Goal: Task Accomplishment & Management: Complete application form

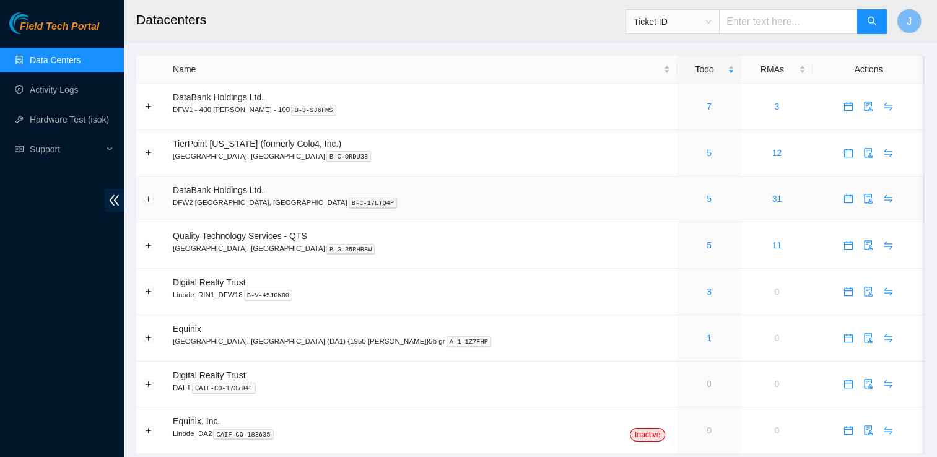
click at [684, 202] on div "5" at bounding box center [709, 199] width 50 height 14
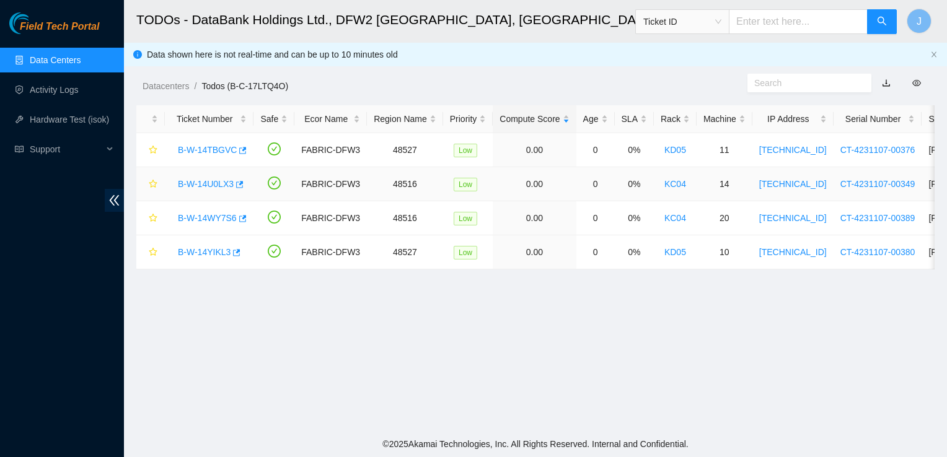
click at [667, 185] on link "KC04" at bounding box center [675, 184] width 22 height 10
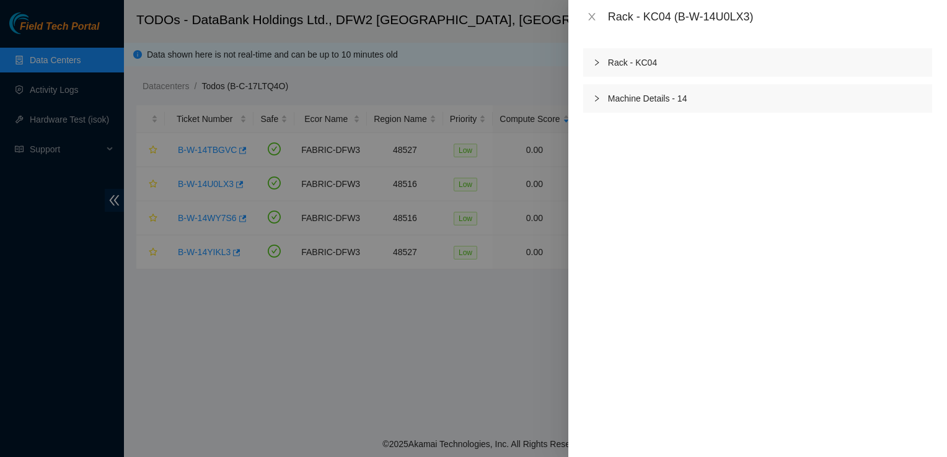
click at [597, 63] on icon "right" at bounding box center [596, 62] width 7 height 7
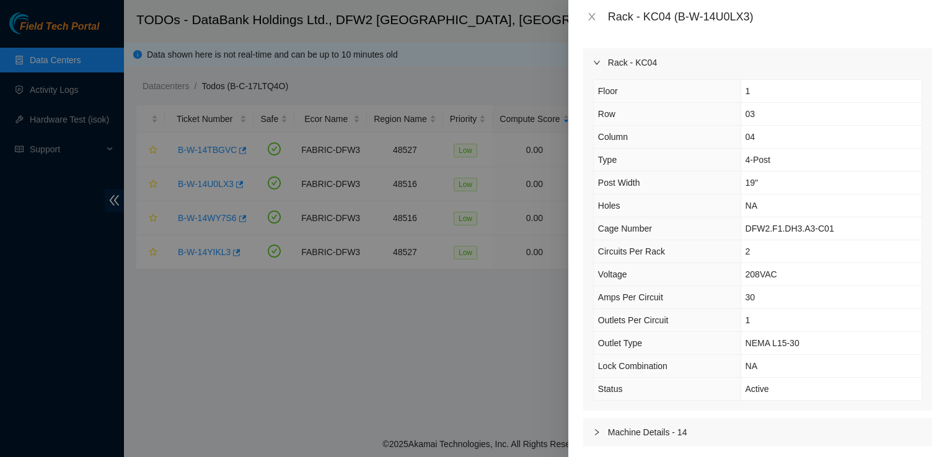
scroll to position [2, 0]
click at [600, 427] on icon "right" at bounding box center [596, 430] width 7 height 7
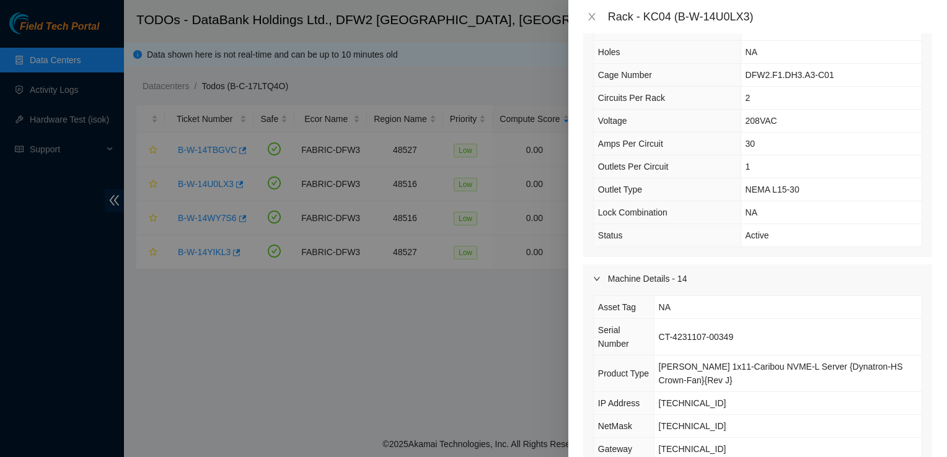
scroll to position [178, 0]
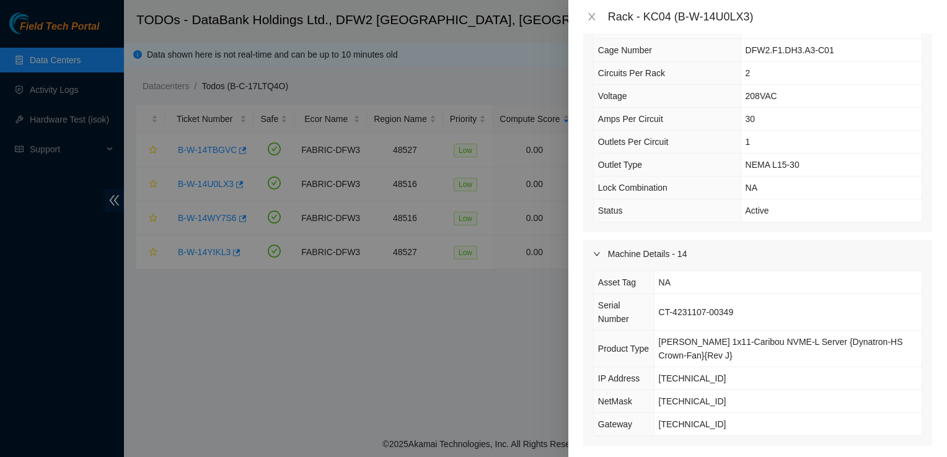
click at [451, 352] on div at bounding box center [473, 228] width 947 height 457
click at [591, 17] on icon "close" at bounding box center [592, 17] width 10 height 10
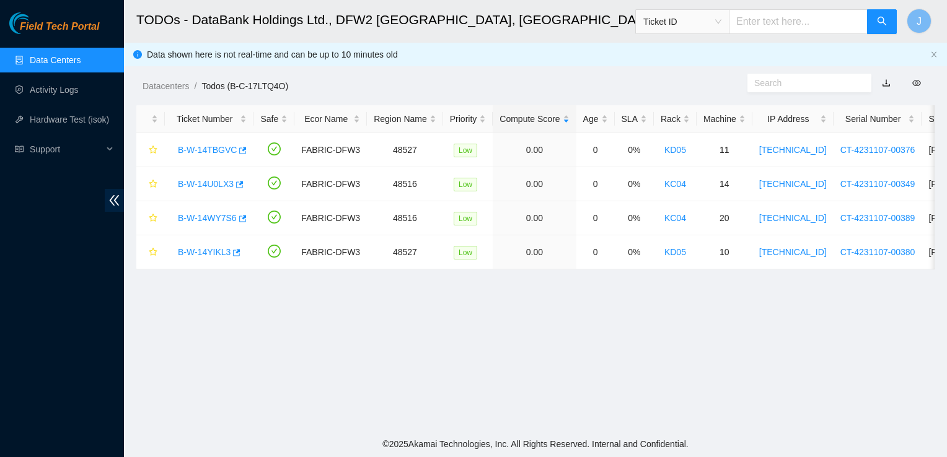
scroll to position [0, 0]
click at [673, 186] on link "KC04" at bounding box center [675, 184] width 22 height 10
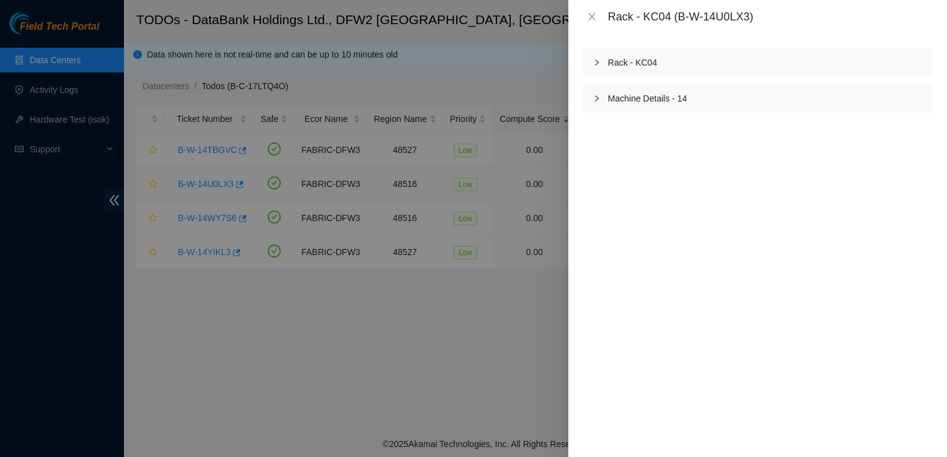
click at [599, 61] on icon "right" at bounding box center [596, 62] width 7 height 7
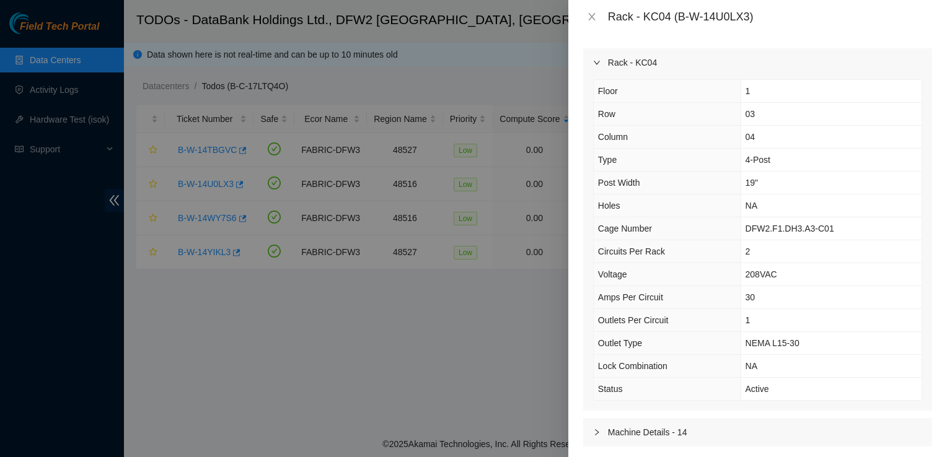
scroll to position [2, 0]
click at [593, 434] on div at bounding box center [600, 431] width 15 height 14
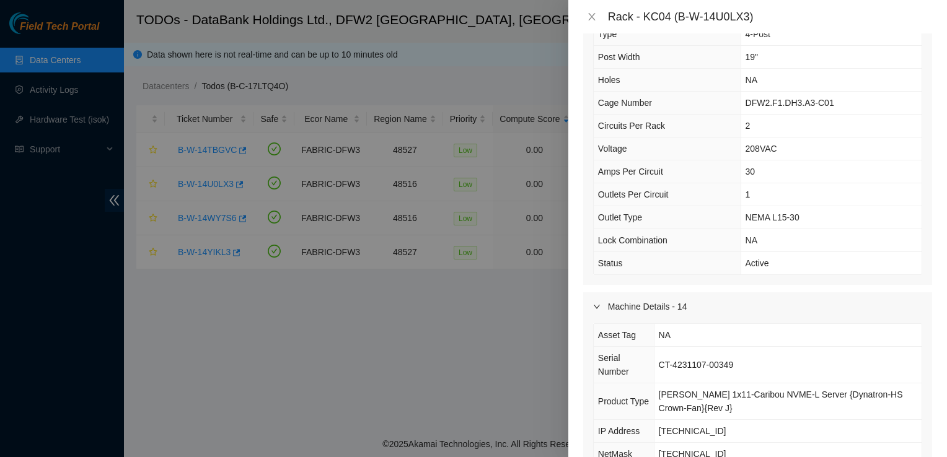
scroll to position [178, 0]
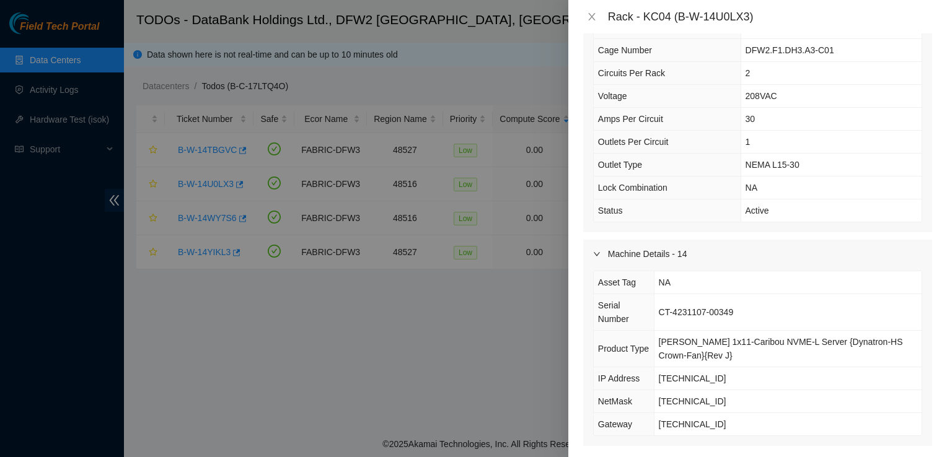
click at [242, 334] on div at bounding box center [473, 228] width 947 height 457
click at [193, 155] on div at bounding box center [473, 228] width 947 height 457
click at [594, 15] on icon "close" at bounding box center [592, 17] width 10 height 10
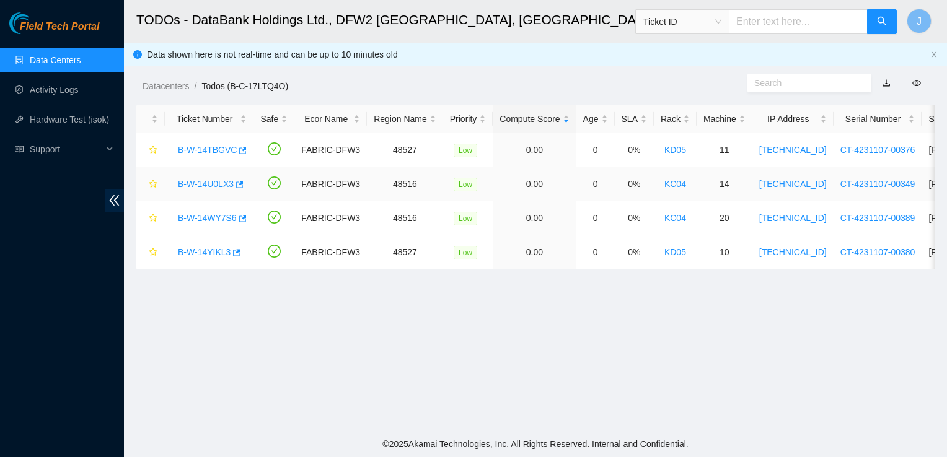
click at [197, 186] on link "B-W-14U0LX3" at bounding box center [206, 184] width 56 height 10
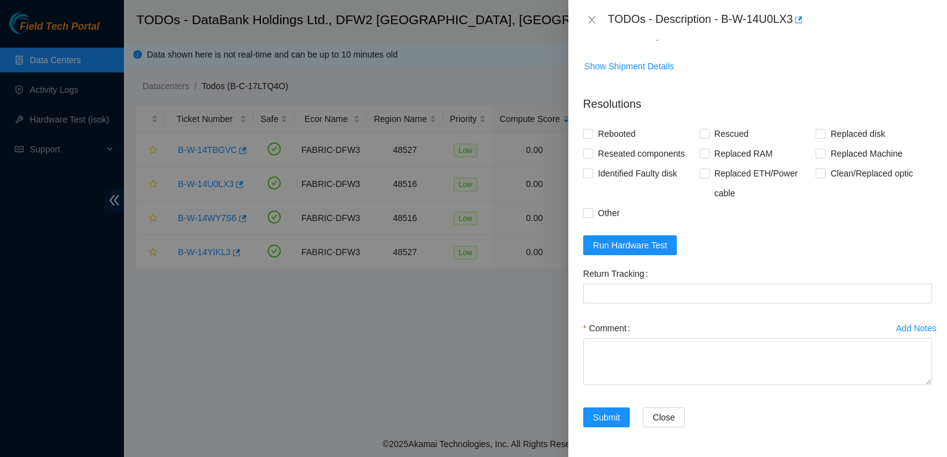
scroll to position [533, 0]
click at [708, 91] on p "Resolutions" at bounding box center [757, 99] width 349 height 27
click at [626, 252] on span "Run Hardware Test" at bounding box center [630, 246] width 74 height 14
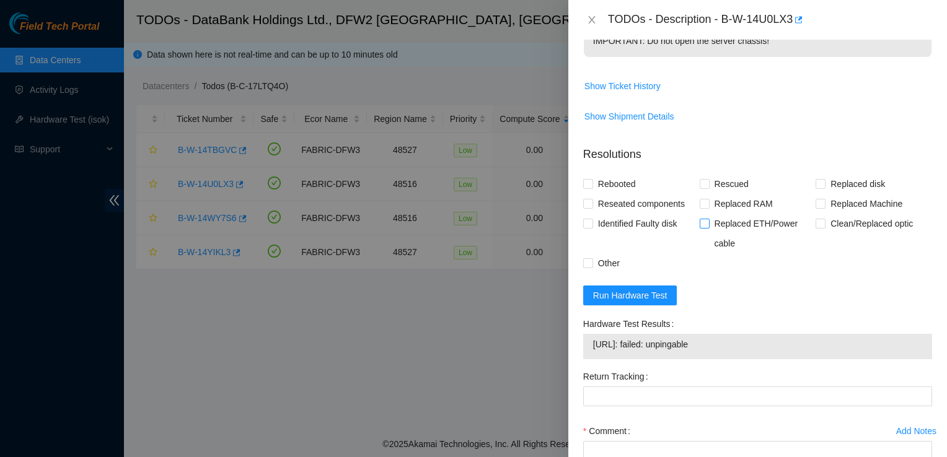
scroll to position [460, 0]
click at [654, 301] on span "Run Hardware Test" at bounding box center [630, 294] width 74 height 14
click at [649, 301] on span "Run Hardware Test" at bounding box center [630, 294] width 74 height 14
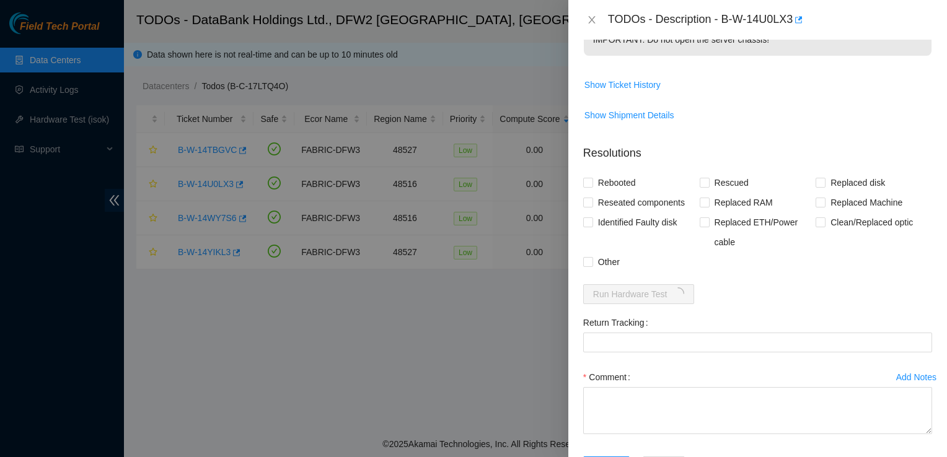
click at [183, 334] on div at bounding box center [473, 228] width 947 height 457
click at [583, 22] on button "Close" at bounding box center [591, 20] width 17 height 12
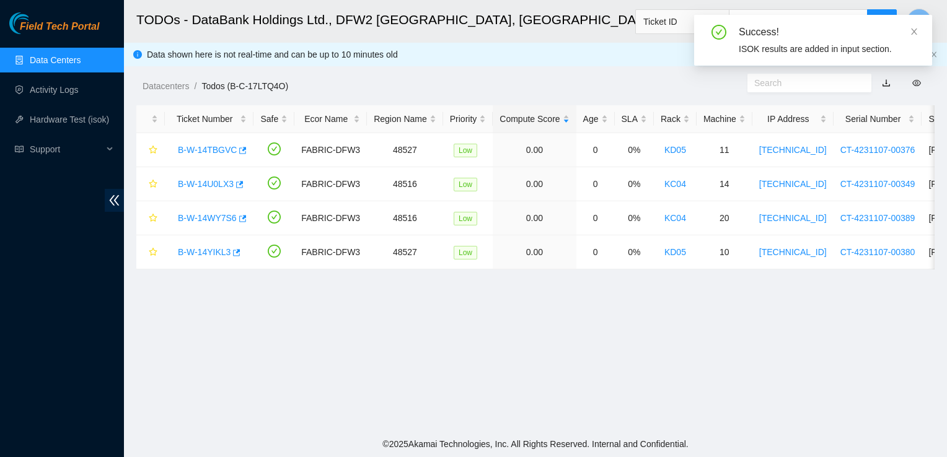
scroll to position [412, 0]
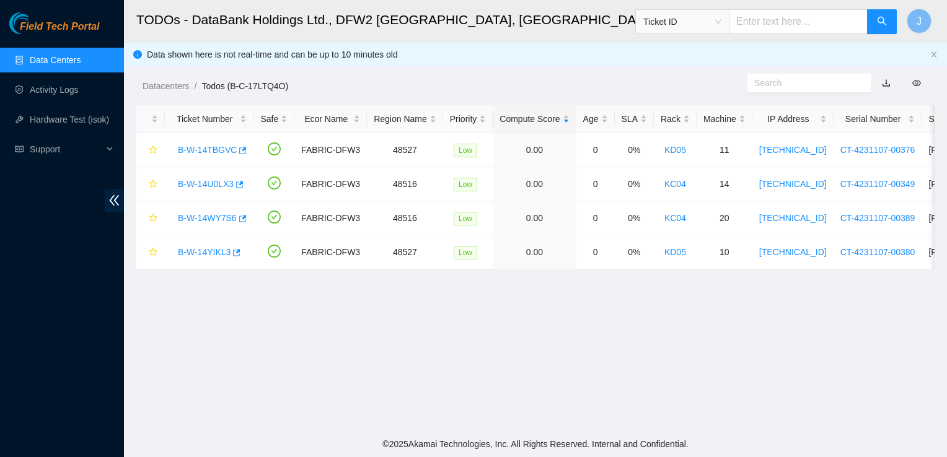
click at [209, 154] on link "B-W-14TBGVC" at bounding box center [207, 150] width 59 height 10
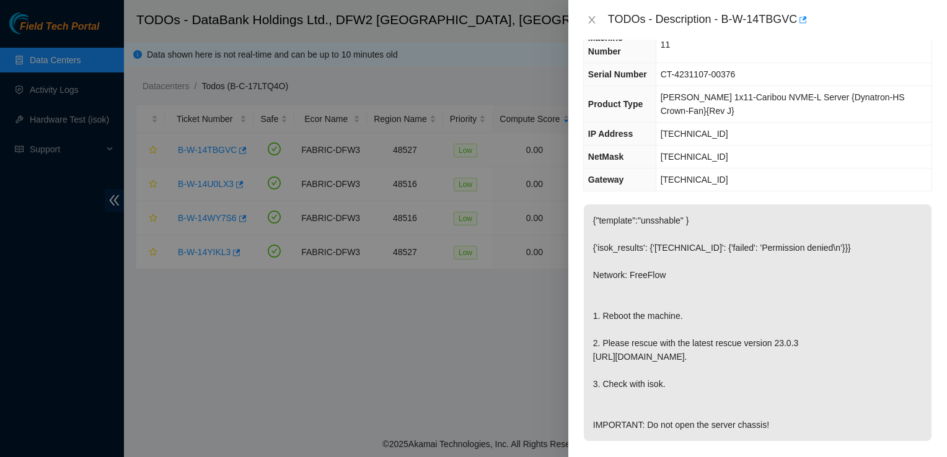
scroll to position [44, 0]
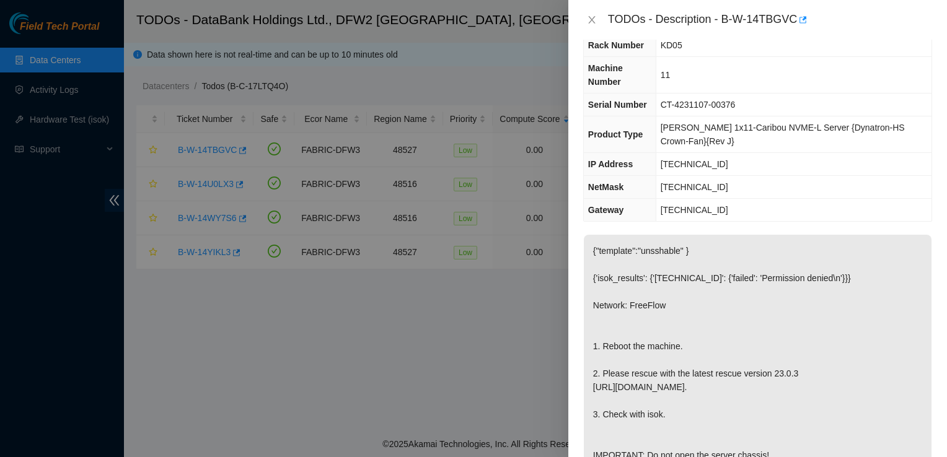
click at [340, 219] on div at bounding box center [473, 228] width 947 height 457
click at [585, 13] on div "TODOs - Description - B-W-14TBGVC" at bounding box center [757, 20] width 349 height 20
click at [594, 22] on icon "close" at bounding box center [592, 20] width 10 height 10
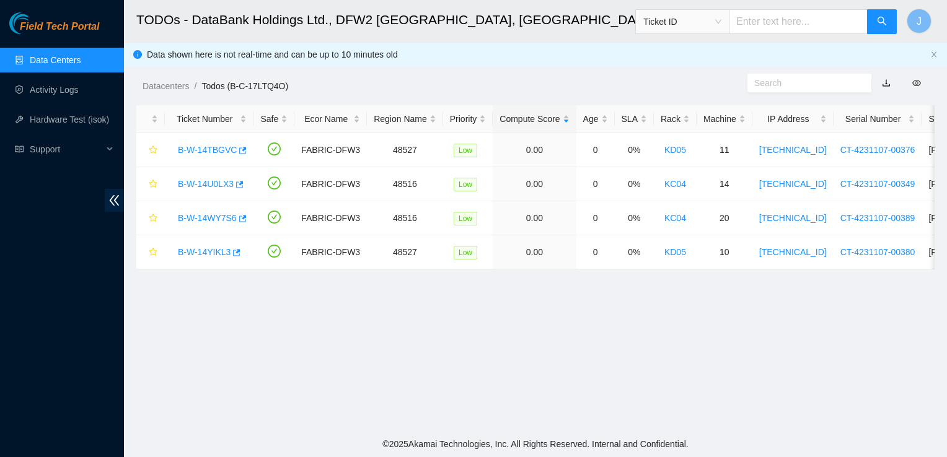
scroll to position [57, 0]
click at [221, 253] on link "B-W-14YIKL3" at bounding box center [204, 252] width 53 height 10
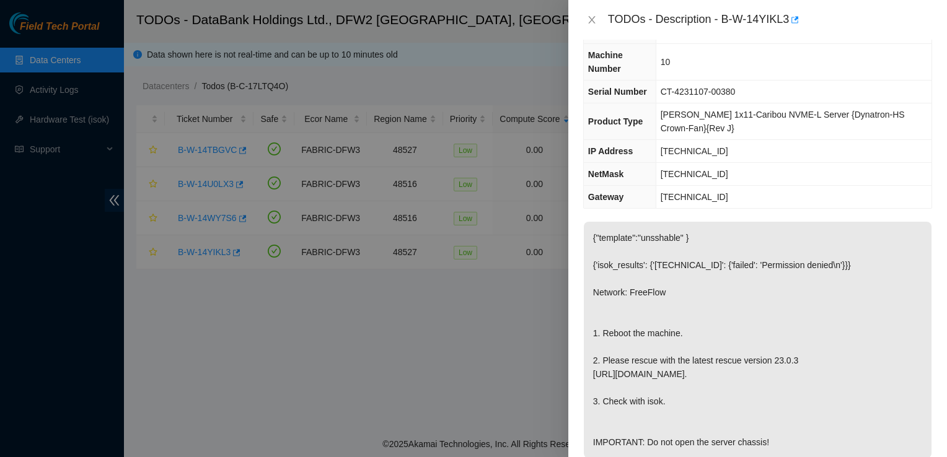
scroll to position [44, 0]
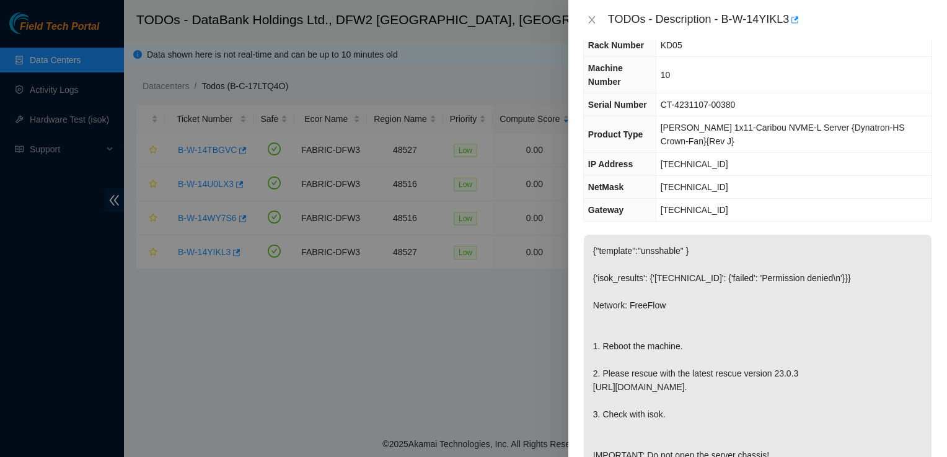
drag, startPoint x: 693, startPoint y: 174, endPoint x: 700, endPoint y: 59, distance: 114.9
click at [700, 59] on tbody "Problem Type Hardware Sub Type Tier 1 Rack Number KD05 Machine Number 10 Serial…" at bounding box center [758, 116] width 348 height 210
drag, startPoint x: 700, startPoint y: 59, endPoint x: 734, endPoint y: 177, distance: 122.4
click at [734, 177] on td "255.255.255.224" at bounding box center [793, 187] width 276 height 23
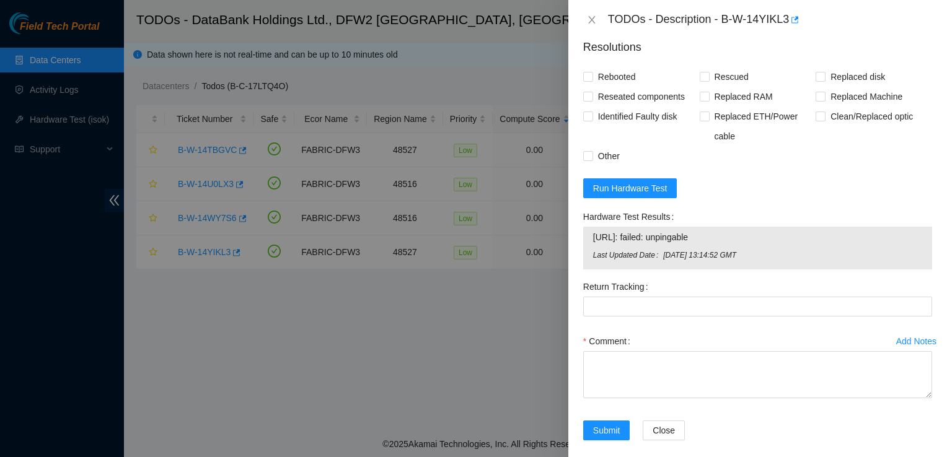
scroll to position [600, 0]
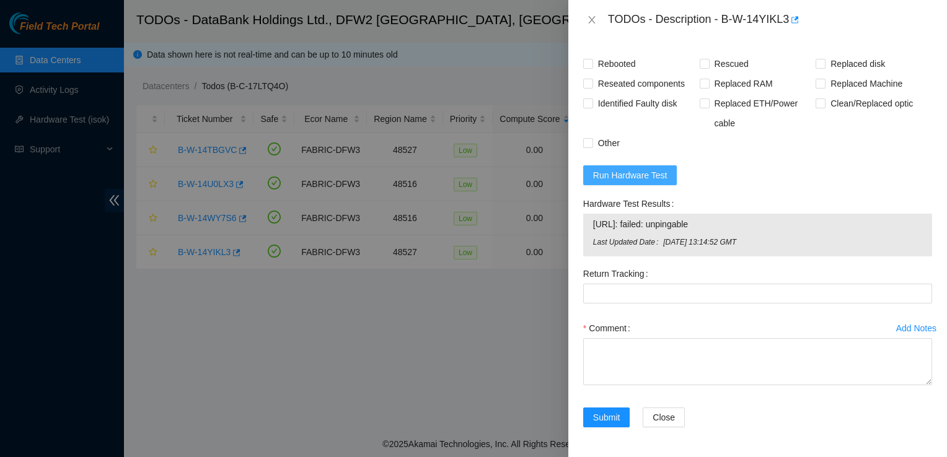
click at [617, 182] on span "Run Hardware Test" at bounding box center [630, 176] width 74 height 14
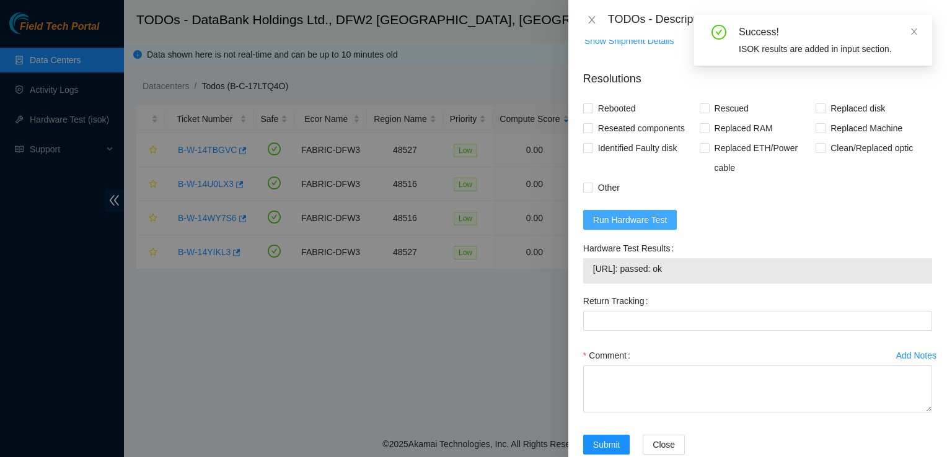
scroll to position [587, 0]
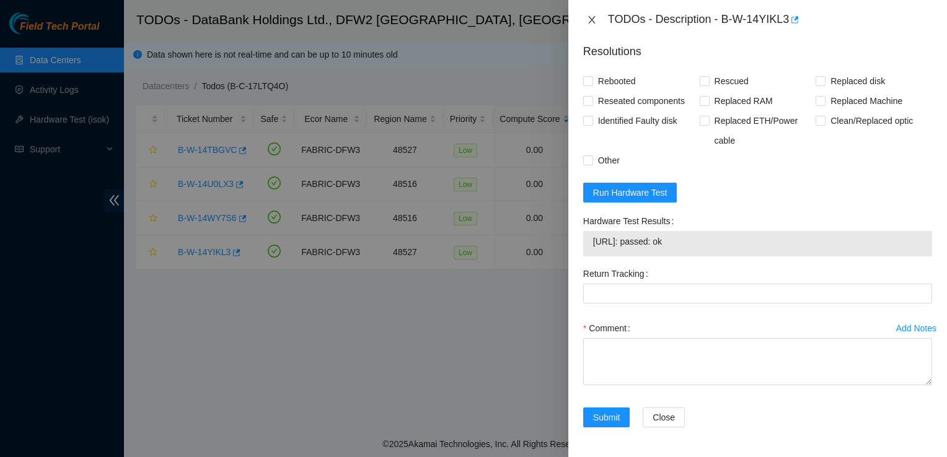
click at [597, 22] on button "Close" at bounding box center [591, 20] width 17 height 12
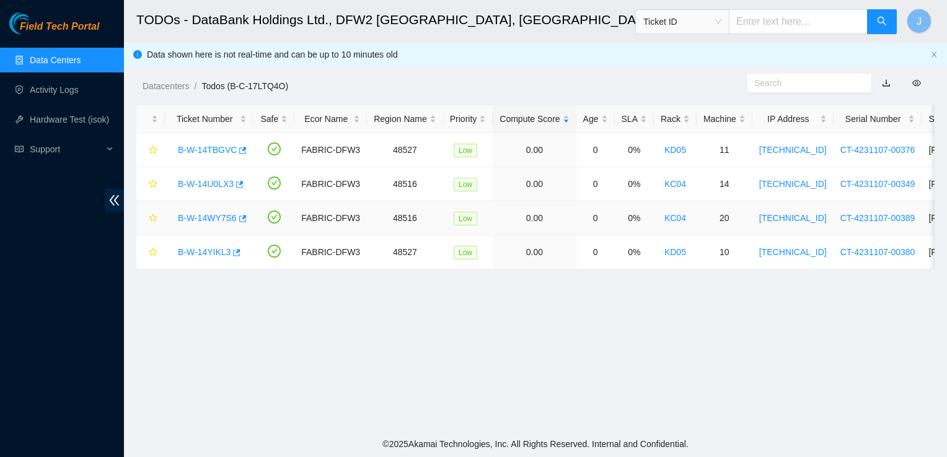
scroll to position [345, 0]
click at [223, 146] on link "B-W-14TBGVC" at bounding box center [207, 150] width 59 height 10
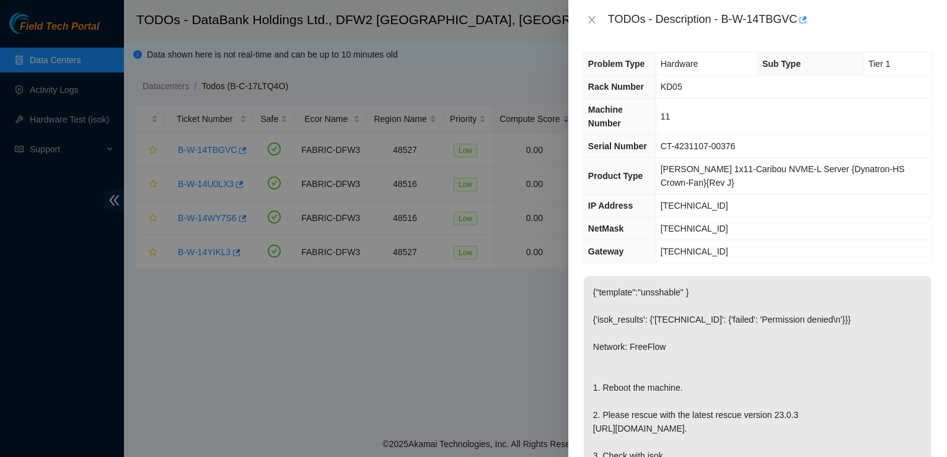
scroll to position [1, 0]
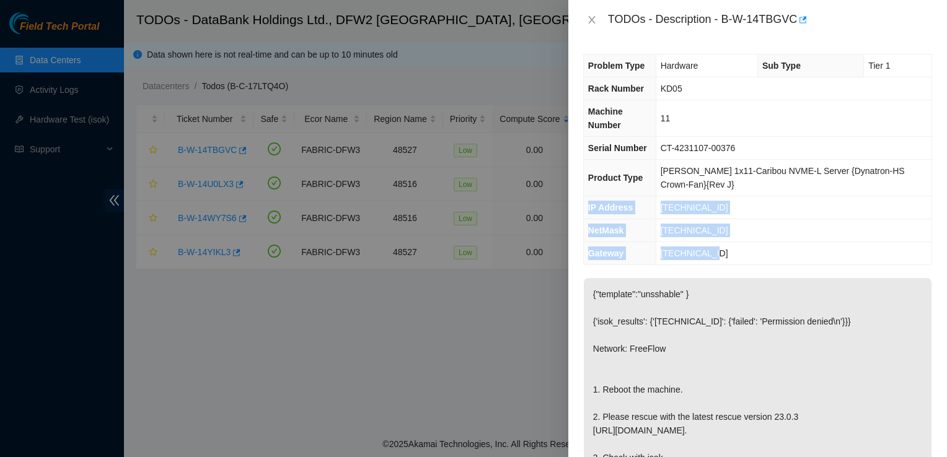
drag, startPoint x: 715, startPoint y: 249, endPoint x: 587, endPoint y: 212, distance: 133.3
click at [587, 212] on tbody "Problem Type Hardware Sub Type Tier 1 Rack Number KD05 Machine Number 11 Serial…" at bounding box center [758, 160] width 348 height 210
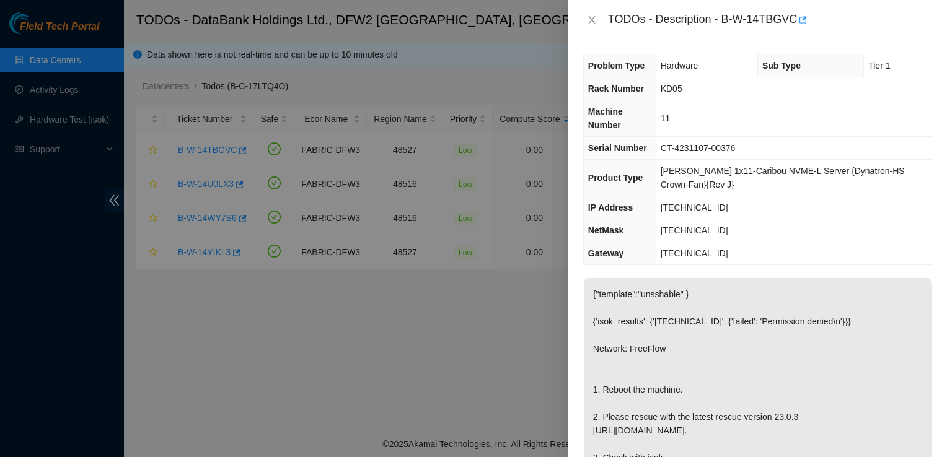
drag, startPoint x: 587, startPoint y: 212, endPoint x: 698, endPoint y: 189, distance: 113.4
click at [698, 189] on td "Ciara 1x11-Caribou NVME-L Server {Dynatron-HS Crown-Fan}{Rev J}" at bounding box center [793, 178] width 276 height 37
drag, startPoint x: 683, startPoint y: 186, endPoint x: 666, endPoint y: 173, distance: 22.1
click at [666, 173] on td "Ciara 1x11-Caribou NVME-L Server {Dynatron-HS Crown-Fan}{Rev J}" at bounding box center [793, 178] width 276 height 37
copy span "Ciara 1x11-Caribou NVME-L Server {Dynatron-HS Crown-Fan}{Rev J}"
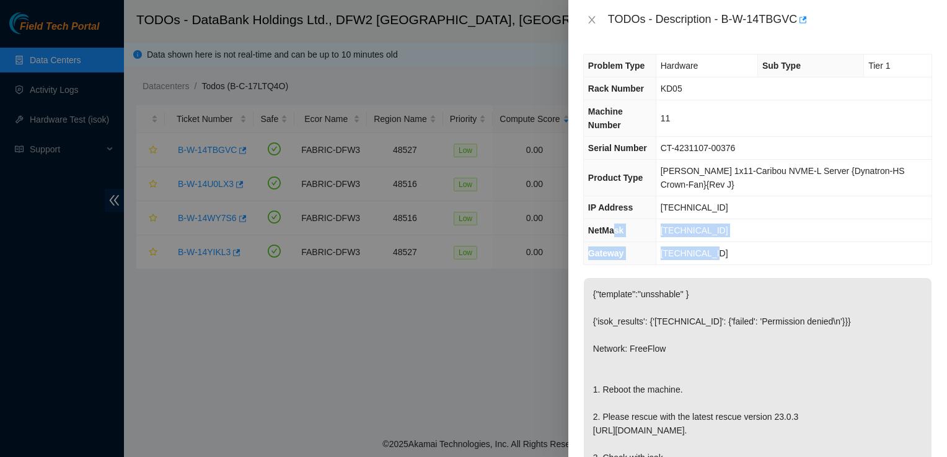
drag, startPoint x: 724, startPoint y: 253, endPoint x: 612, endPoint y: 221, distance: 116.8
click at [612, 221] on tbody "Problem Type Hardware Sub Type Tier 1 Rack Number KD05 Machine Number 11 Serial…" at bounding box center [758, 160] width 348 height 210
drag, startPoint x: 612, startPoint y: 221, endPoint x: 595, endPoint y: 208, distance: 21.3
click at [595, 208] on span "IP Address" at bounding box center [610, 208] width 45 height 10
drag, startPoint x: 585, startPoint y: 207, endPoint x: 729, endPoint y: 260, distance: 152.5
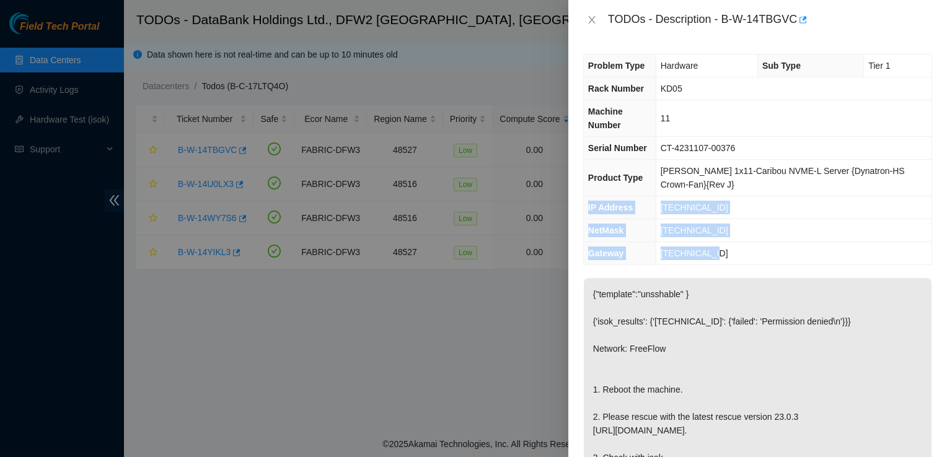
click at [729, 260] on tbody "Problem Type Hardware Sub Type Tier 1 Rack Number KD05 Machine Number 11 Serial…" at bounding box center [758, 160] width 348 height 210
copy tbody "IP Address 23.63.30.142 NetMask 255.255.255.224 Gateway 23.63.30.129"
click at [768, 250] on td "23.63.30.129" at bounding box center [793, 253] width 276 height 23
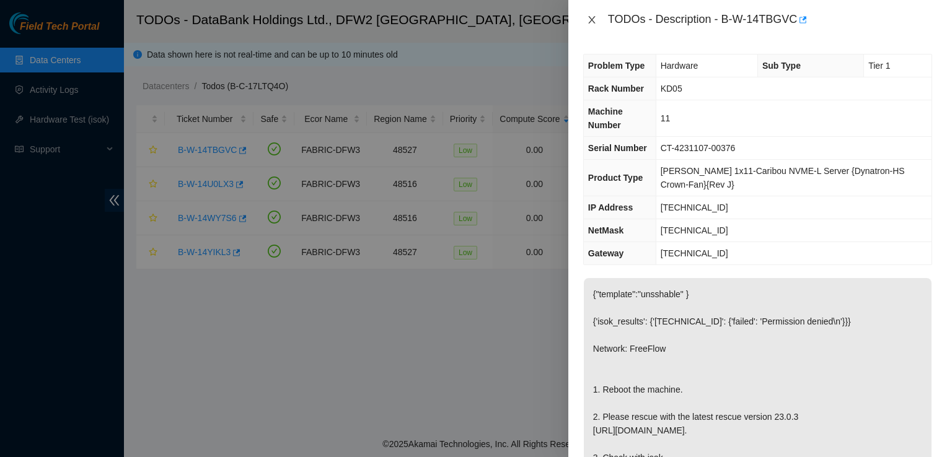
click at [591, 18] on icon "close" at bounding box center [592, 20] width 10 height 10
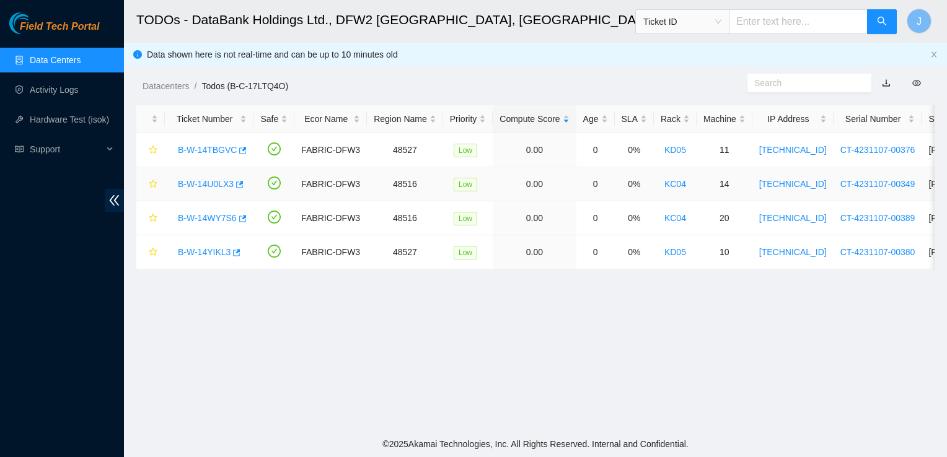
click at [214, 188] on link "B-W-14U0LX3" at bounding box center [206, 184] width 56 height 10
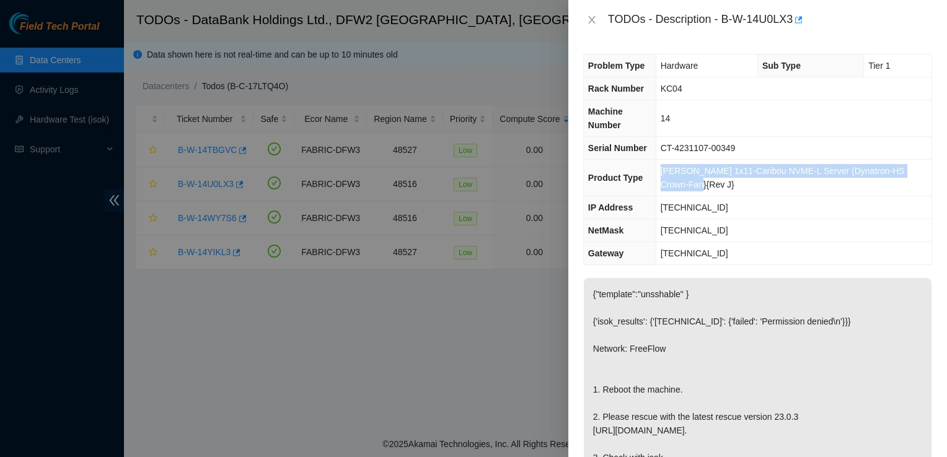
drag, startPoint x: 680, startPoint y: 186, endPoint x: 665, endPoint y: 172, distance: 20.6
click at [665, 172] on td "Ciara 1x11-Caribou NVME-L Server {Dynatron-HS Crown-Fan}{Rev J}" at bounding box center [793, 178] width 276 height 37
copy span "Ciara 1x11-Caribou NVME-L Server {Dynatron-HS Crown-Fan}{Rev J}"
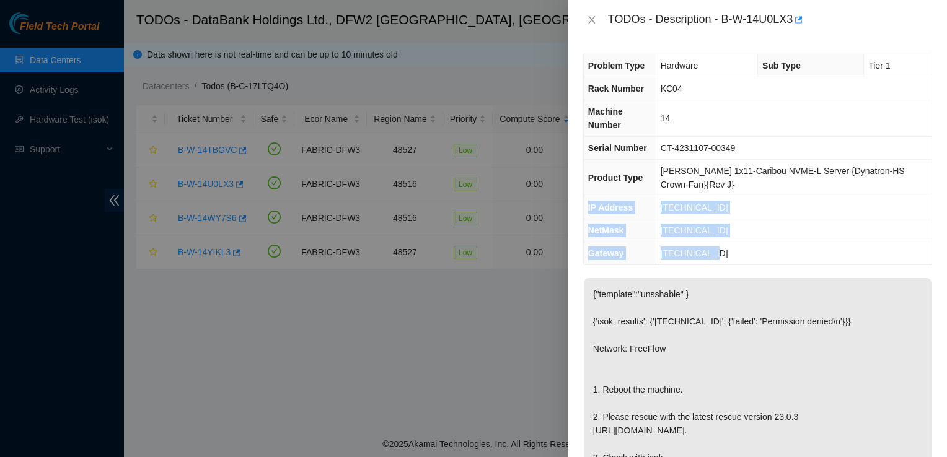
drag, startPoint x: 728, startPoint y: 253, endPoint x: 586, endPoint y: 214, distance: 147.3
click at [586, 214] on tbody "Problem Type Hardware Sub Type Tier 1 Rack Number KC04 Machine Number 14 Serial…" at bounding box center [758, 160] width 348 height 210
copy tbody "IP Address 23.63.30.209 NetMask 255.255.255.192 Gateway 23.63.30.193"
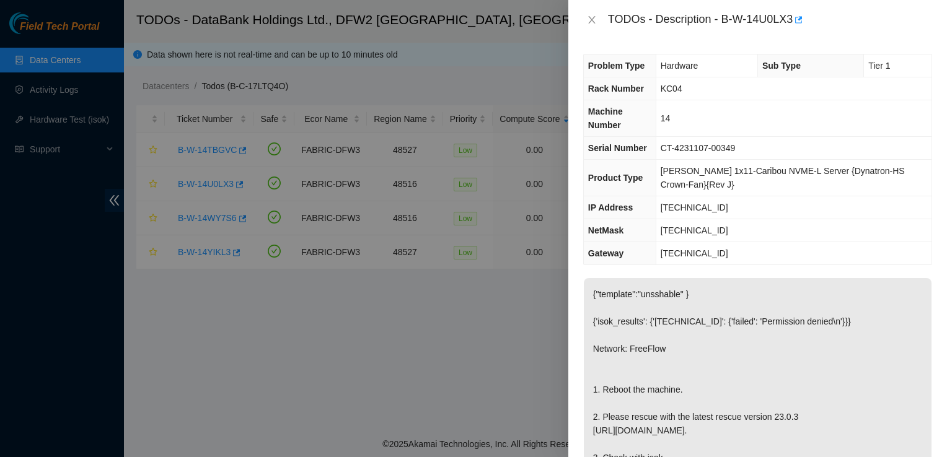
click at [208, 310] on div at bounding box center [473, 228] width 947 height 457
click at [588, 28] on div "TODOs - Description - B-W-14U0LX3" at bounding box center [757, 20] width 349 height 20
click at [593, 21] on icon "close" at bounding box center [592, 20] width 10 height 10
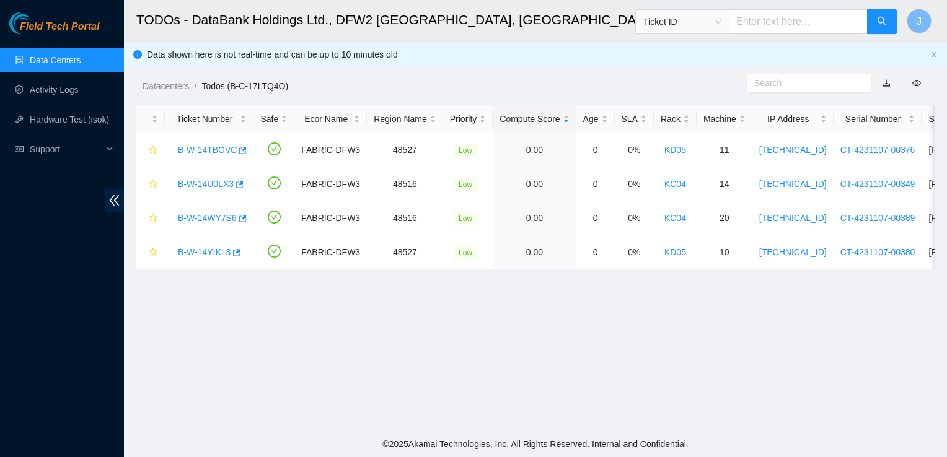
click at [171, 372] on main "TODOs - DataBank Holdings Ltd., DFW2 Richardson, TX Ticket ID J Data shown here…" at bounding box center [535, 215] width 823 height 431
click at [670, 71] on div "Datacenters / Todos (B-C-17LTQ4O) /" at bounding box center [432, 58] width 617 height 69
click at [224, 153] on link "B-W-14TBGVC" at bounding box center [207, 150] width 59 height 10
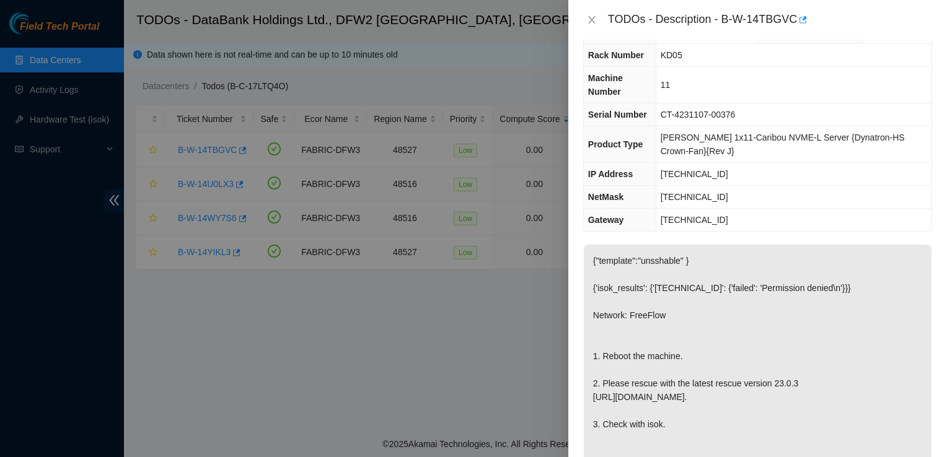
scroll to position [0, 0]
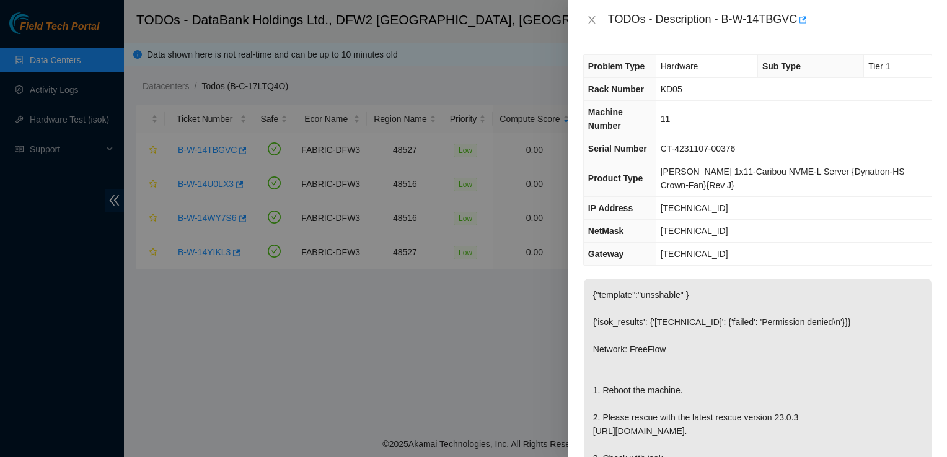
click at [341, 286] on div at bounding box center [473, 228] width 947 height 457
click at [593, 17] on icon "close" at bounding box center [592, 20] width 10 height 10
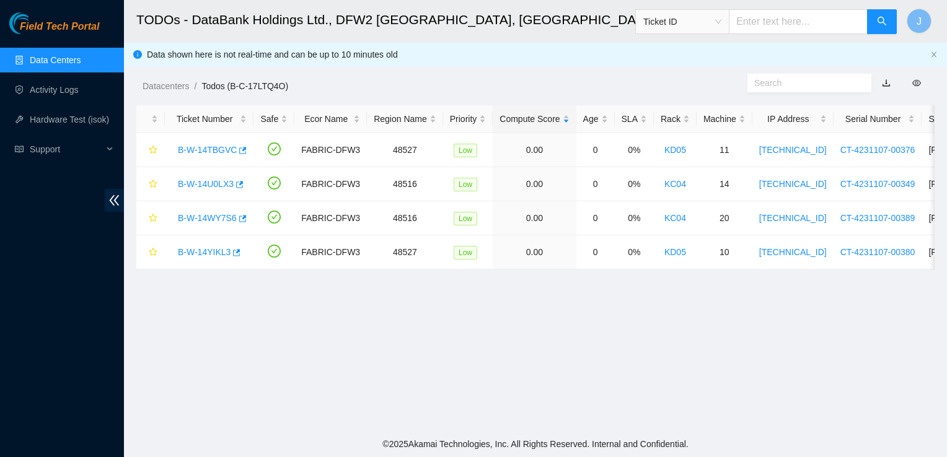
click at [616, 84] on ol "Datacenters / Todos (B-C-17LTQ4O) /" at bounding box center [441, 86] width 598 height 14
click at [215, 154] on link "B-W-14TBGVC" at bounding box center [207, 150] width 59 height 10
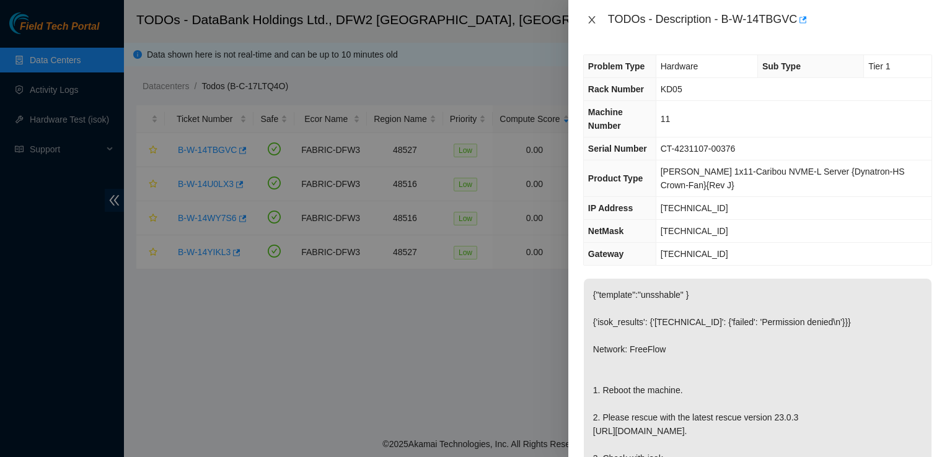
click at [593, 19] on icon "close" at bounding box center [592, 20] width 10 height 10
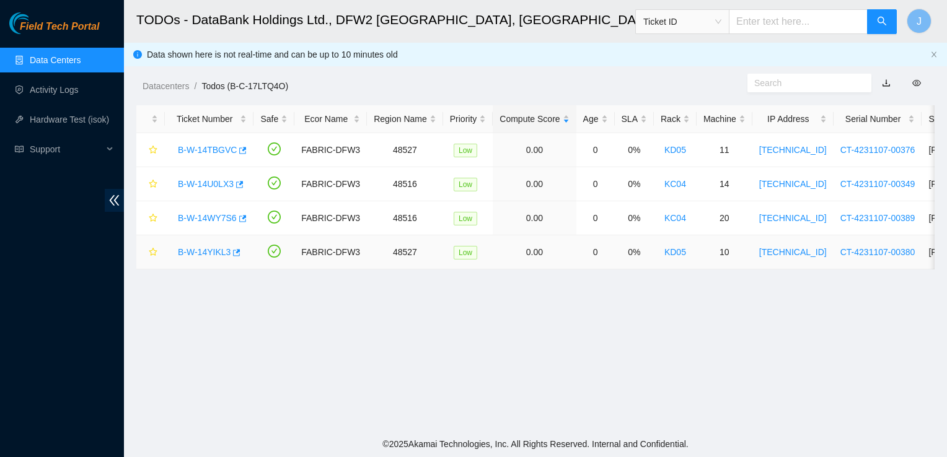
click at [191, 253] on link "B-W-14YIKL3" at bounding box center [204, 252] width 53 height 10
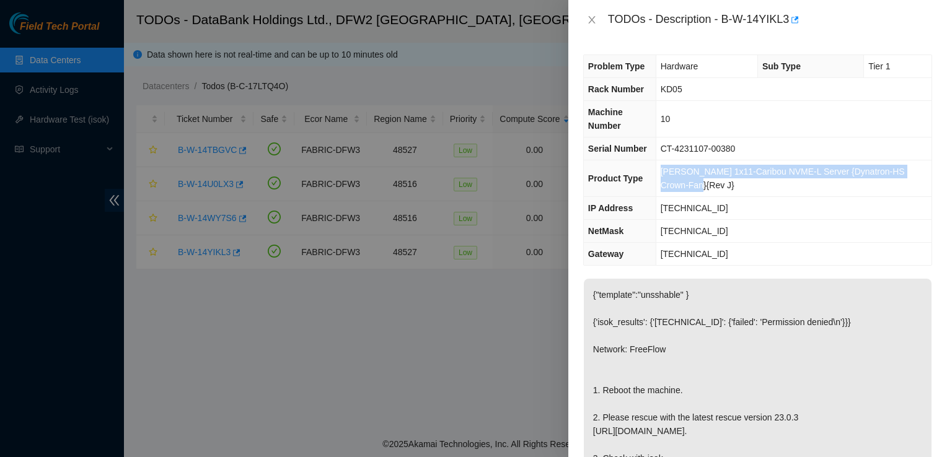
drag, startPoint x: 667, startPoint y: 173, endPoint x: 672, endPoint y: 185, distance: 13.0
click at [672, 185] on td "Ciara 1x11-Caribou NVME-L Server {Dynatron-HS Crown-Fan}{Rev J}" at bounding box center [793, 178] width 276 height 37
copy span "Ciara 1x11-Caribou NVME-L Server {Dynatron-HS Crown-Fan}{Rev J}"
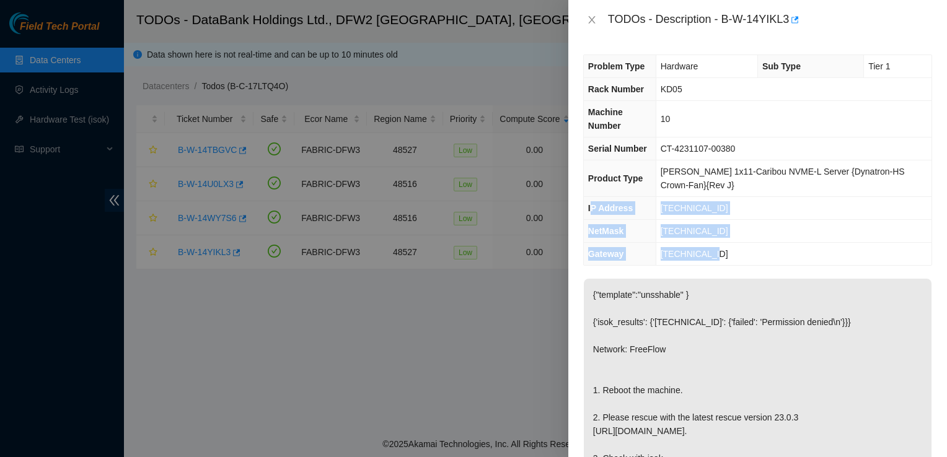
drag, startPoint x: 723, startPoint y: 247, endPoint x: 591, endPoint y: 203, distance: 138.9
click at [591, 203] on tbody "Problem Type Hardware Sub Type Tier 1 Rack Number KD05 Machine Number 10 Serial…" at bounding box center [758, 160] width 348 height 210
click at [591, 203] on span "IP Address" at bounding box center [610, 208] width 45 height 10
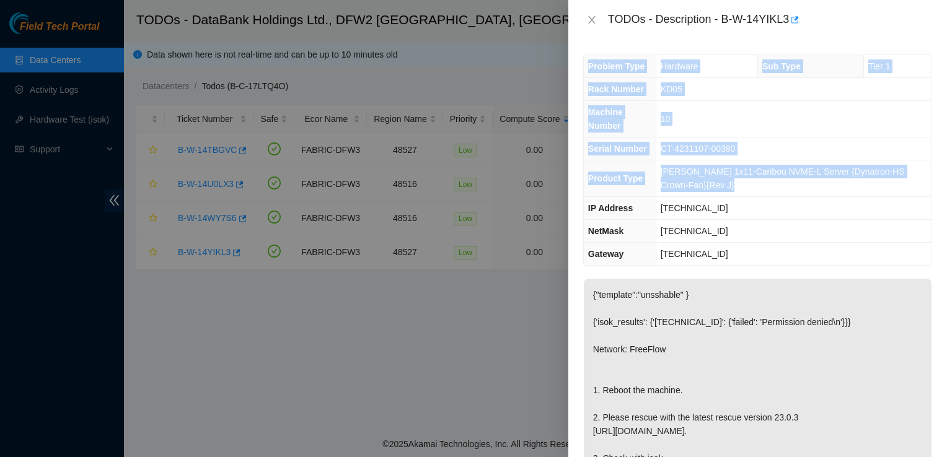
drag, startPoint x: 591, startPoint y: 203, endPoint x: 583, endPoint y: 199, distance: 8.9
click at [583, 199] on div "Problem Type Hardware Sub Type Tier 1 Rack Number KD05 Machine Number 10 Serial…" at bounding box center [757, 160] width 349 height 211
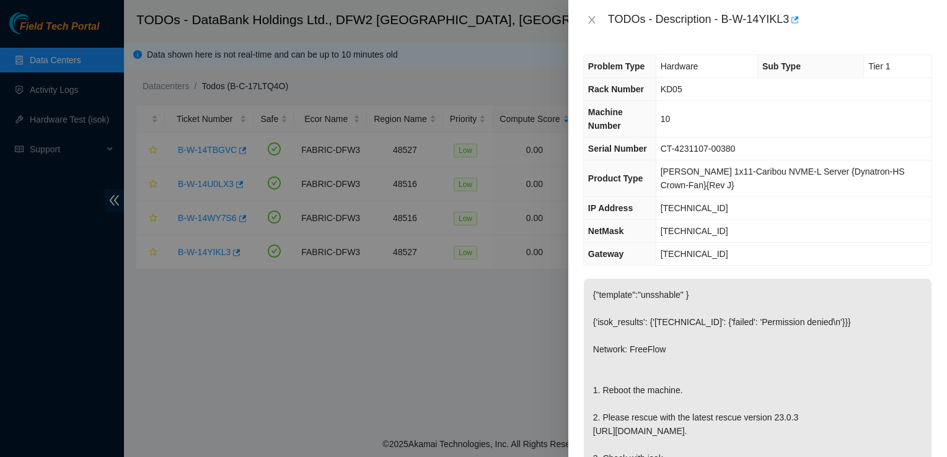
drag, startPoint x: 583, startPoint y: 199, endPoint x: 592, endPoint y: 208, distance: 12.7
click at [592, 208] on span "IP Address" at bounding box center [610, 208] width 45 height 10
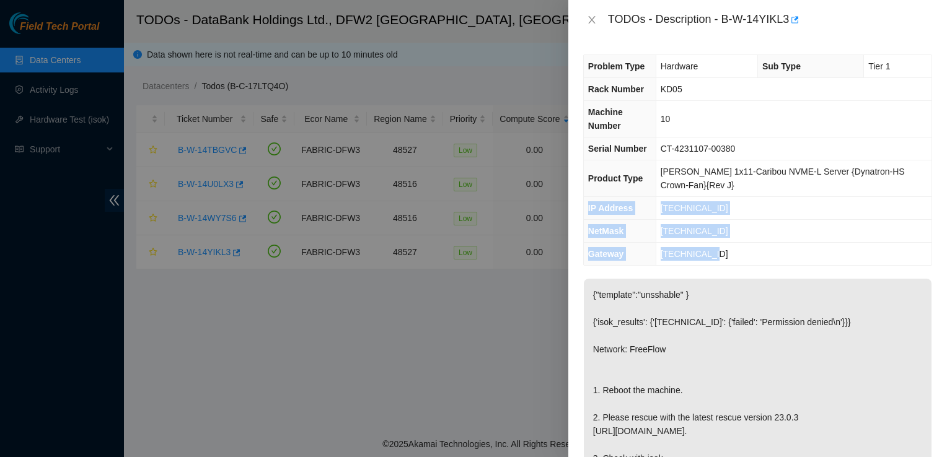
drag, startPoint x: 589, startPoint y: 208, endPoint x: 715, endPoint y: 252, distance: 133.8
click at [715, 252] on tbody "Problem Type Hardware Sub Type Tier 1 Rack Number KD05 Machine Number 10 Serial…" at bounding box center [758, 160] width 348 height 210
copy tbody "IP Address 23.63.30.141 NetMask 255.255.255.224 Gateway 23.63.30.129"
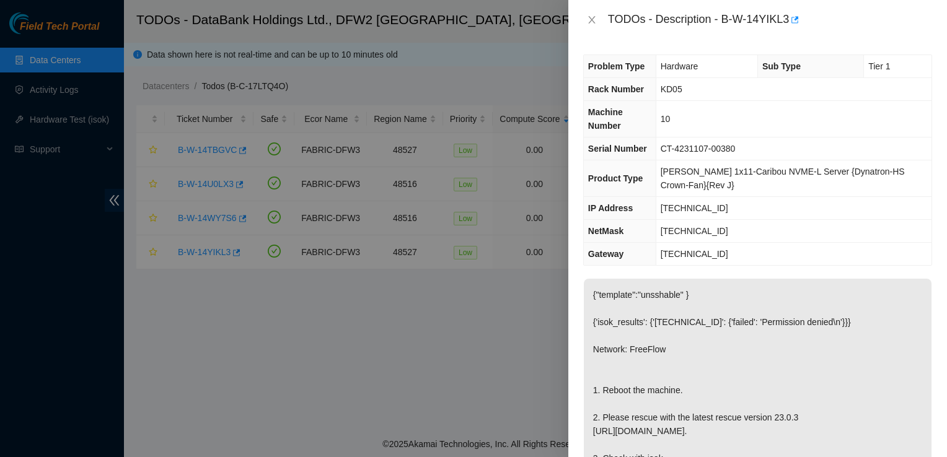
click at [534, 340] on div at bounding box center [473, 228] width 947 height 457
click at [593, 20] on icon "close" at bounding box center [592, 20] width 10 height 10
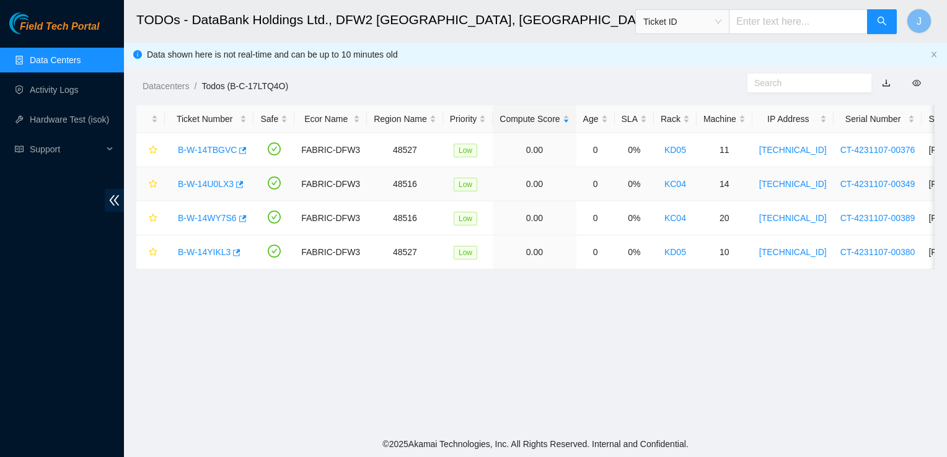
click at [216, 185] on link "B-W-14U0LX3" at bounding box center [206, 184] width 56 height 10
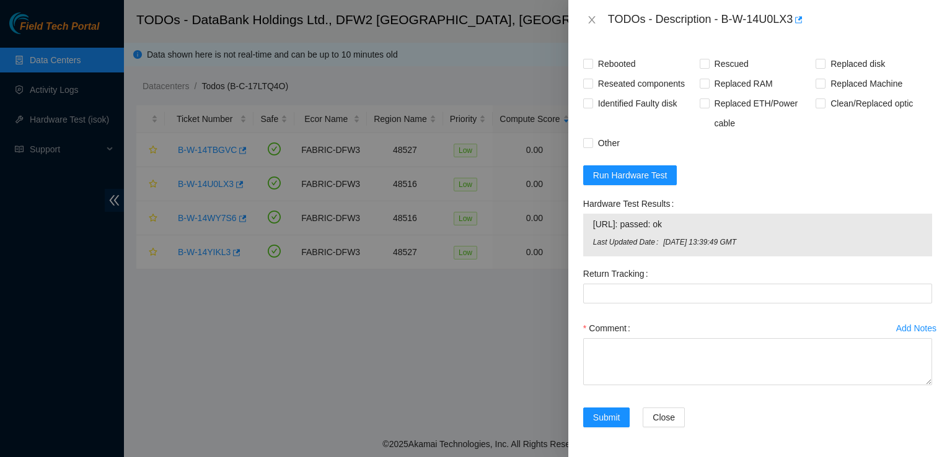
scroll to position [604, 0]
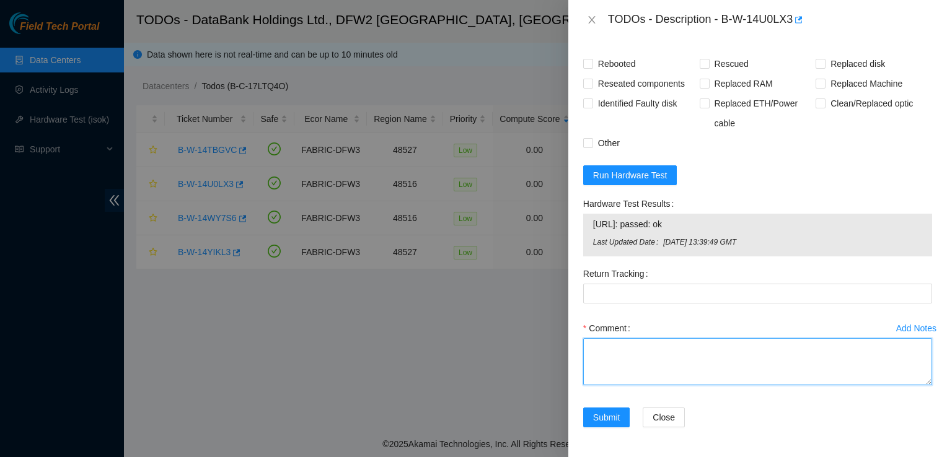
click at [624, 356] on textarea "Comment" at bounding box center [757, 361] width 349 height 47
paste textarea "Worked on Ciara 1x11-Caribou NVME-L Server {Dynatron-HS Crown-Fan}{Rev J}. Rack…"
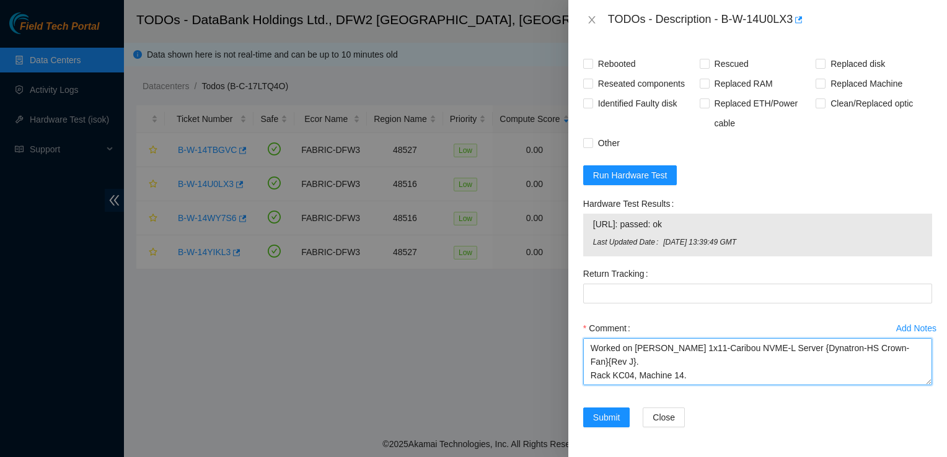
scroll to position [78, 0]
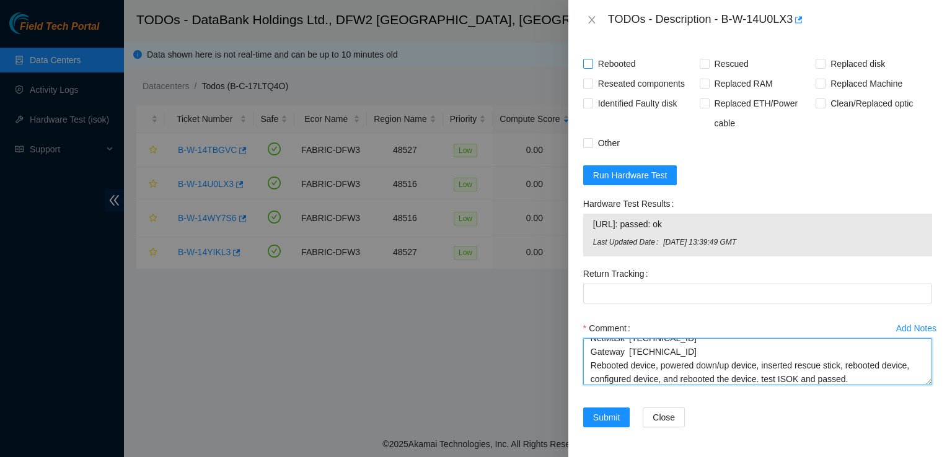
type textarea "Worked on Ciara 1x11-Caribou NVME-L Server {Dynatron-HS Crown-Fan}{Rev J}. Rack…"
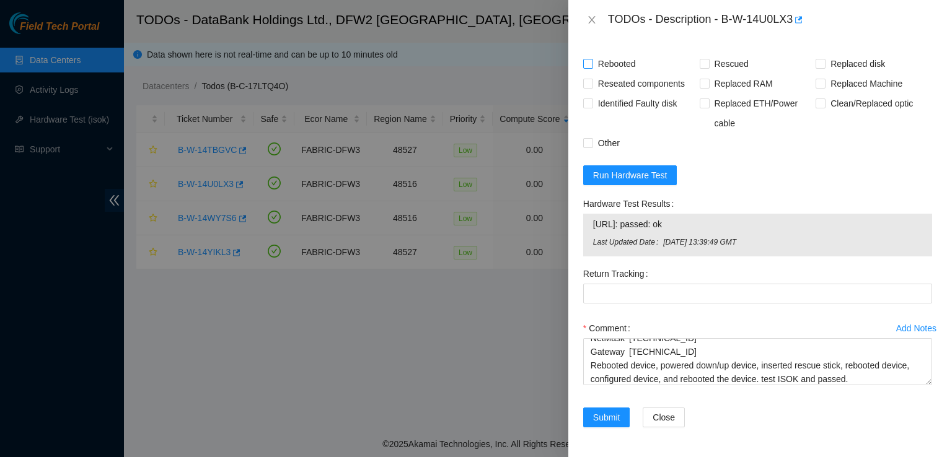
click at [604, 66] on span "Rebooted" at bounding box center [617, 64] width 48 height 20
click at [592, 66] on input "Rebooted" at bounding box center [587, 63] width 9 height 9
checkbox input "true"
click at [709, 57] on span "Rescued" at bounding box center [731, 64] width 44 height 20
click at [708, 59] on input "Rescued" at bounding box center [703, 63] width 9 height 9
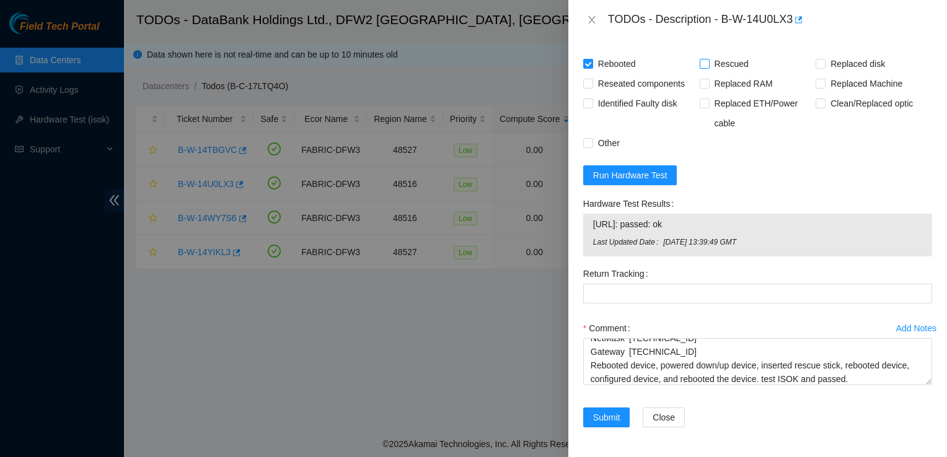
checkbox input "true"
click at [607, 416] on span "Submit" at bounding box center [606, 418] width 27 height 14
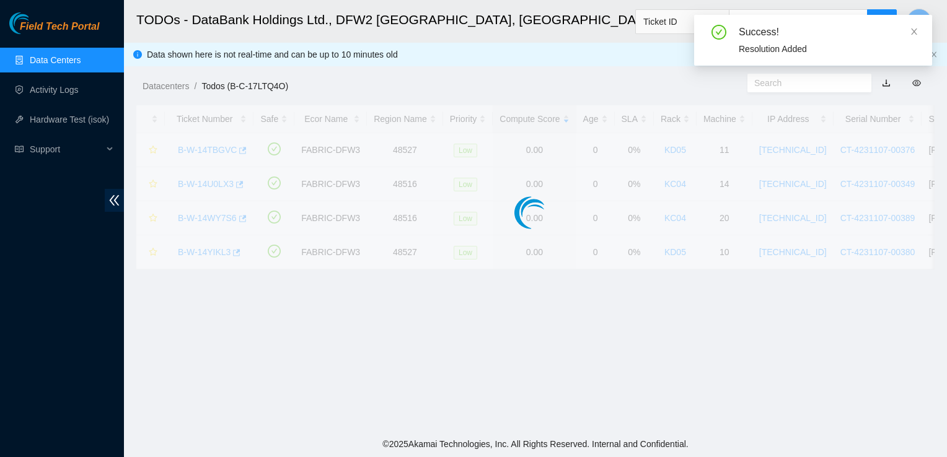
scroll to position [349, 0]
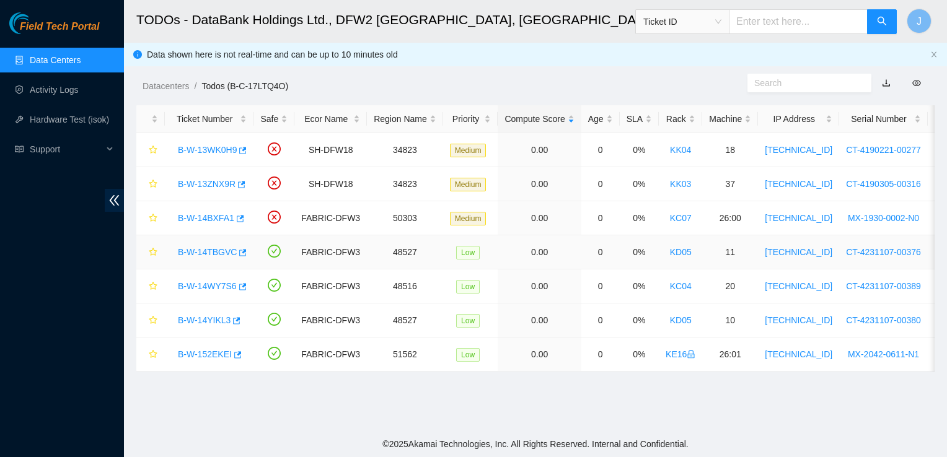
click at [230, 252] on link "B-W-14TBGVC" at bounding box center [207, 252] width 59 height 10
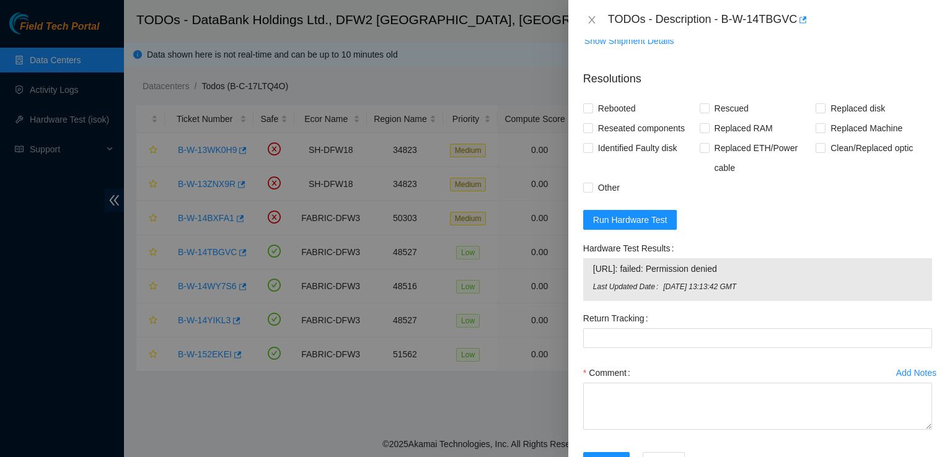
scroll to position [604, 0]
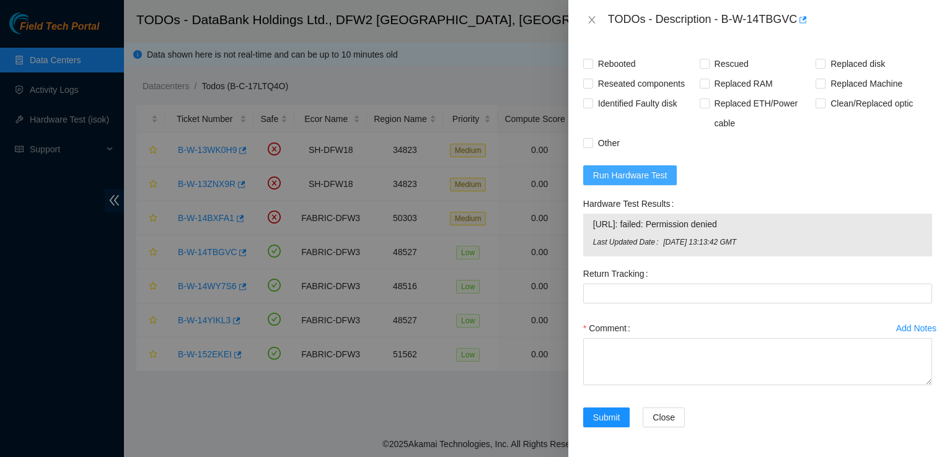
click at [638, 175] on span "Run Hardware Test" at bounding box center [630, 176] width 74 height 14
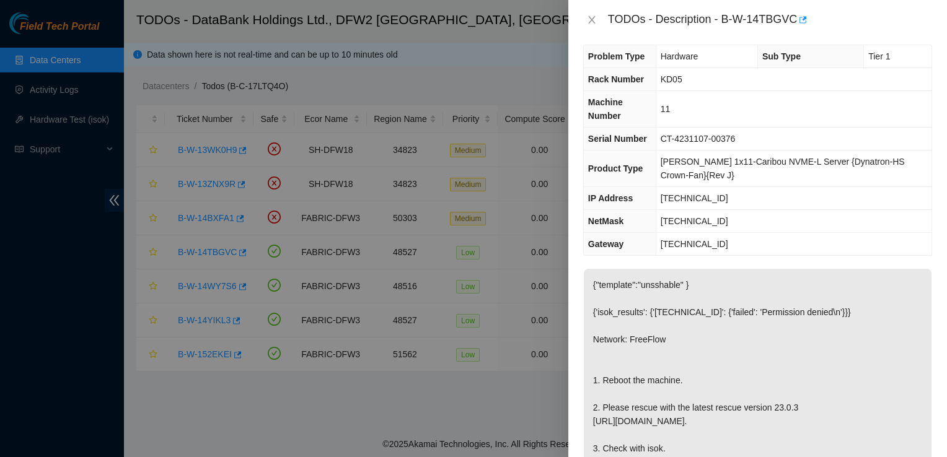
scroll to position [0, 0]
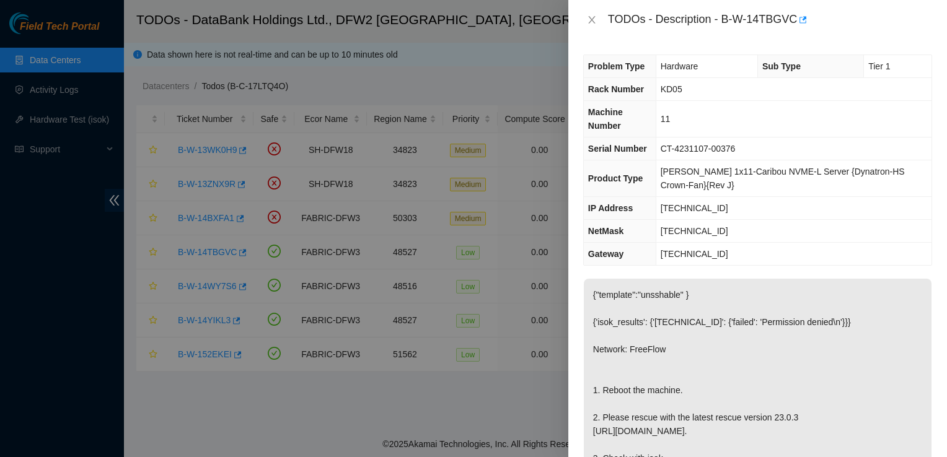
click at [706, 396] on p "{"template":"unsshable" } {'isok_results': {'23.63.30.142': {'failed': 'Permiss…" at bounding box center [758, 397] width 348 height 237
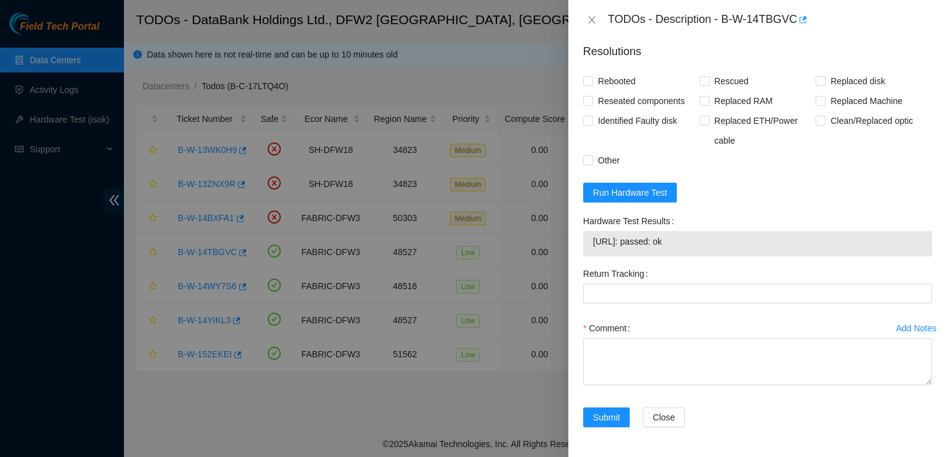
scroll to position [580, 0]
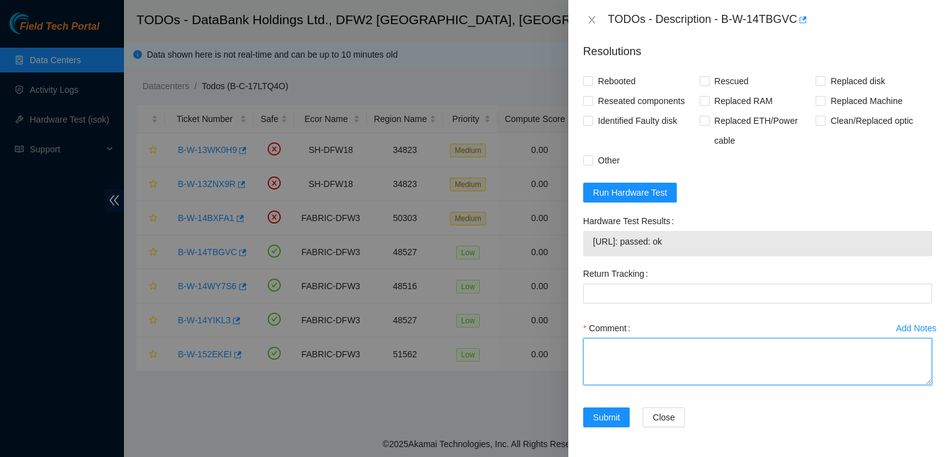
click at [610, 351] on textarea "Comment" at bounding box center [757, 361] width 349 height 47
paste textarea "worked on Ciara 1x11-Caribou NVME-L Server {Dynatron-HS Crown-Fan}{Rev J} rack:…"
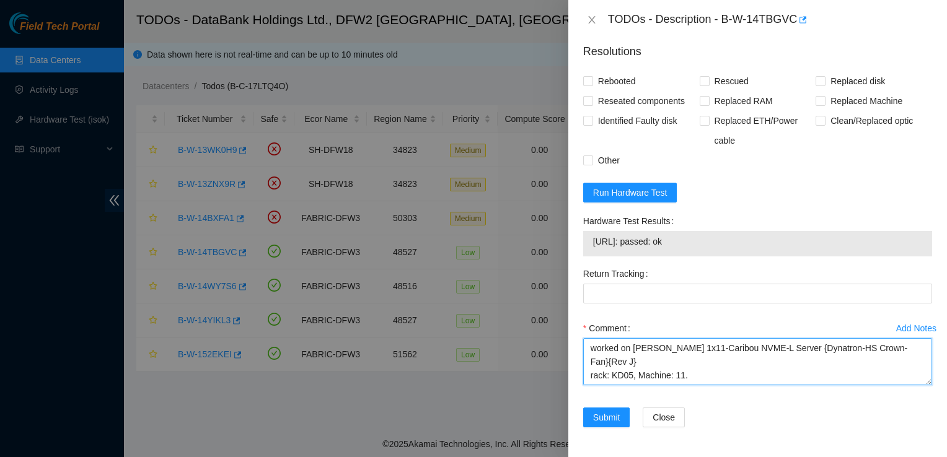
scroll to position [92, 0]
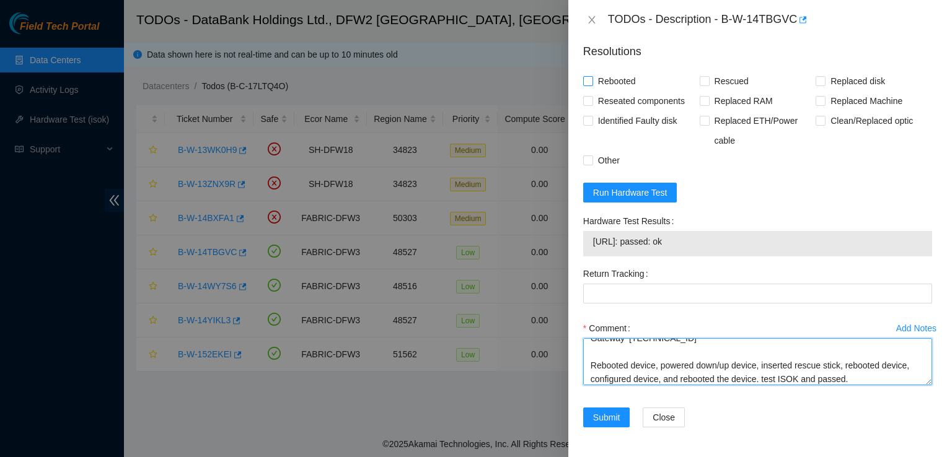
type textarea "worked on Ciara 1x11-Caribou NVME-L Server {Dynatron-HS Crown-Fan}{Rev J} rack:…"
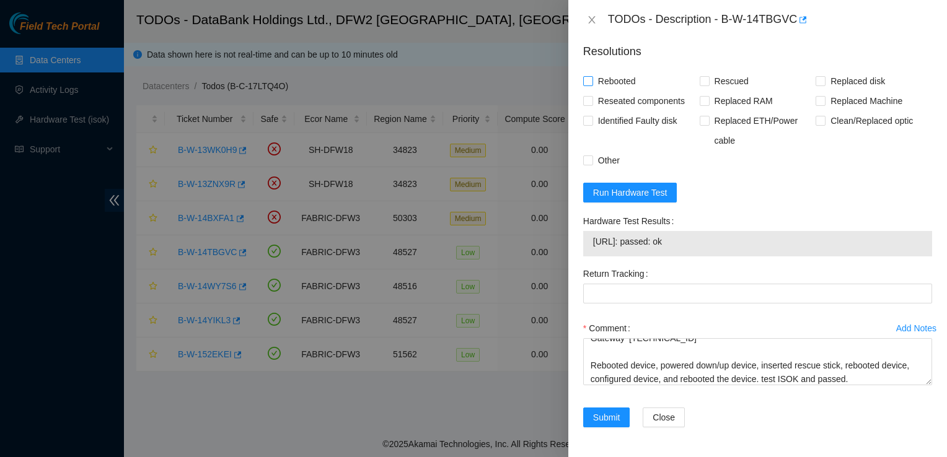
click at [620, 87] on span "Rebooted" at bounding box center [617, 81] width 48 height 20
click at [592, 85] on input "Rebooted" at bounding box center [587, 80] width 9 height 9
checkbox input "true"
click at [725, 85] on span "Rescued" at bounding box center [731, 81] width 44 height 20
click at [708, 85] on input "Rescued" at bounding box center [703, 80] width 9 height 9
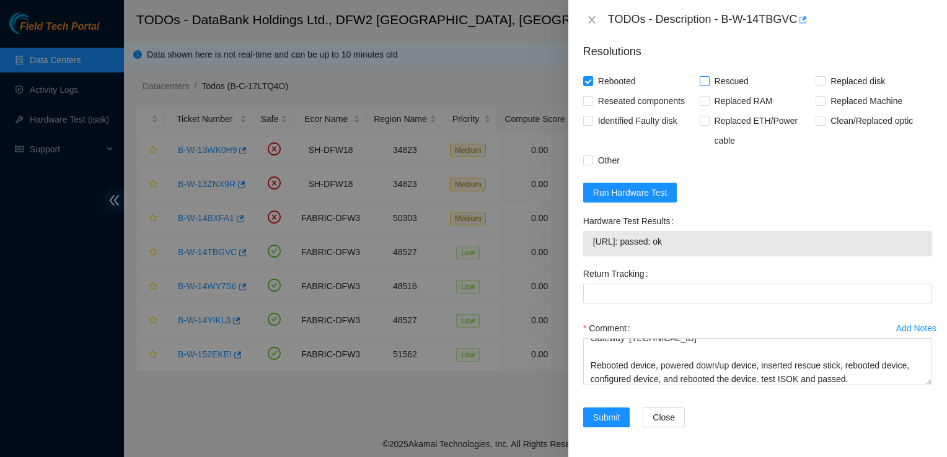
checkbox input "true"
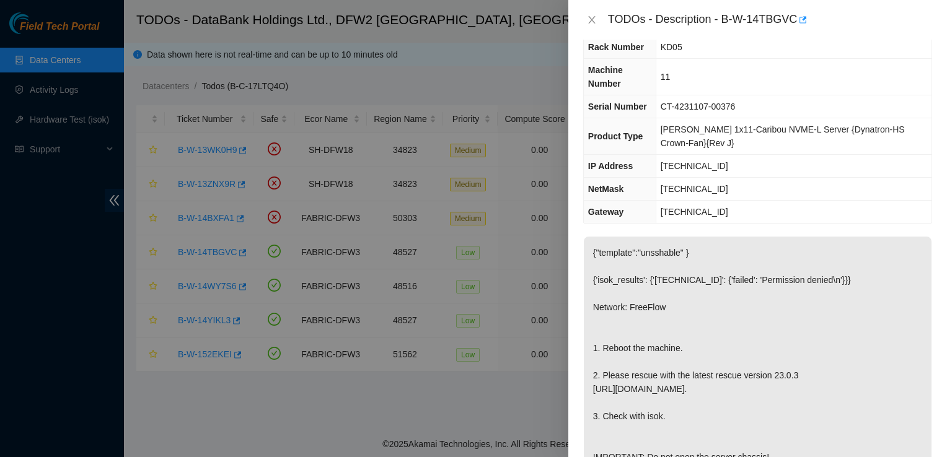
scroll to position [0, 0]
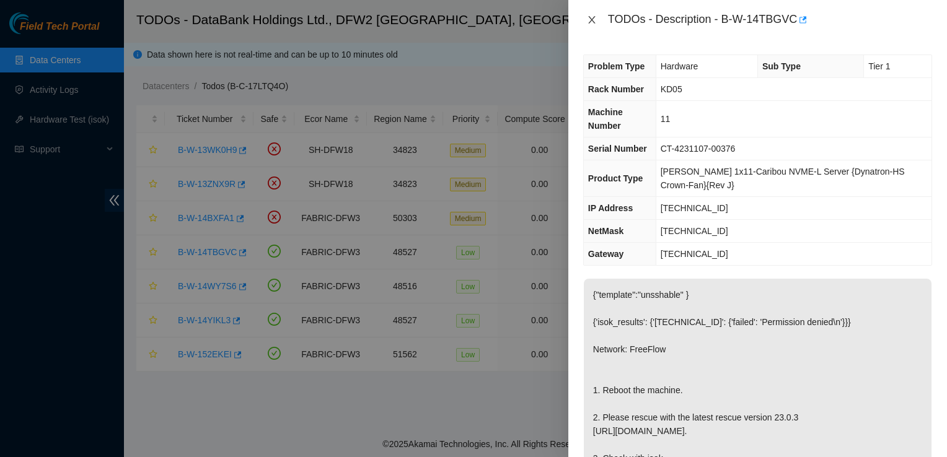
click at [591, 15] on icon "close" at bounding box center [592, 20] width 10 height 10
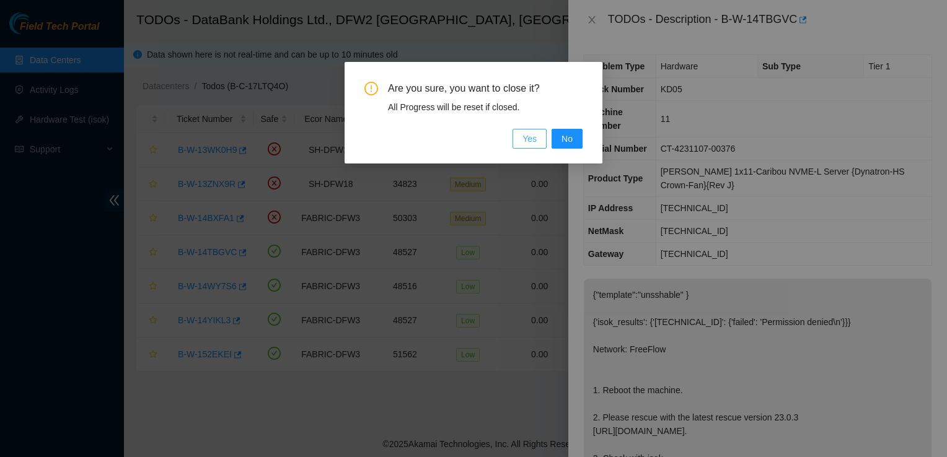
click at [540, 141] on button "Yes" at bounding box center [529, 139] width 34 height 20
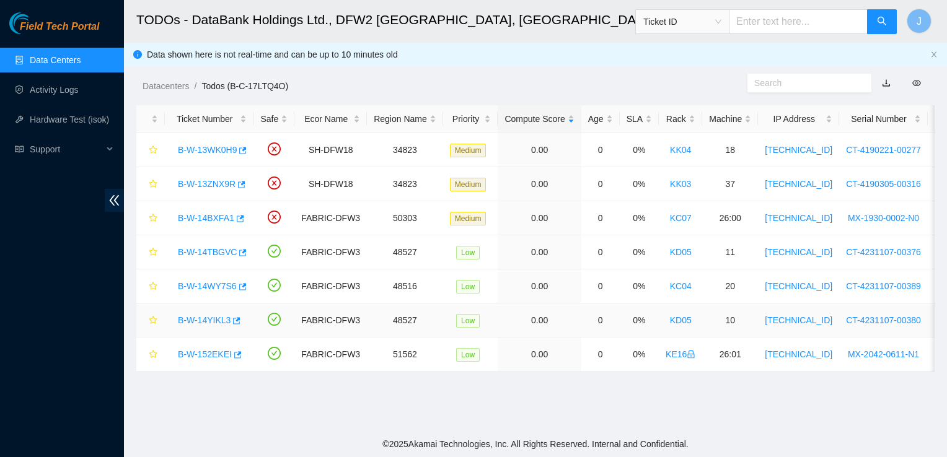
click at [219, 315] on link "B-W-14YIKL3" at bounding box center [204, 320] width 53 height 10
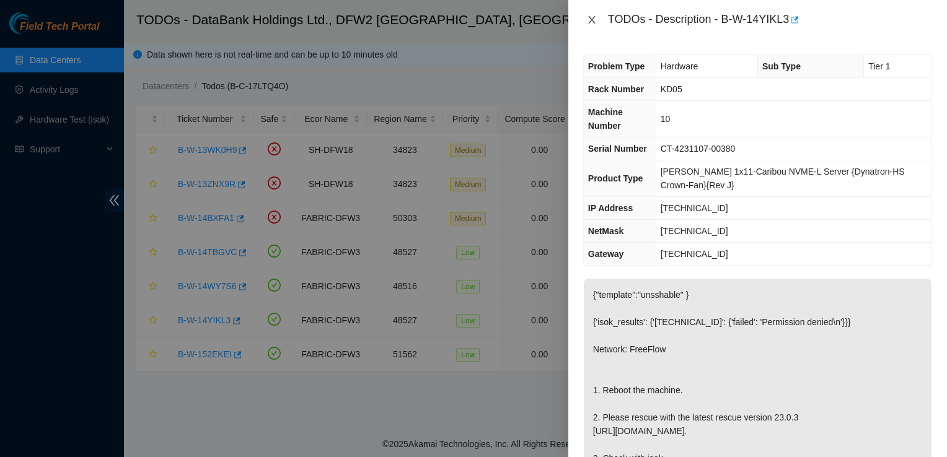
click at [590, 25] on button "Close" at bounding box center [591, 20] width 17 height 12
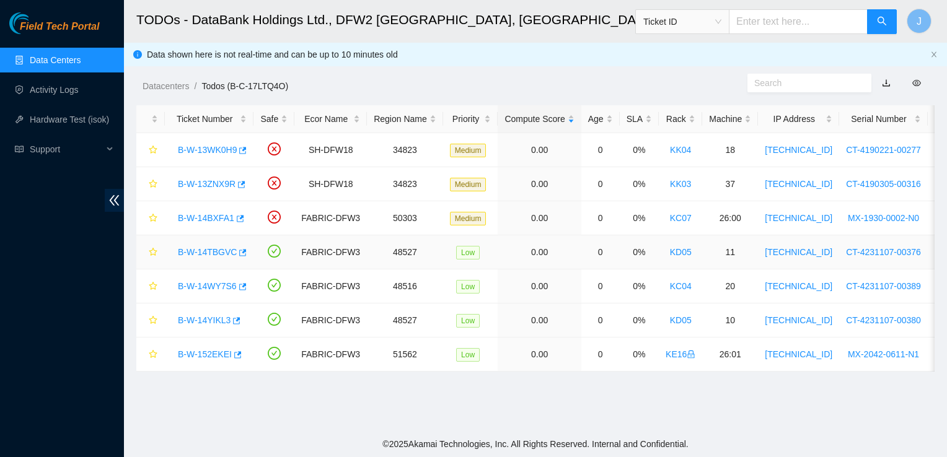
click at [217, 256] on link "B-W-14TBGVC" at bounding box center [207, 252] width 59 height 10
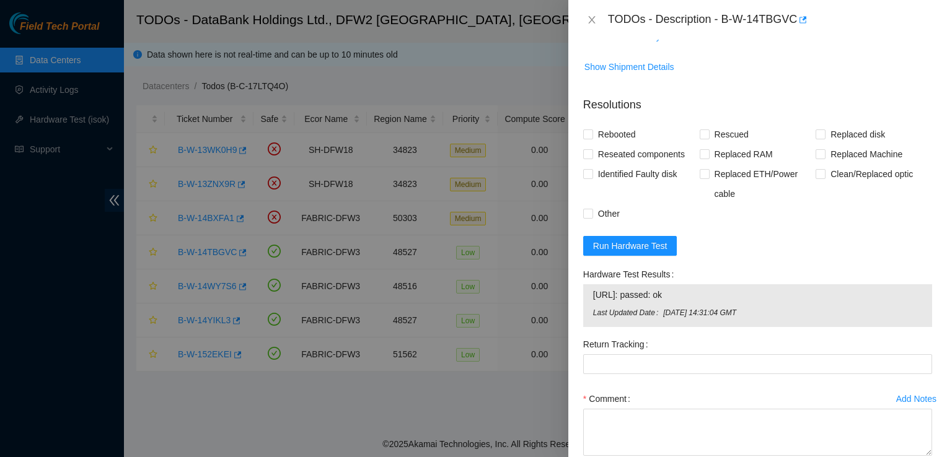
scroll to position [604, 0]
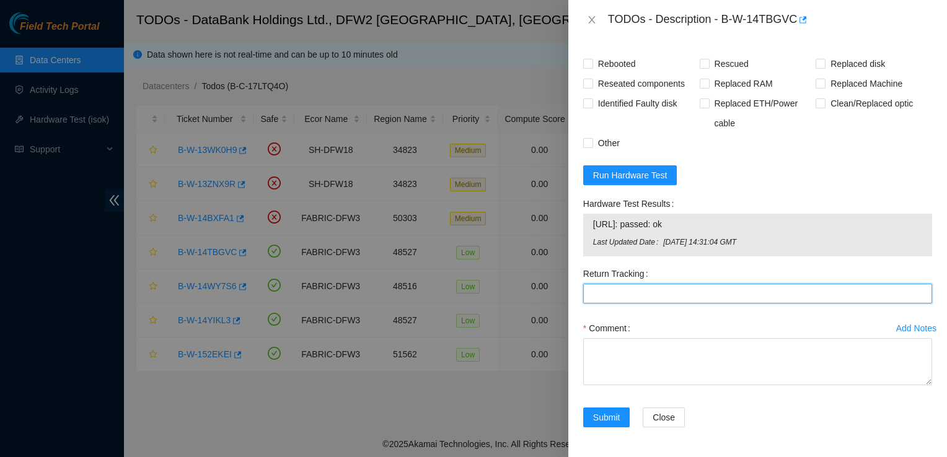
drag, startPoint x: 652, startPoint y: 292, endPoint x: 687, endPoint y: 196, distance: 101.7
click at [652, 292] on Tracking "Return Tracking" at bounding box center [757, 294] width 349 height 20
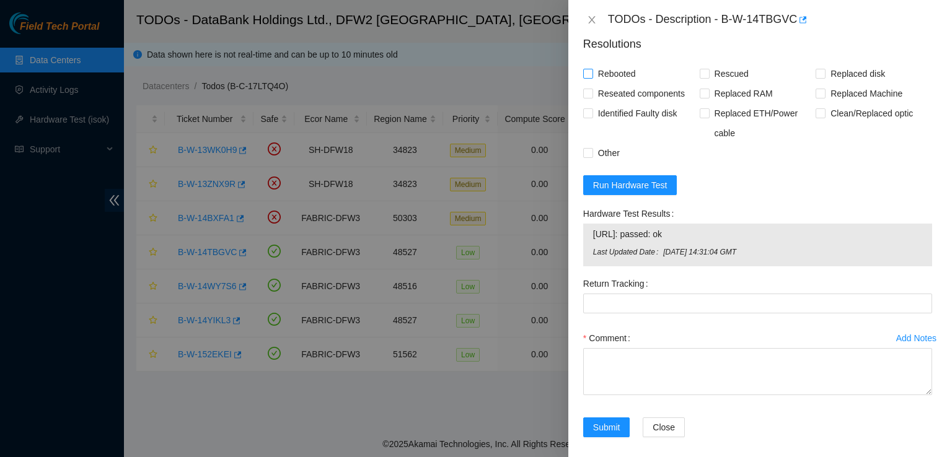
click at [623, 84] on span "Rebooted" at bounding box center [617, 74] width 48 height 20
click at [592, 77] on input "Rebooted" at bounding box center [587, 73] width 9 height 9
checkbox input "true"
click at [704, 77] on input "Rescued" at bounding box center [703, 73] width 9 height 9
checkbox input "true"
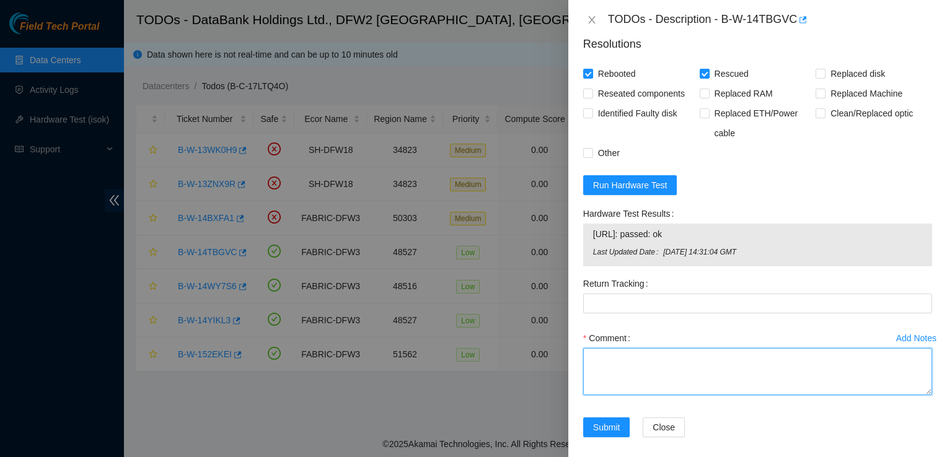
click at [601, 380] on textarea "Comment" at bounding box center [757, 371] width 349 height 47
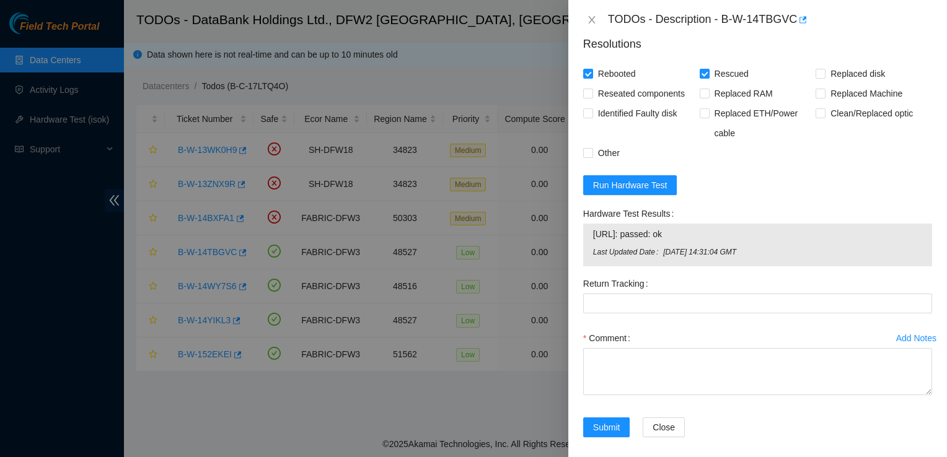
click at [595, 348] on label "Comment" at bounding box center [609, 338] width 52 height 20
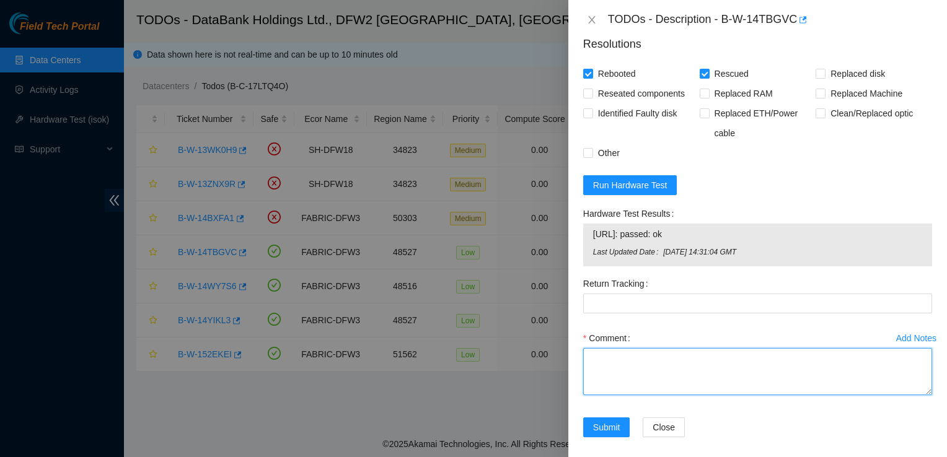
click at [595, 370] on textarea "Comment" at bounding box center [757, 371] width 349 height 47
paste textarea "worked on Ciara 1x11-Caribou NVME-L Server {Dynatron-HS Crown-Fan}{Rev J} rack:…"
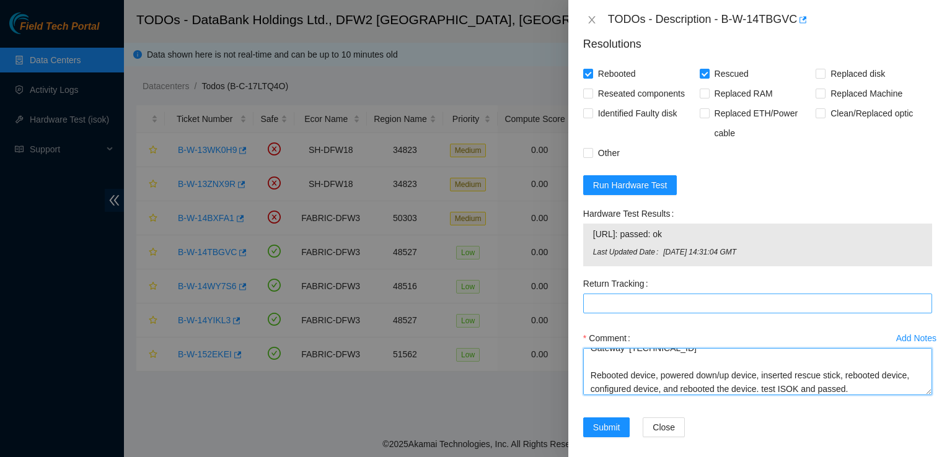
scroll to position [604, 0]
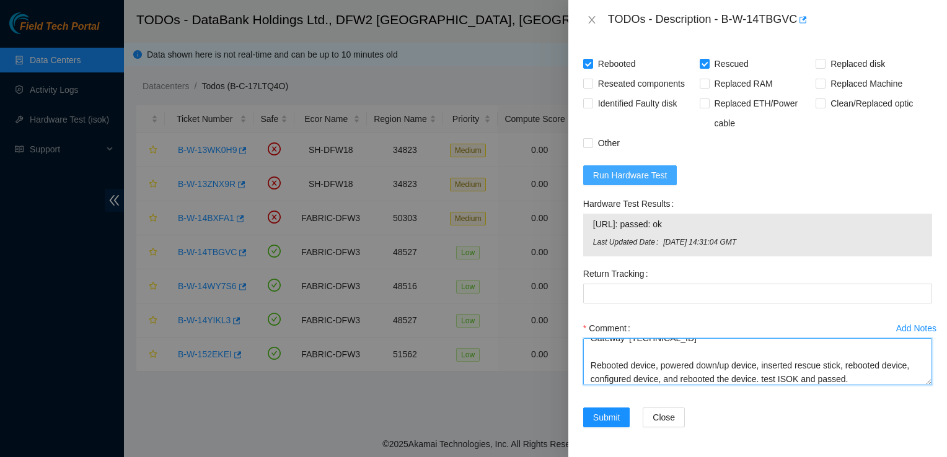
type textarea "worked on Ciara 1x11-Caribou NVME-L Server {Dynatron-HS Crown-Fan}{Rev J} rack:…"
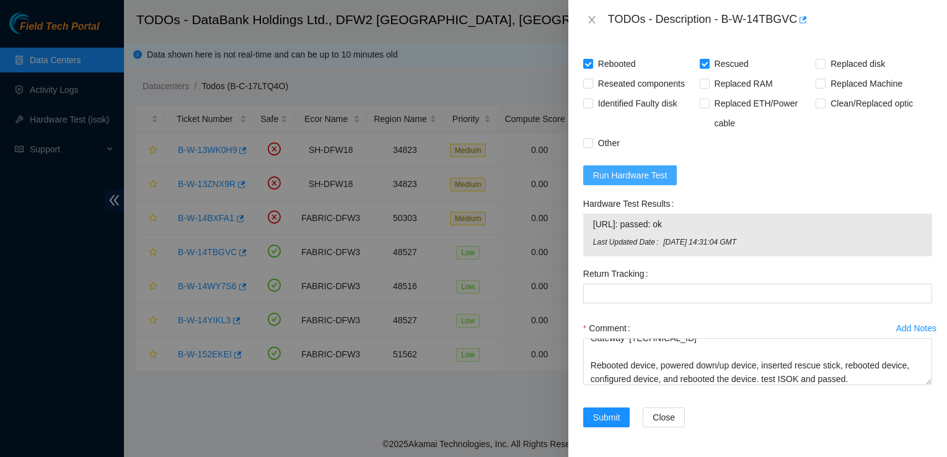
click at [660, 177] on span "Run Hardware Test" at bounding box center [630, 176] width 74 height 14
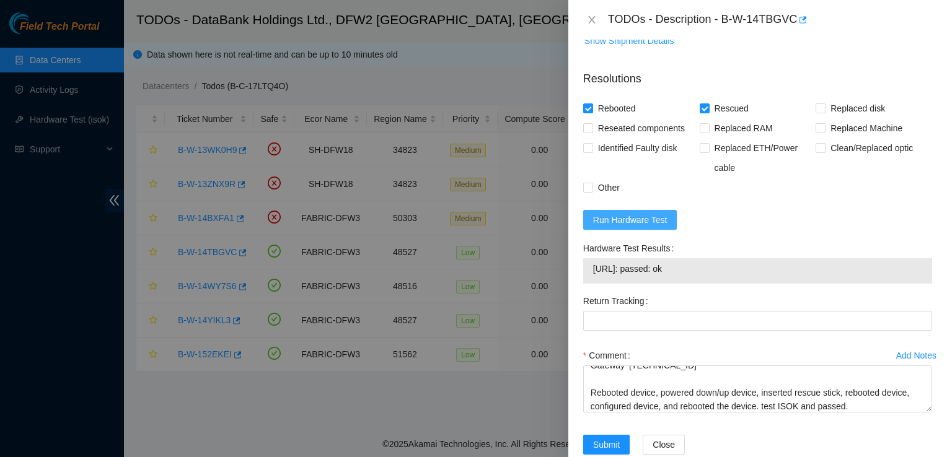
scroll to position [587, 0]
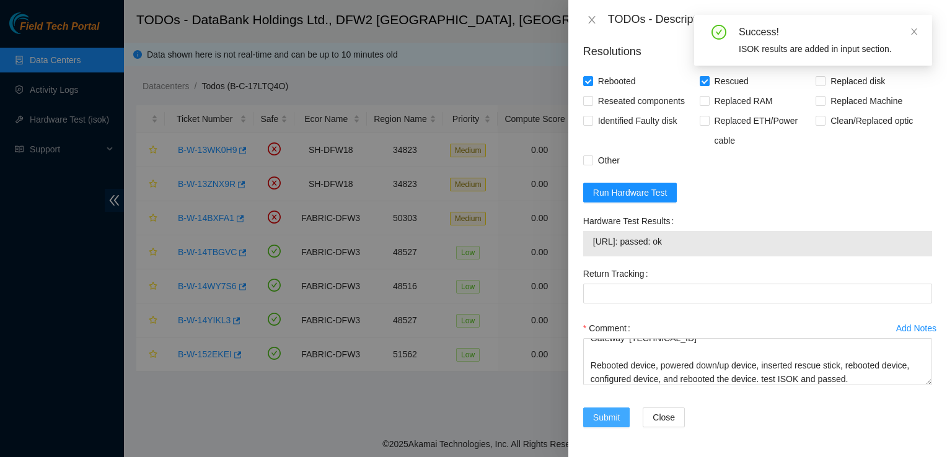
click at [610, 419] on span "Submit" at bounding box center [606, 418] width 27 height 14
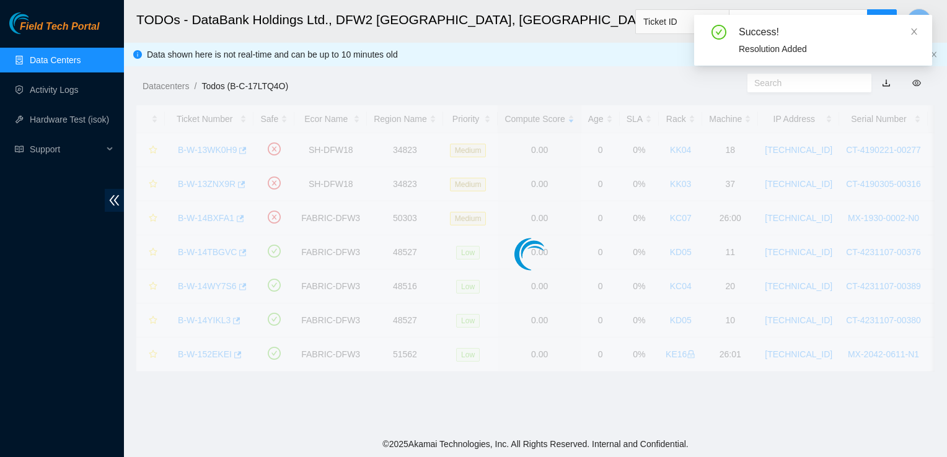
scroll to position [332, 0]
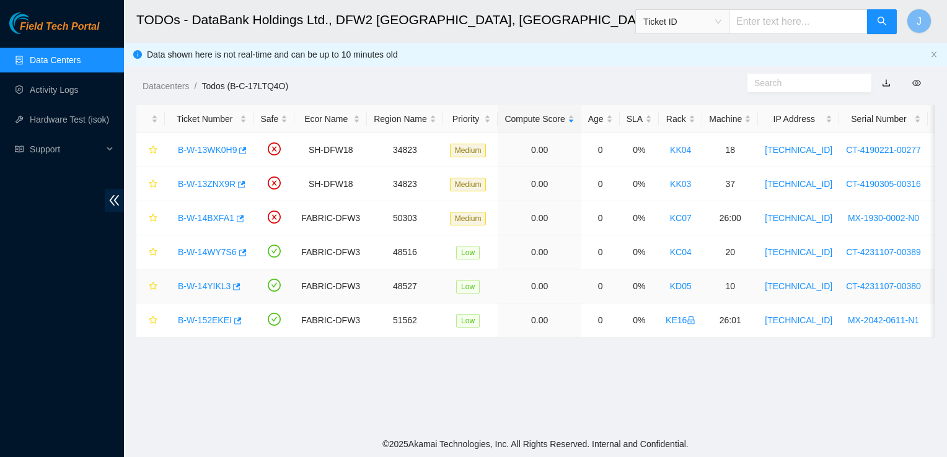
click at [191, 286] on link "B-W-14YIKL3" at bounding box center [204, 286] width 53 height 10
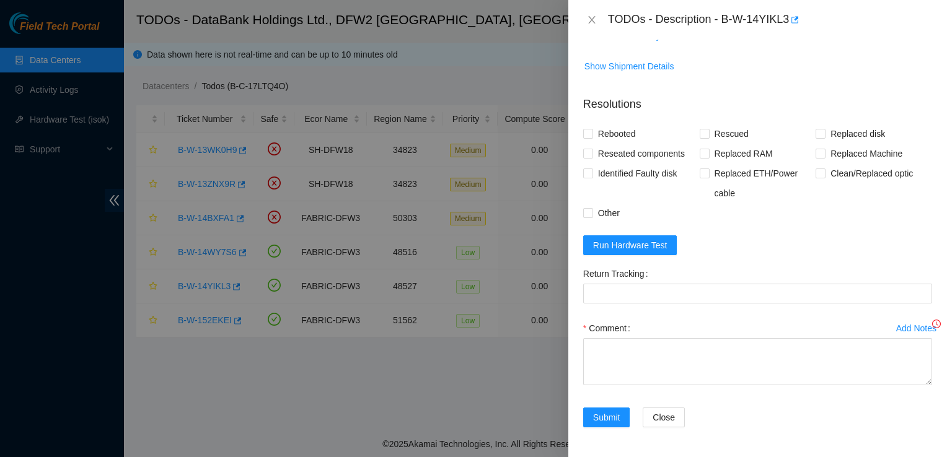
scroll to position [587, 0]
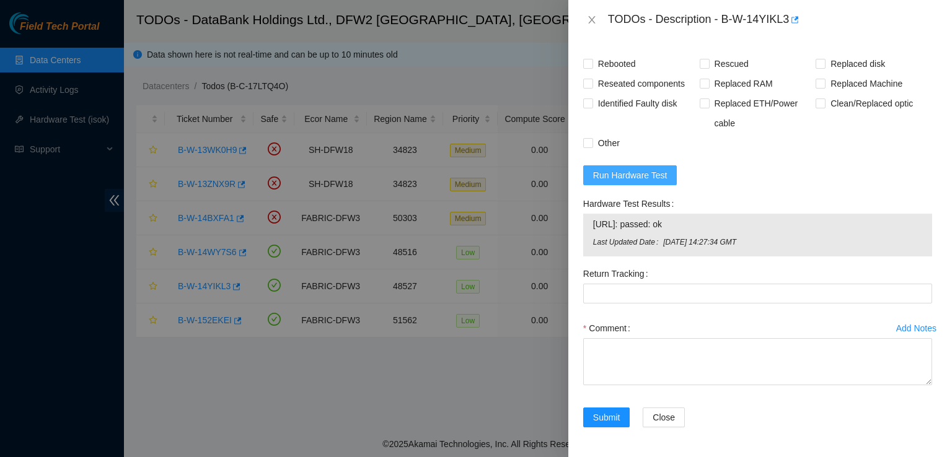
click at [645, 182] on span "Run Hardware Test" at bounding box center [630, 176] width 74 height 14
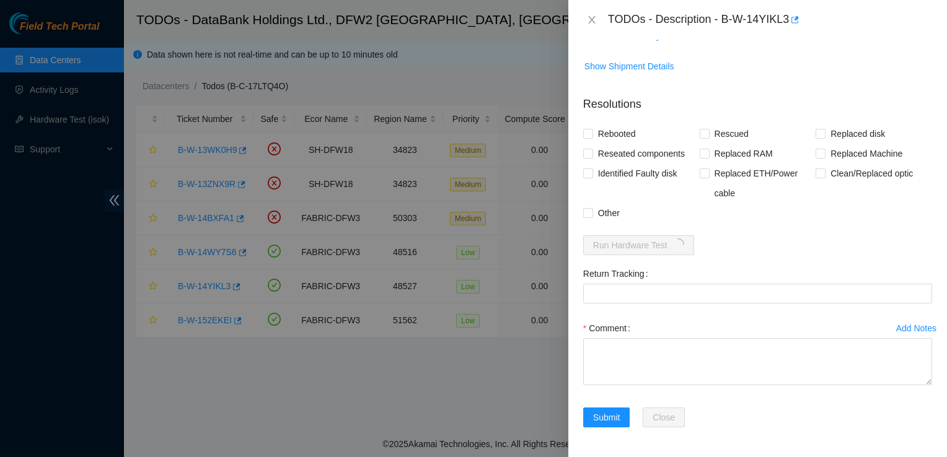
scroll to position [534, 0]
click at [736, 255] on form "Resolutions Rebooted Rescued Replaced disk Reseated components Replaced RAM Rep…" at bounding box center [757, 264] width 349 height 356
click at [598, 130] on span "Rebooted" at bounding box center [617, 134] width 48 height 20
click at [592, 130] on input "Rebooted" at bounding box center [587, 133] width 9 height 9
checkbox input "true"
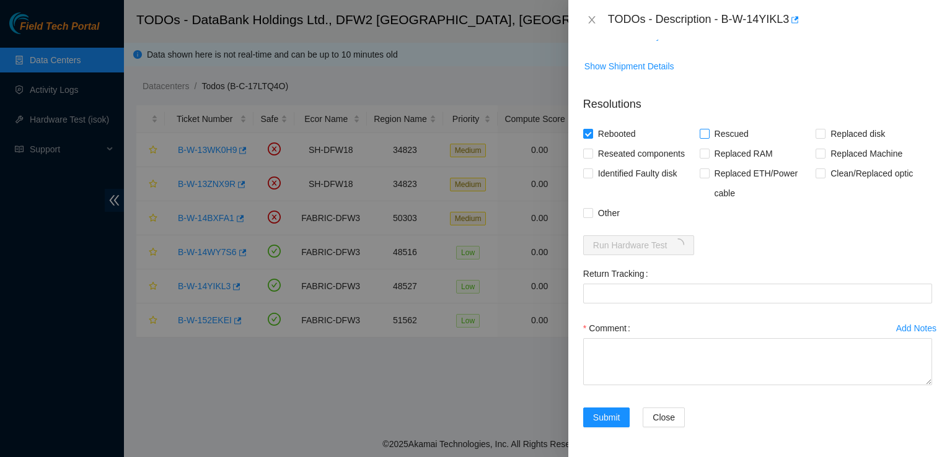
click at [709, 132] on span "Rescued" at bounding box center [731, 134] width 44 height 20
click at [706, 132] on input "Rescued" at bounding box center [703, 133] width 9 height 9
checkbox input "true"
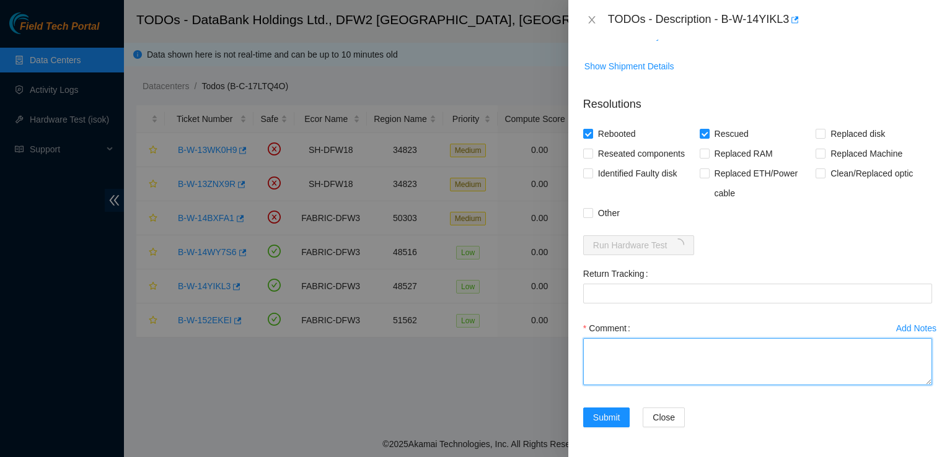
click at [654, 347] on textarea "Comment" at bounding box center [757, 361] width 349 height 47
paste textarea "Worked on Ciara 1x11-Caribou NVME-L Server {Dynatron-HS Crown-Fan}{Rev J} Rack:…"
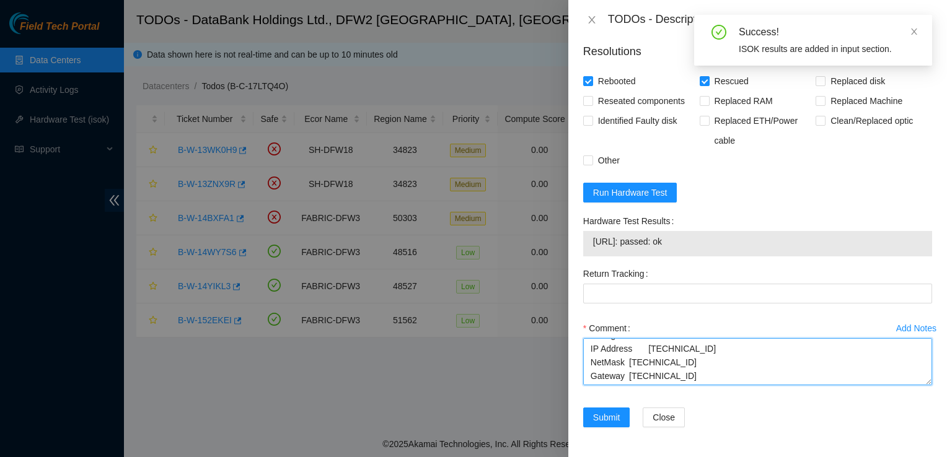
scroll to position [82, 0]
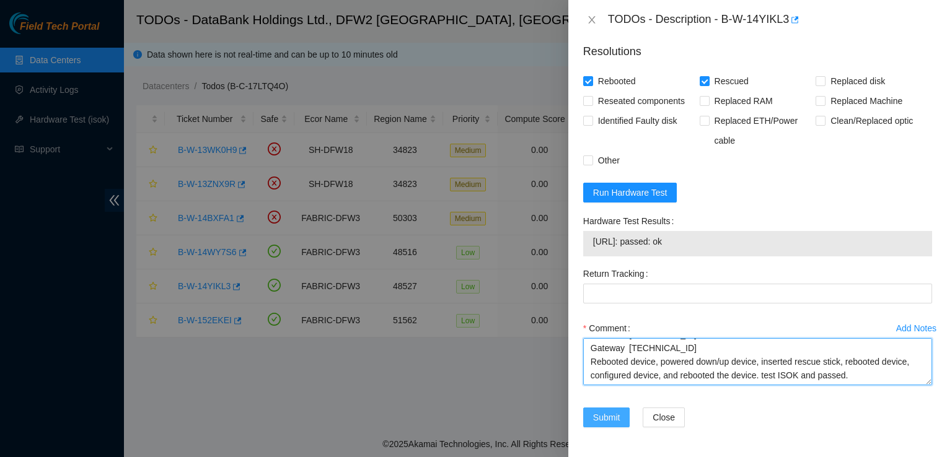
type textarea "Worked on Ciara 1x11-Caribou NVME-L Server {Dynatron-HS Crown-Fan}{Rev J} Rack:…"
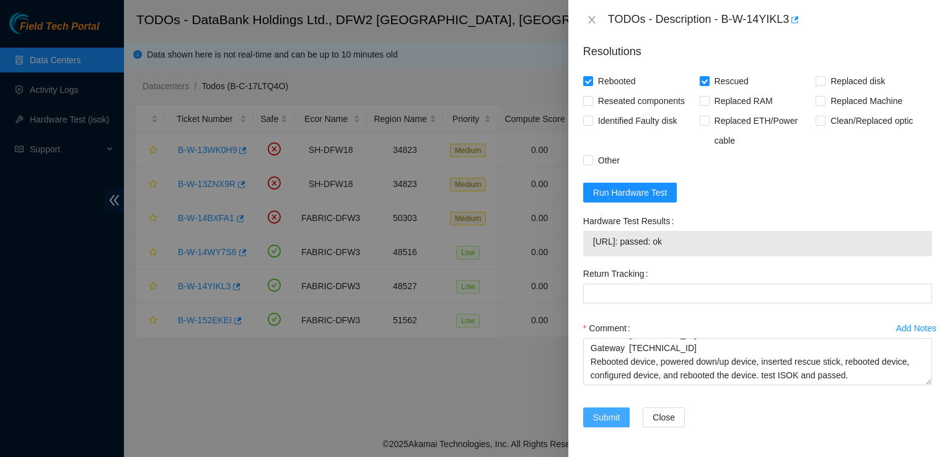
click at [600, 421] on span "Submit" at bounding box center [606, 418] width 27 height 14
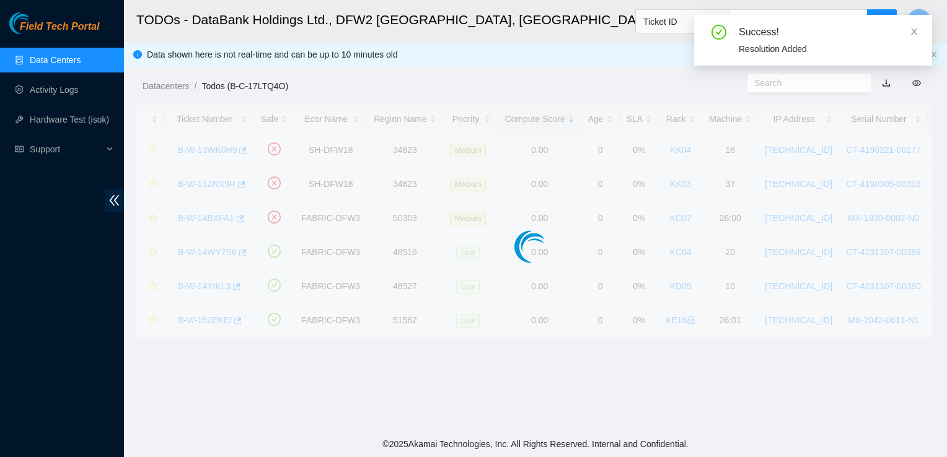
scroll to position [332, 0]
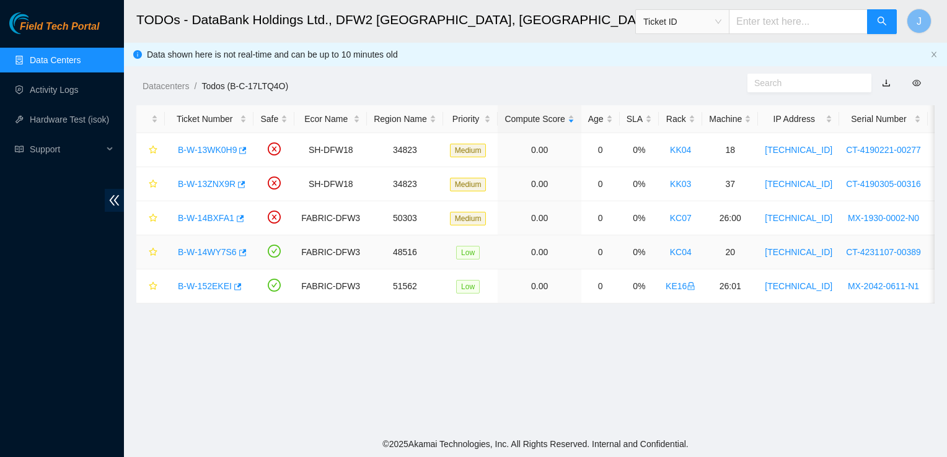
click at [198, 252] on link "B-W-14WY7S6" at bounding box center [207, 252] width 59 height 10
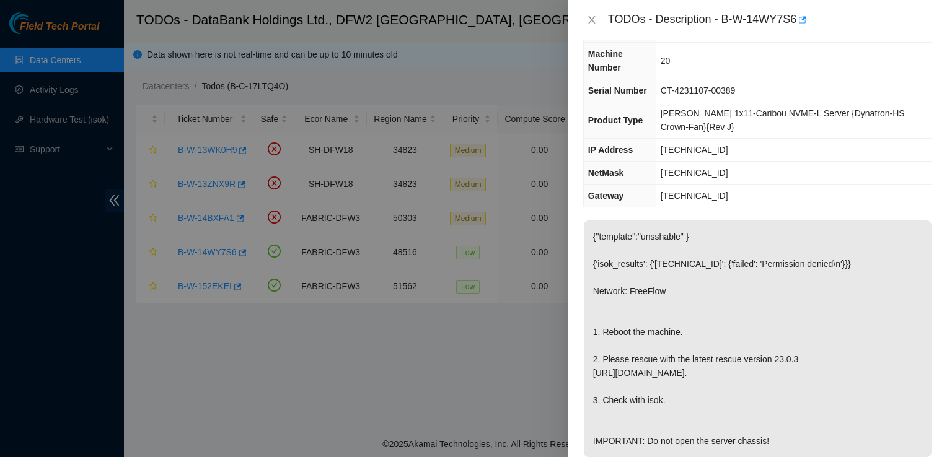
scroll to position [0, 0]
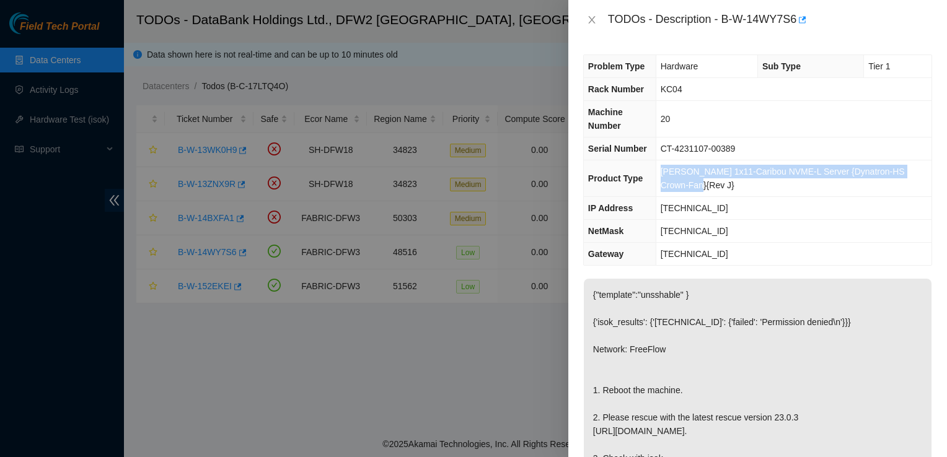
drag, startPoint x: 700, startPoint y: 188, endPoint x: 666, endPoint y: 175, distance: 36.5
click at [666, 175] on td "Ciara 1x11-Caribou NVME-L Server {Dynatron-HS Crown-Fan}{Rev J}" at bounding box center [793, 178] width 276 height 37
copy span "Ciara 1x11-Caribou NVME-L Server {Dynatron-HS Crown-Fan}{Rev J}"
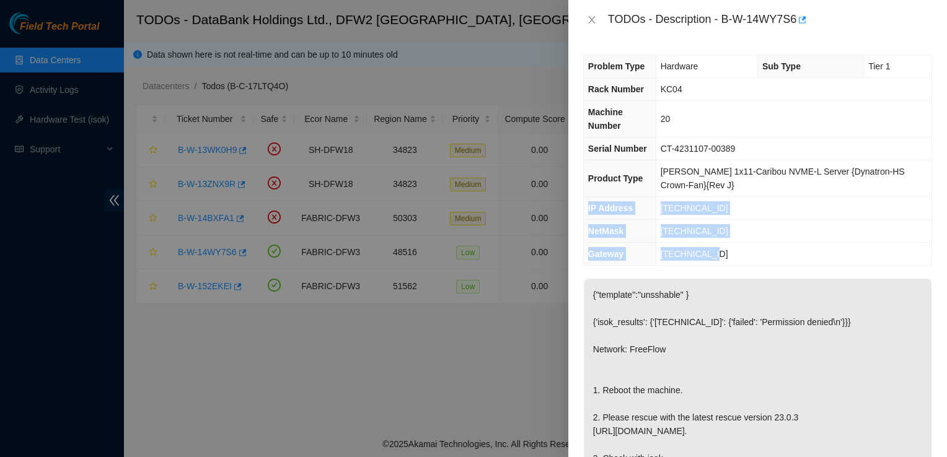
drag, startPoint x: 717, startPoint y: 249, endPoint x: 589, endPoint y: 209, distance: 134.8
click at [589, 209] on tbody "Problem Type Hardware Sub Type Tier 1 Rack Number KC04 Machine Number 20 Serial…" at bounding box center [758, 160] width 348 height 210
copy tbody "IP Address 23.63.30.215 NetMask 255.255.255.192 Gateway 23.63.30.193"
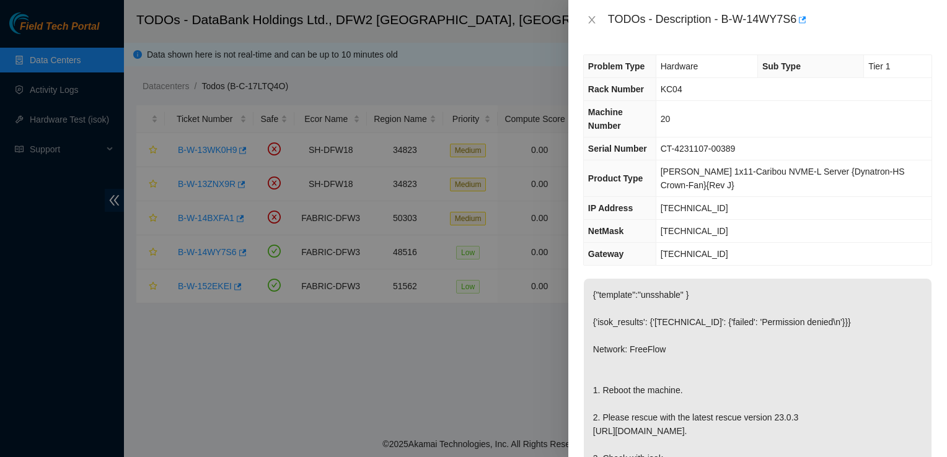
click at [541, 332] on div at bounding box center [473, 228] width 947 height 457
click at [585, 24] on button "Close" at bounding box center [591, 20] width 17 height 12
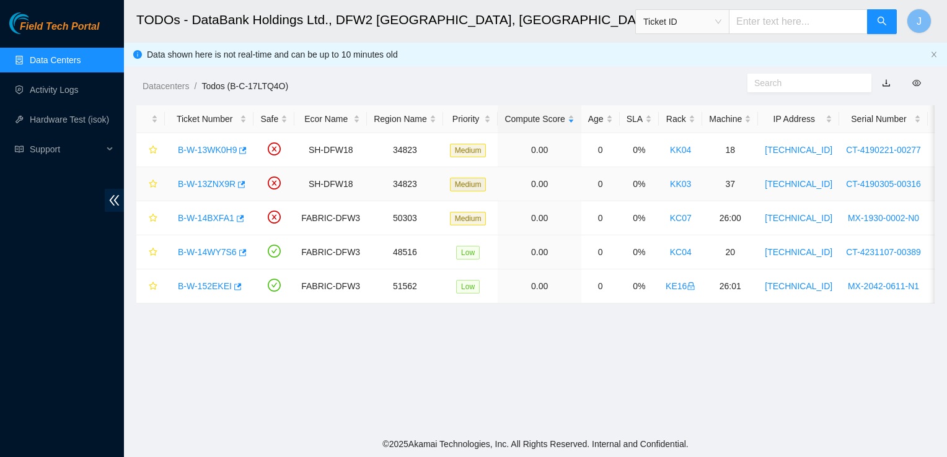
click at [213, 182] on link "B-W-13ZNX9R" at bounding box center [207, 184] width 58 height 10
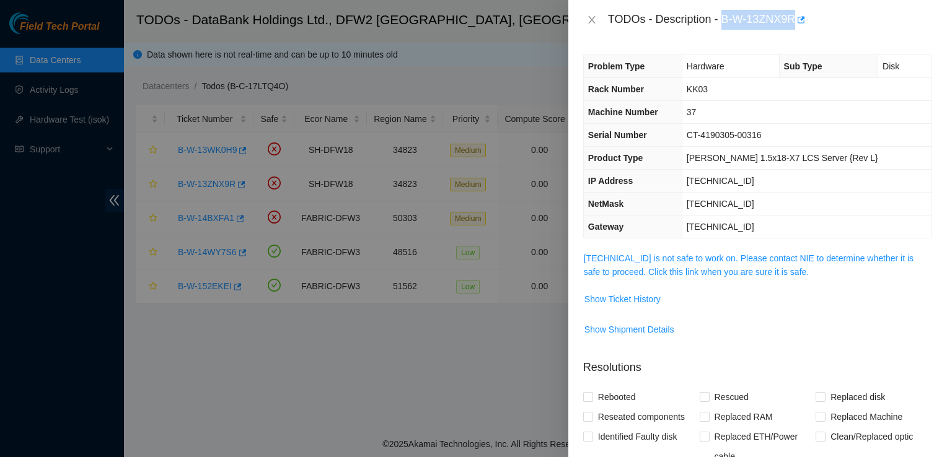
drag, startPoint x: 794, startPoint y: 20, endPoint x: 723, endPoint y: 26, distance: 70.8
click at [723, 26] on div "TODOs - Description - B-W-13ZNX9R" at bounding box center [770, 20] width 324 height 20
copy div "B-W-13ZNX9R"
click at [590, 24] on icon "close" at bounding box center [592, 20] width 10 height 10
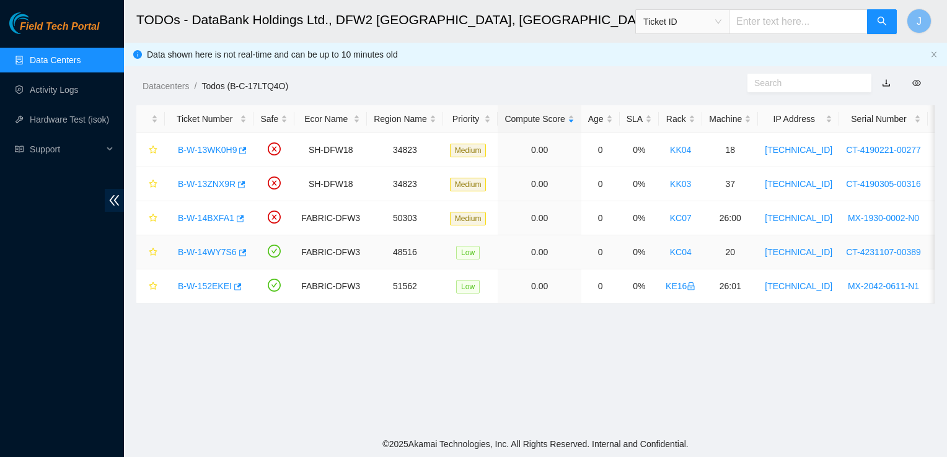
click at [193, 248] on link "B-W-14WY7S6" at bounding box center [207, 252] width 59 height 10
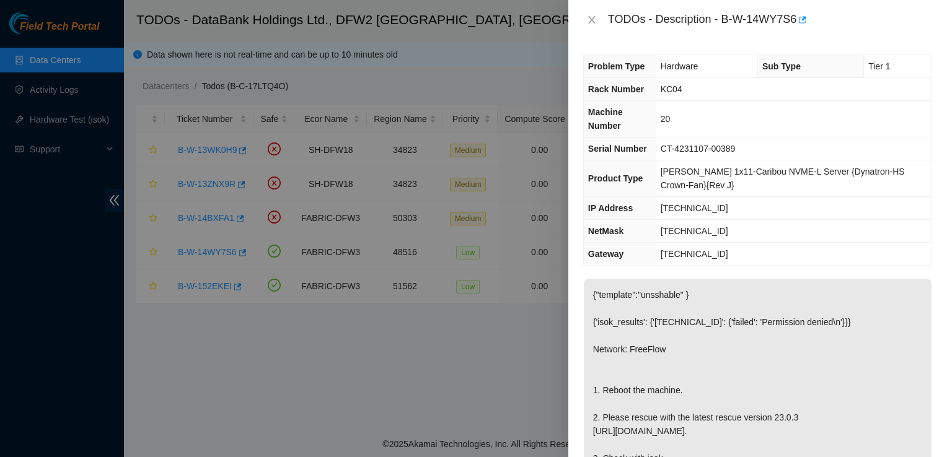
click at [538, 38] on div at bounding box center [473, 228] width 947 height 457
click at [588, 18] on icon "close" at bounding box center [592, 20] width 10 height 10
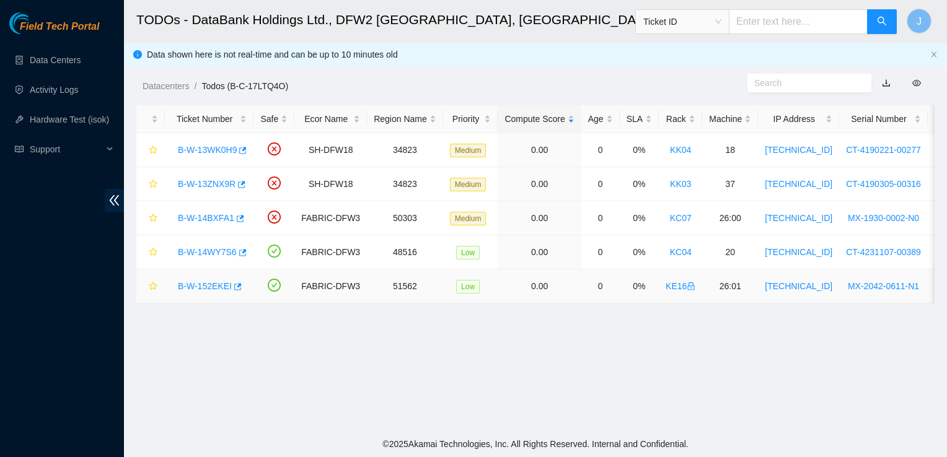
click at [686, 284] on icon "lock" at bounding box center [690, 286] width 9 height 9
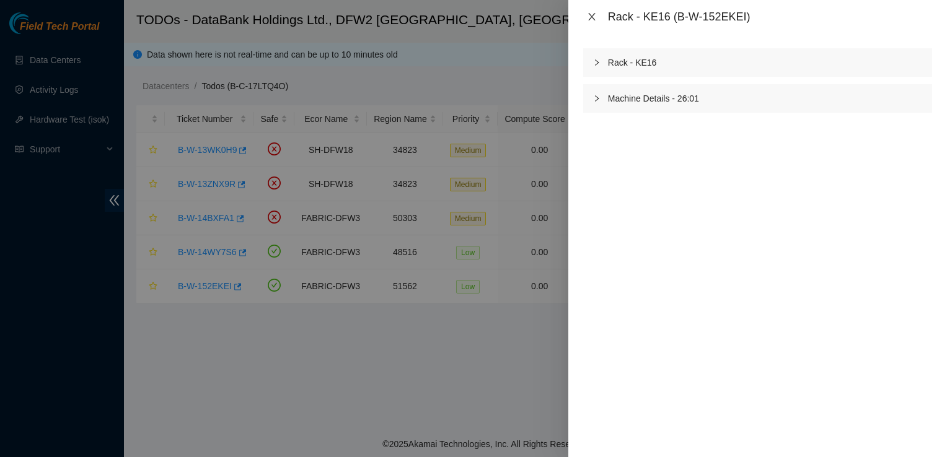
click at [593, 14] on icon "close" at bounding box center [591, 16] width 7 height 7
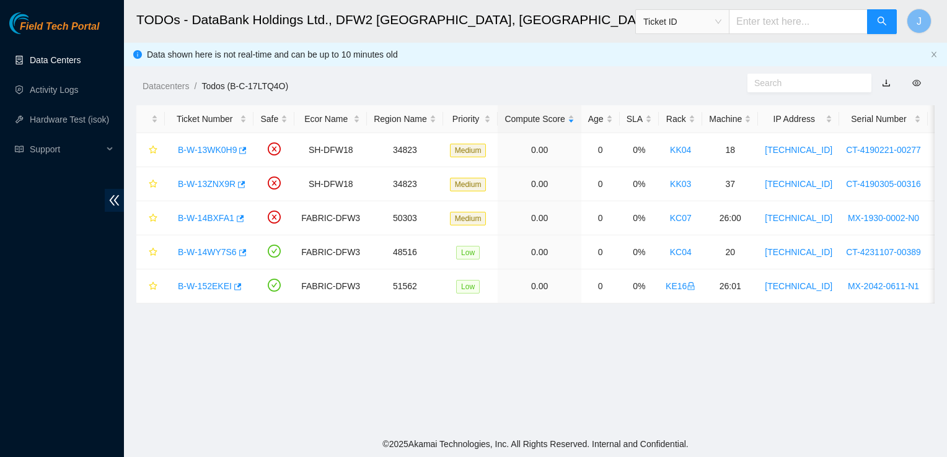
click at [55, 63] on link "Data Centers" at bounding box center [55, 60] width 51 height 10
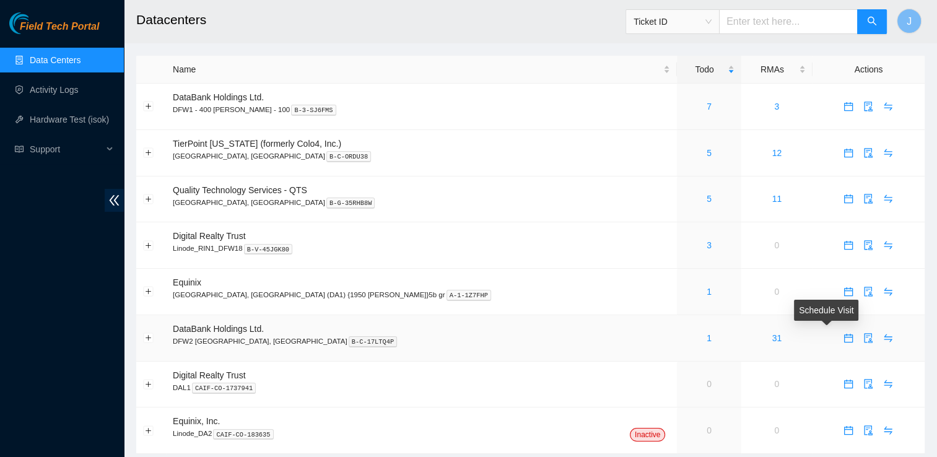
click at [844, 338] on icon "calendar" at bounding box center [848, 337] width 9 height 9
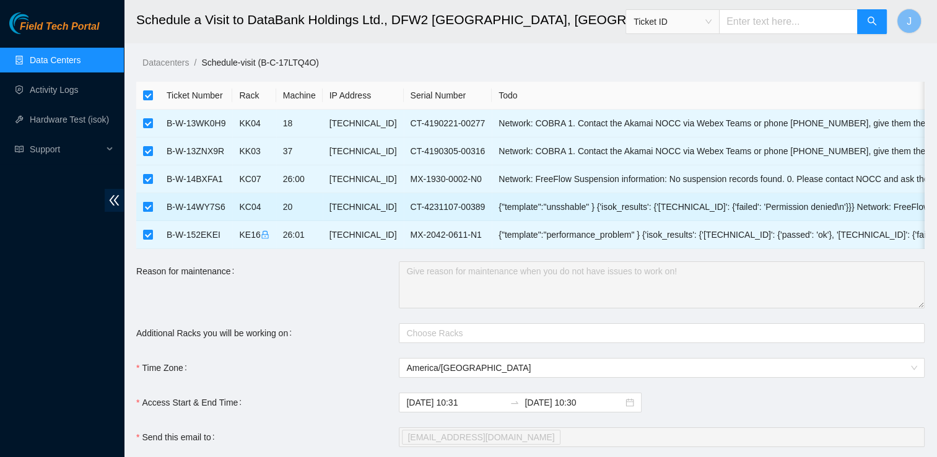
click at [146, 208] on input "checkbox" at bounding box center [148, 207] width 10 height 10
checkbox input "false"
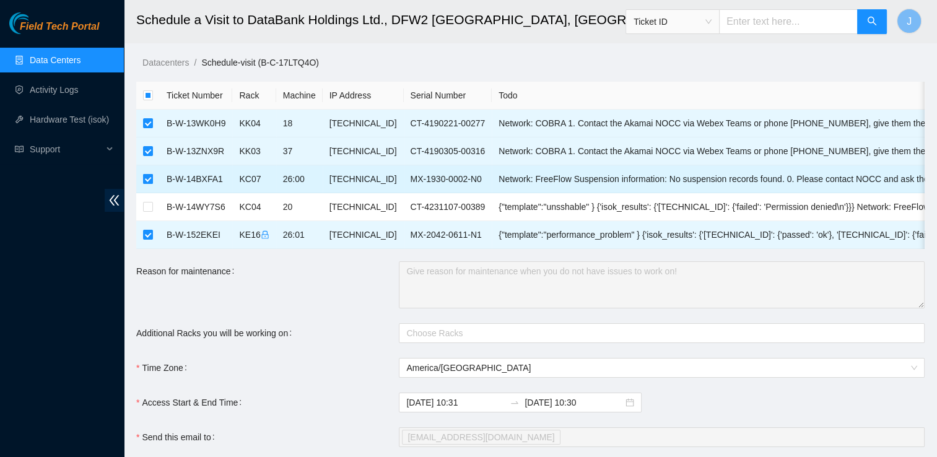
click at [146, 183] on input "checkbox" at bounding box center [148, 179] width 10 height 10
checkbox input "false"
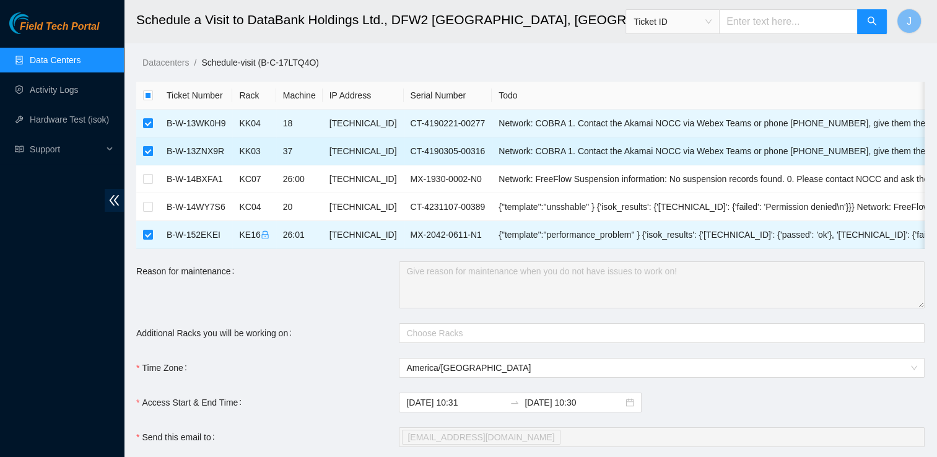
click at [149, 154] on input "checkbox" at bounding box center [148, 151] width 10 height 10
checkbox input "false"
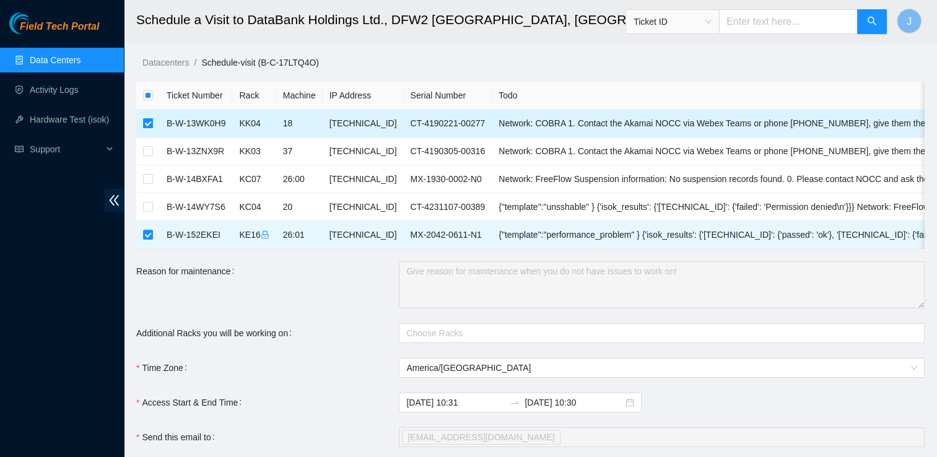
click at [148, 125] on input "checkbox" at bounding box center [148, 123] width 10 height 10
checkbox input "false"
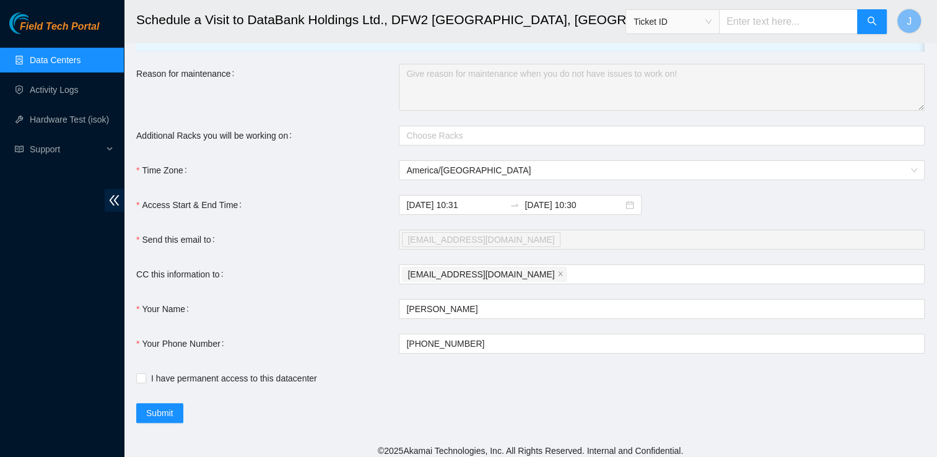
scroll to position [200, 0]
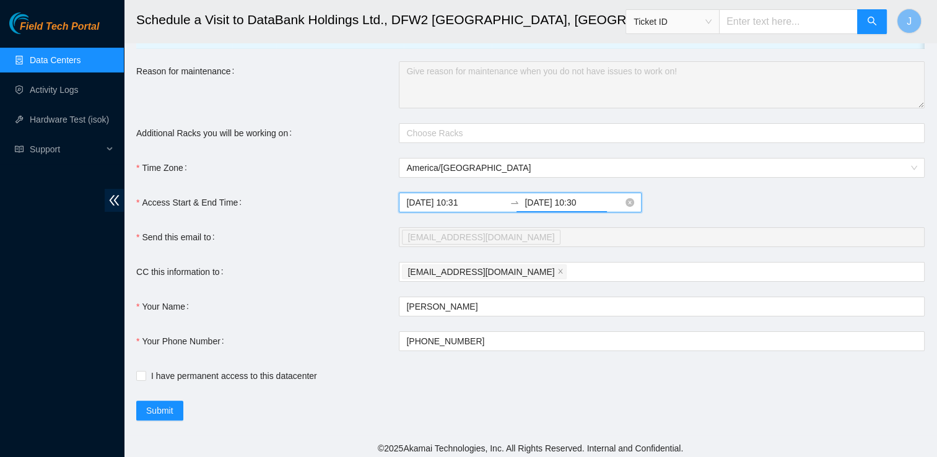
click at [585, 209] on input "2025-09-02 10:30" at bounding box center [574, 203] width 99 height 14
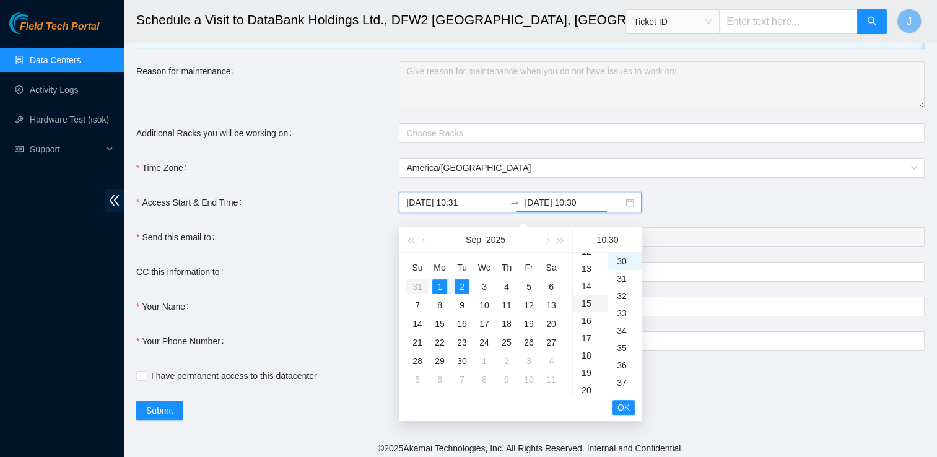
scroll to position [221, 0]
click at [590, 368] on div "19" at bounding box center [590, 370] width 35 height 17
click at [581, 333] on div "23" at bounding box center [590, 330] width 35 height 17
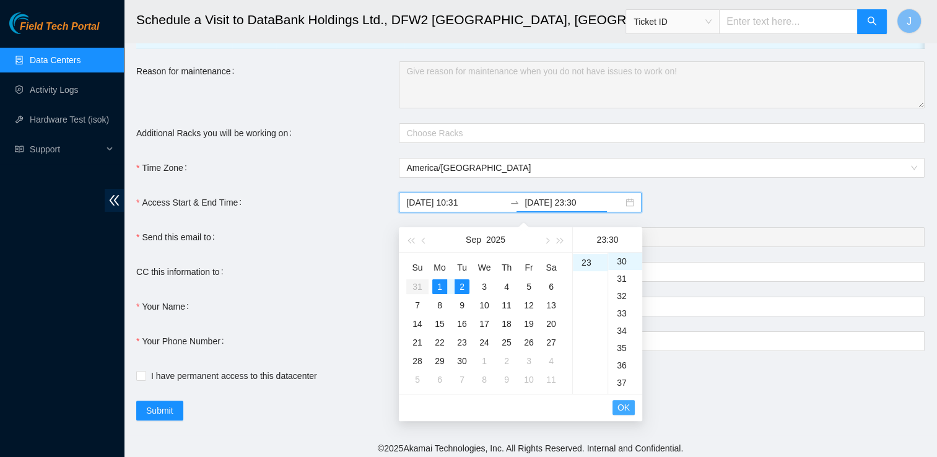
click at [628, 410] on span "OK" at bounding box center [624, 408] width 12 height 14
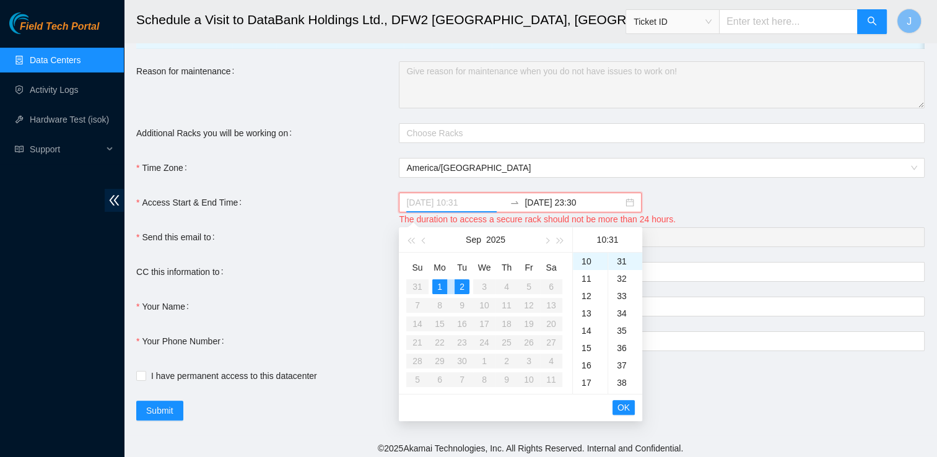
click at [440, 286] on div "1" at bounding box center [439, 286] width 15 height 15
click at [550, 209] on input "2025-09-02 23:30" at bounding box center [574, 203] width 99 height 14
click at [443, 281] on div "1" at bounding box center [439, 286] width 15 height 15
type input "2025-09-01 23:30"
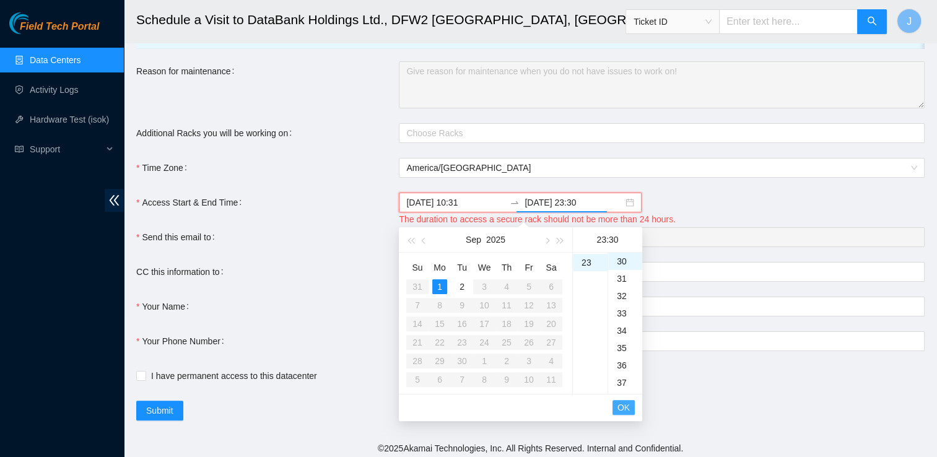
click at [631, 408] on button "OK" at bounding box center [624, 407] width 22 height 15
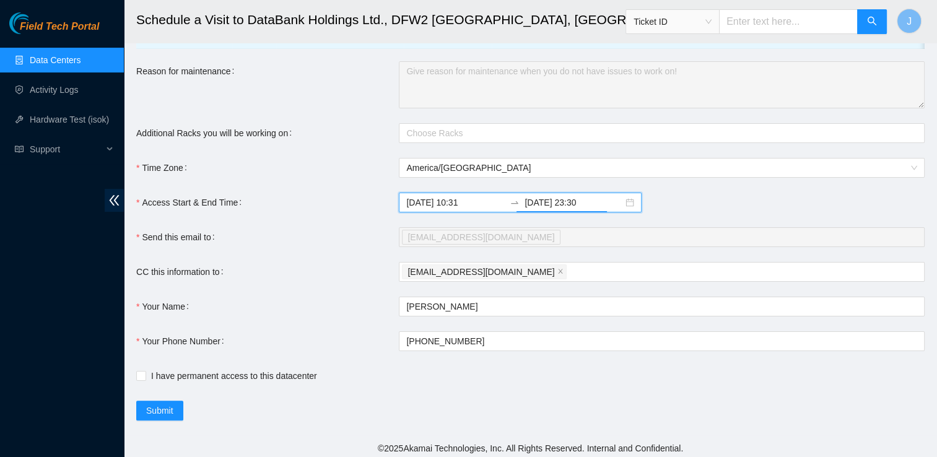
scroll to position [212, 0]
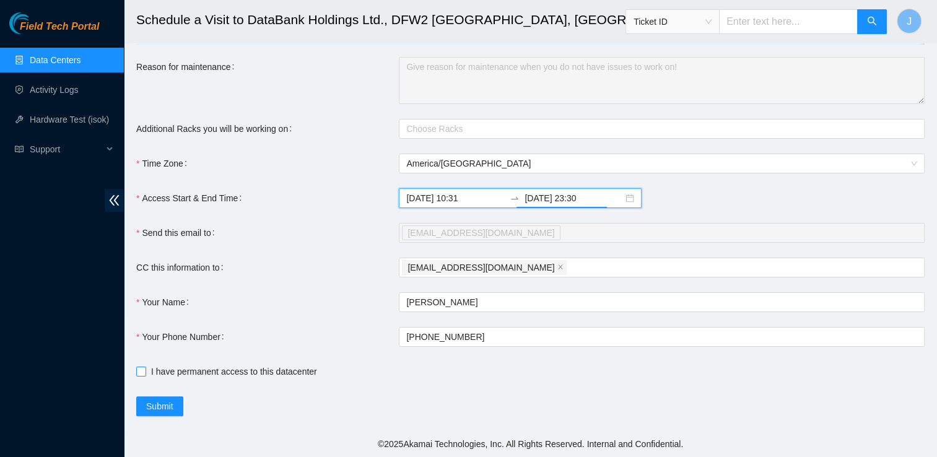
click at [144, 372] on input "I have permanent access to this datacenter" at bounding box center [140, 371] width 9 height 9
checkbox input "true"
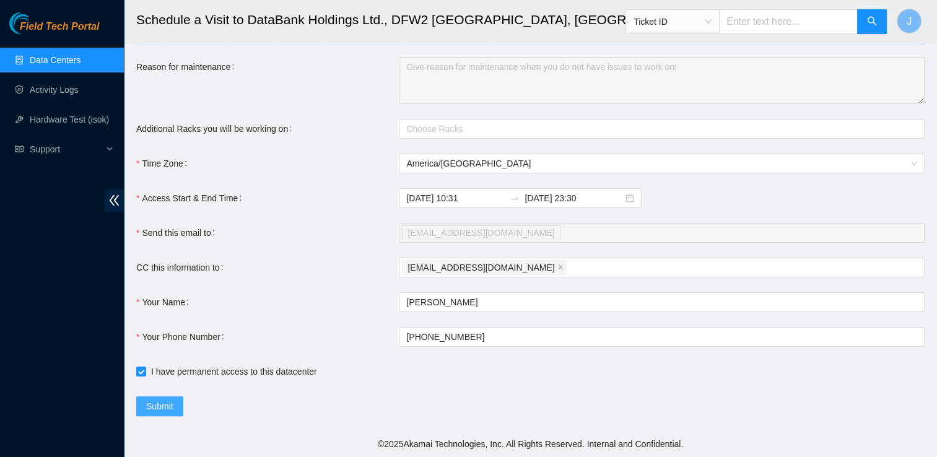
click at [165, 408] on span "Submit" at bounding box center [159, 407] width 27 height 14
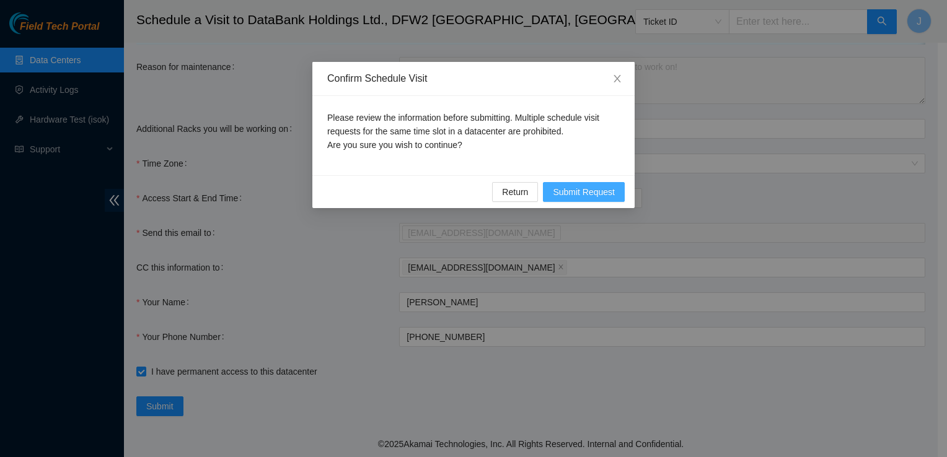
click at [569, 184] on button "Submit Request" at bounding box center [584, 192] width 82 height 20
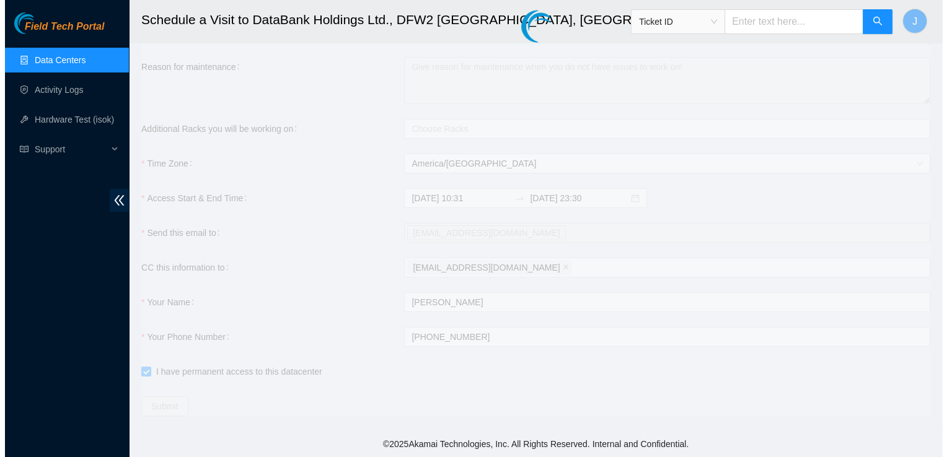
type input "2025-09-01 10:32"
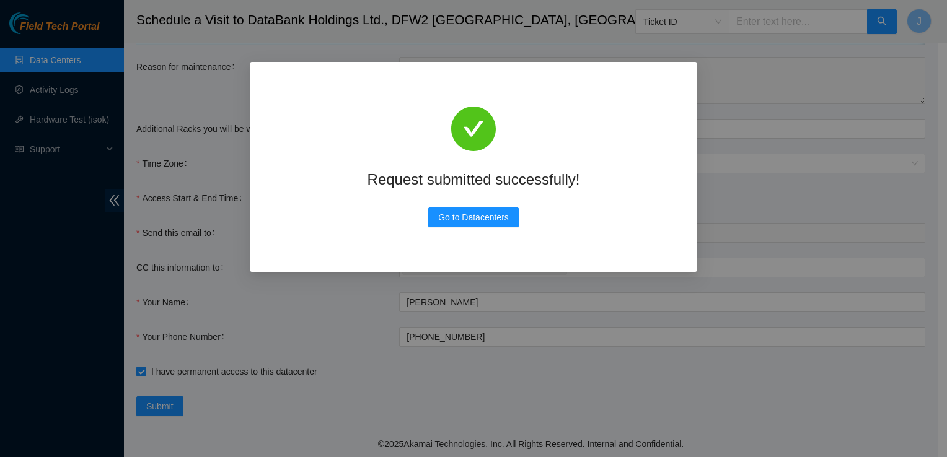
click at [461, 229] on div "Request submitted successfully! Go to Datacenters" at bounding box center [473, 167] width 416 height 180
click at [464, 218] on span "Go to Datacenters" at bounding box center [473, 218] width 71 height 14
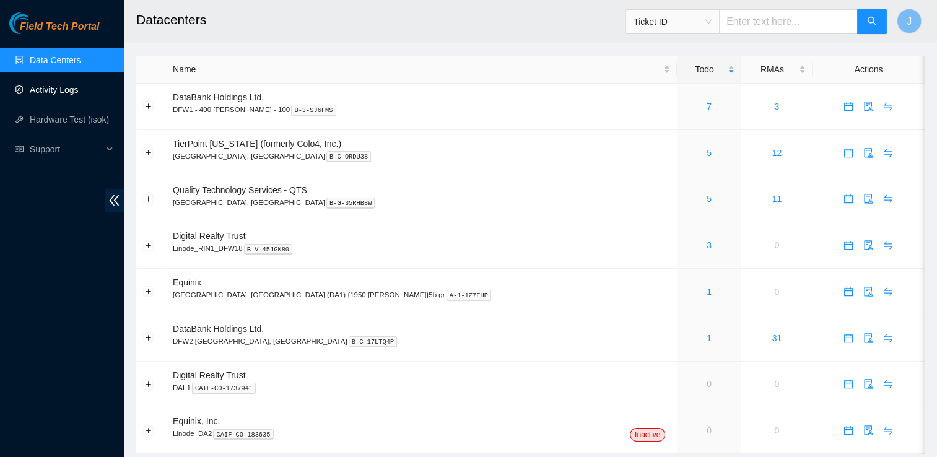
click at [77, 87] on link "Activity Logs" at bounding box center [54, 90] width 49 height 10
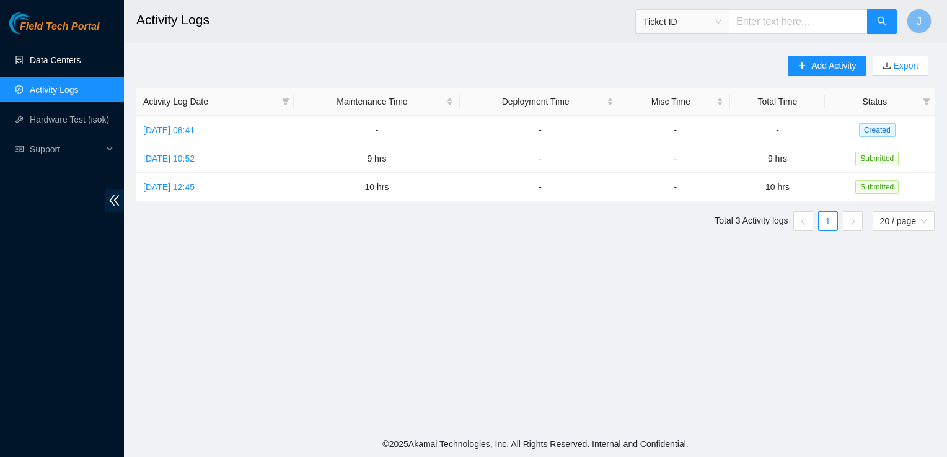
click at [81, 63] on link "Data Centers" at bounding box center [55, 60] width 51 height 10
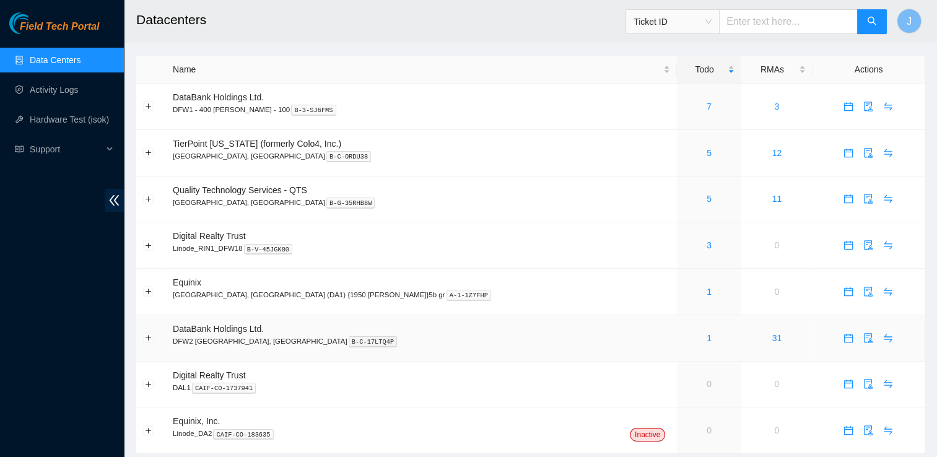
click at [197, 331] on span "DataBank Holdings Ltd." at bounding box center [218, 329] width 91 height 10
click at [186, 330] on span "DataBank Holdings Ltd." at bounding box center [218, 329] width 91 height 10
click at [684, 338] on div "1" at bounding box center [709, 338] width 50 height 14
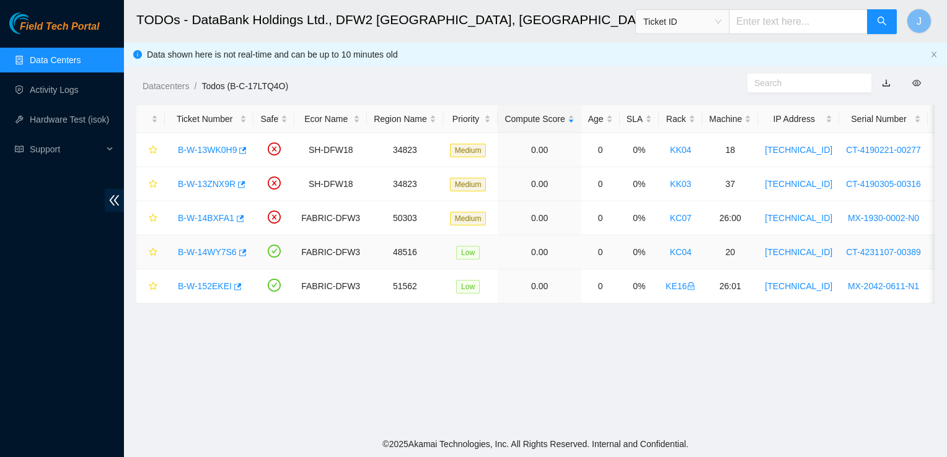
click at [217, 247] on link "B-W-14WY7S6" at bounding box center [207, 252] width 59 height 10
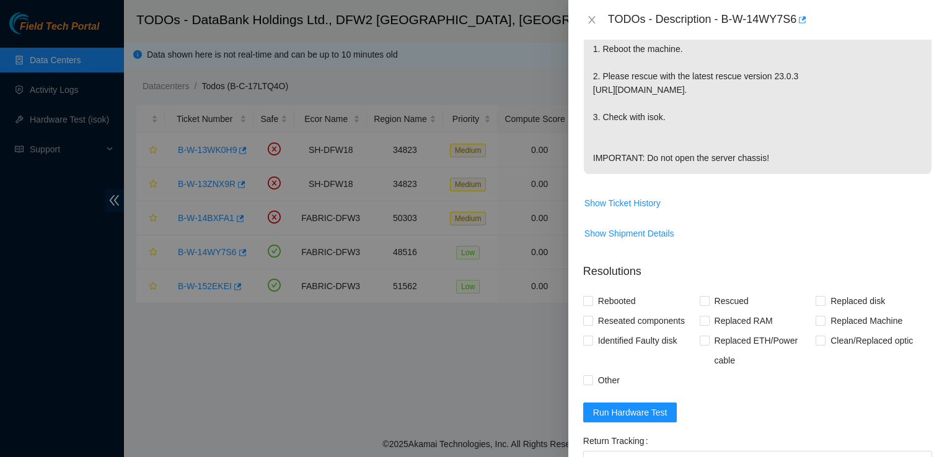
scroll to position [344, 0]
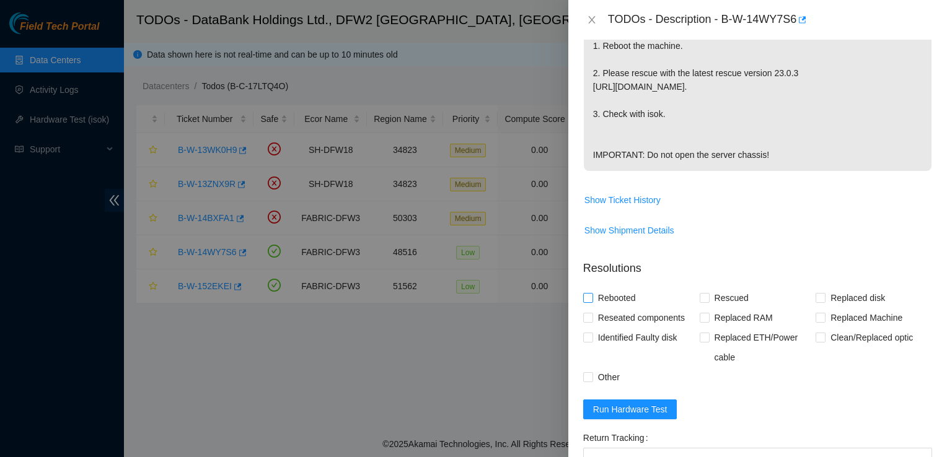
click at [599, 308] on span "Rebooted" at bounding box center [617, 298] width 48 height 20
click at [592, 302] on input "Rebooted" at bounding box center [587, 297] width 9 height 9
checkbox input "true"
click at [730, 308] on span "Rescued" at bounding box center [731, 298] width 44 height 20
click at [708, 302] on input "Rescued" at bounding box center [703, 297] width 9 height 9
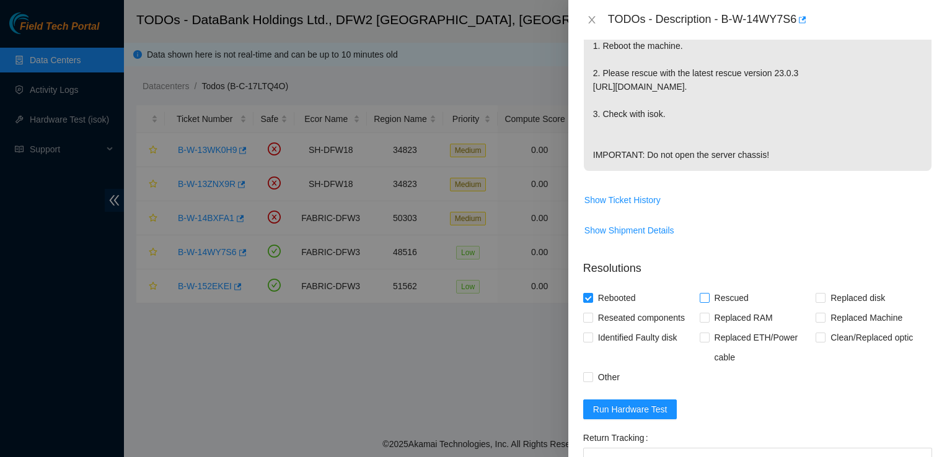
checkbox input "true"
click at [649, 416] on span "Run Hardware Test" at bounding box center [630, 410] width 74 height 14
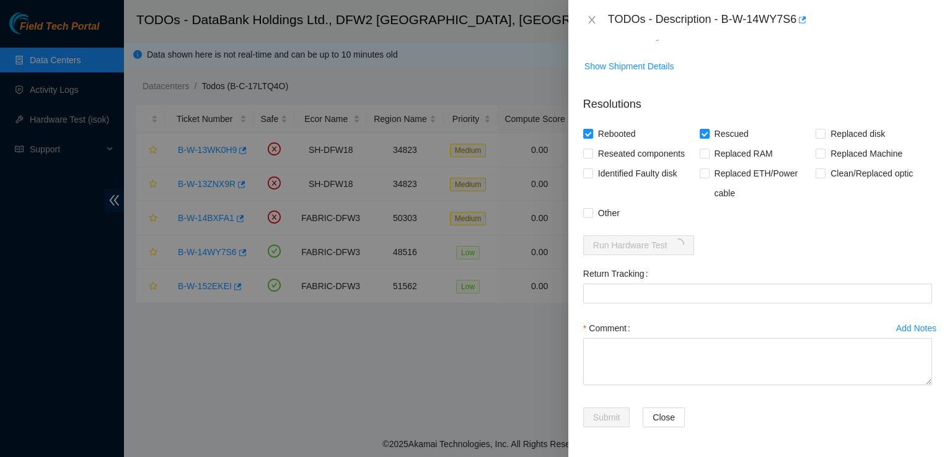
scroll to position [534, 0]
click at [784, 259] on form "Resolutions Rebooted Rescued Replaced disk Reseated components Replaced RAM Rep…" at bounding box center [757, 264] width 349 height 356
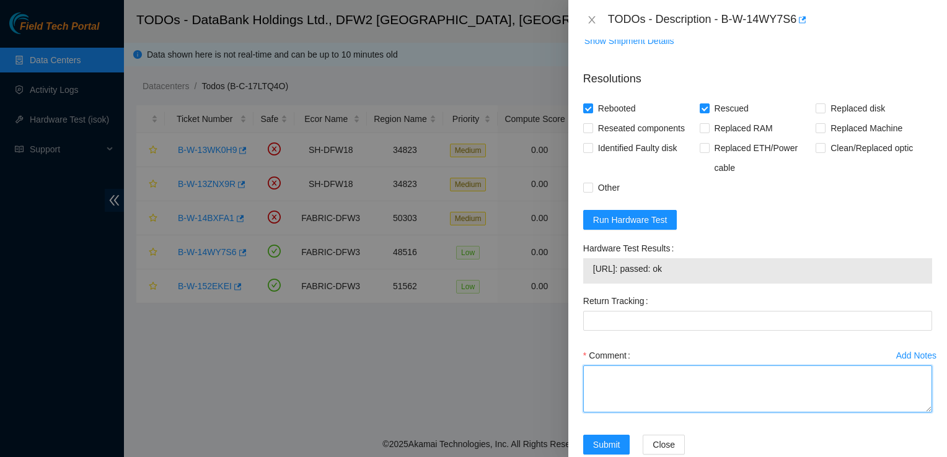
click at [596, 403] on textarea "Comment" at bounding box center [757, 389] width 349 height 47
paste textarea "Worked on Ciara 1x11-Caribou NVME-L Server {Dynatron-HS Crown-Fan}{Rev J} Rack:…"
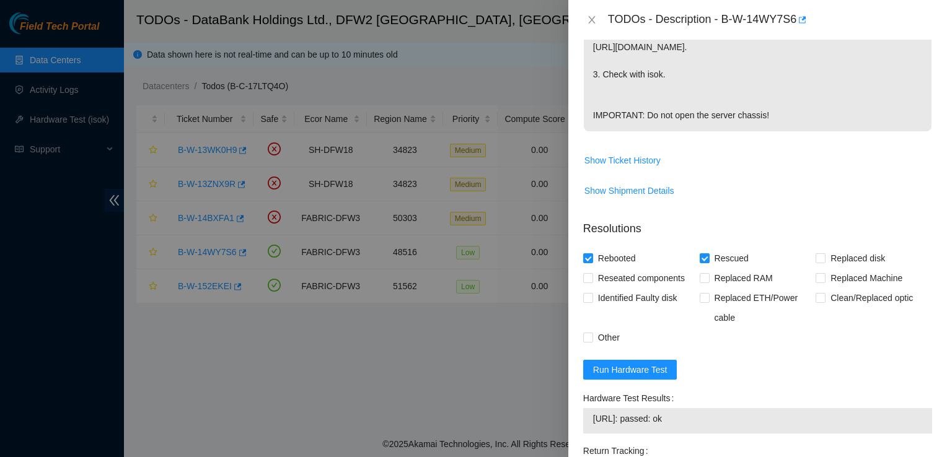
scroll to position [587, 0]
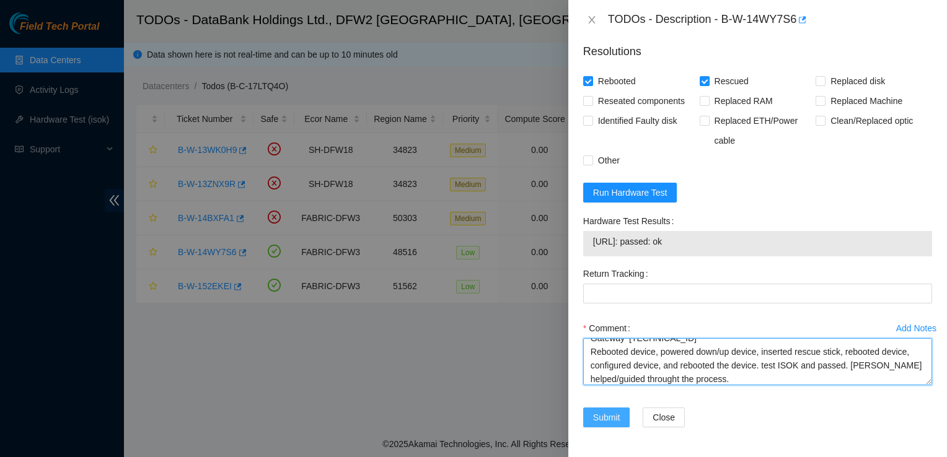
type textarea "Worked on Ciara 1x11-Caribou NVME-L Server {Dynatron-HS Crown-Fan}{Rev J} Rack:…"
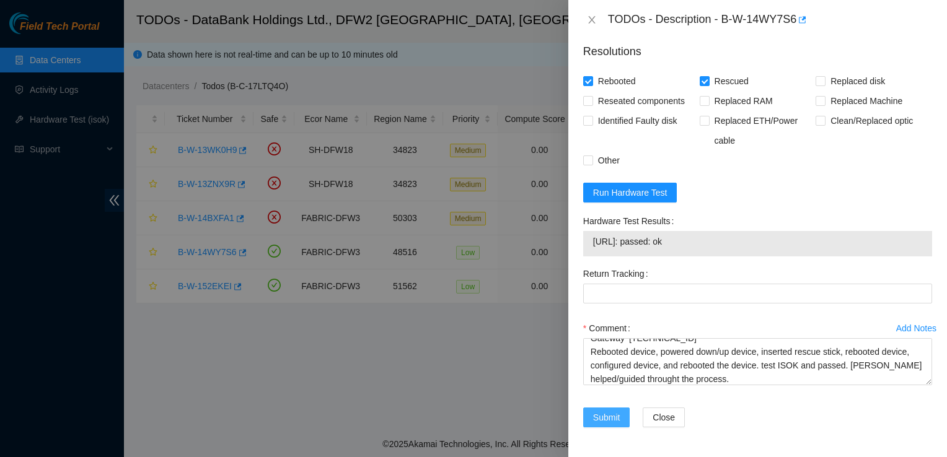
click at [608, 418] on span "Submit" at bounding box center [606, 418] width 27 height 14
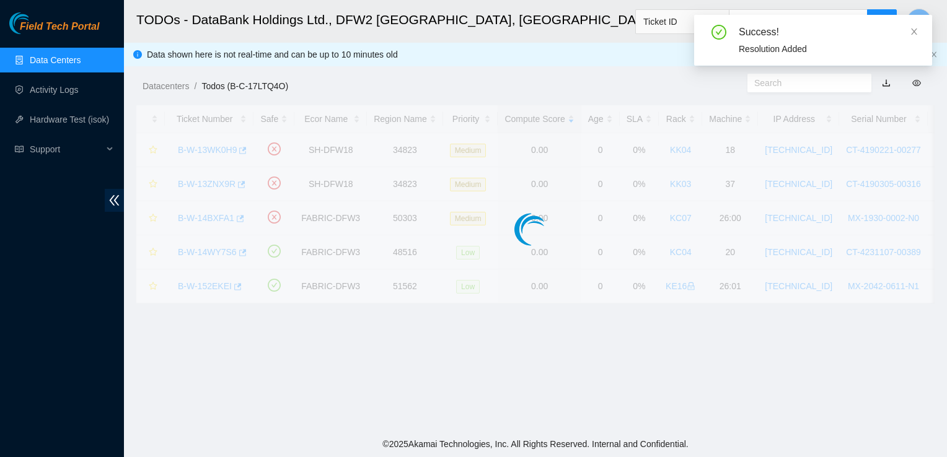
scroll to position [332, 0]
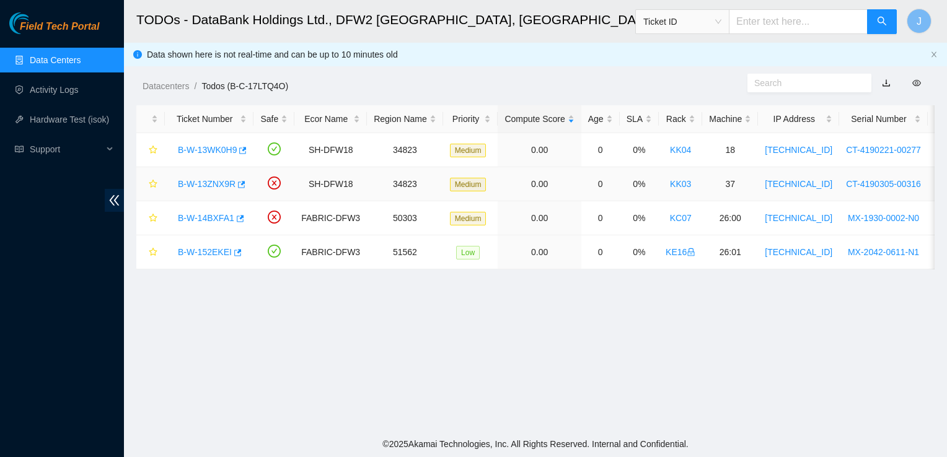
click at [677, 183] on link "KK03" at bounding box center [680, 184] width 21 height 10
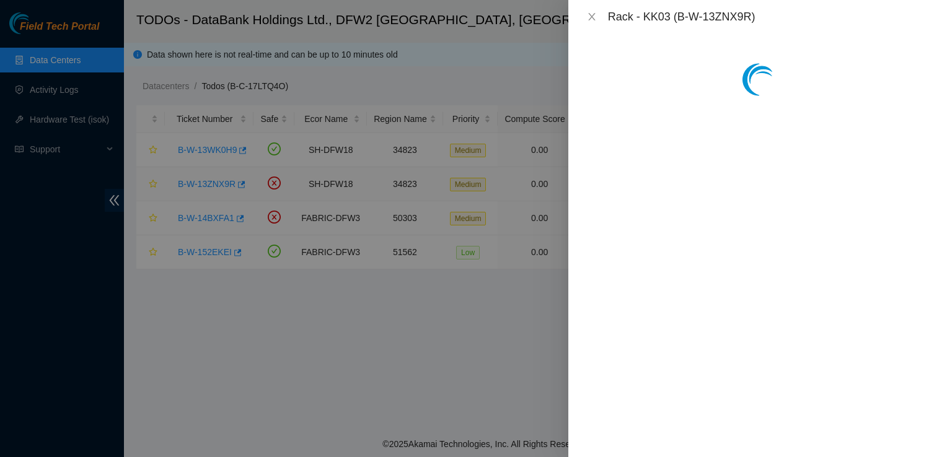
scroll to position [409, 0]
click at [598, 12] on button "Close" at bounding box center [591, 17] width 17 height 12
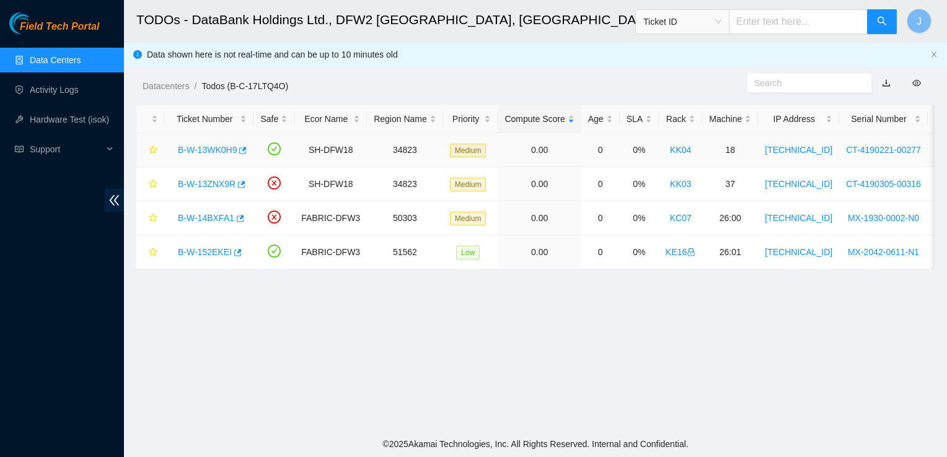
click at [197, 154] on link "B-W-13WK0H9" at bounding box center [207, 150] width 59 height 10
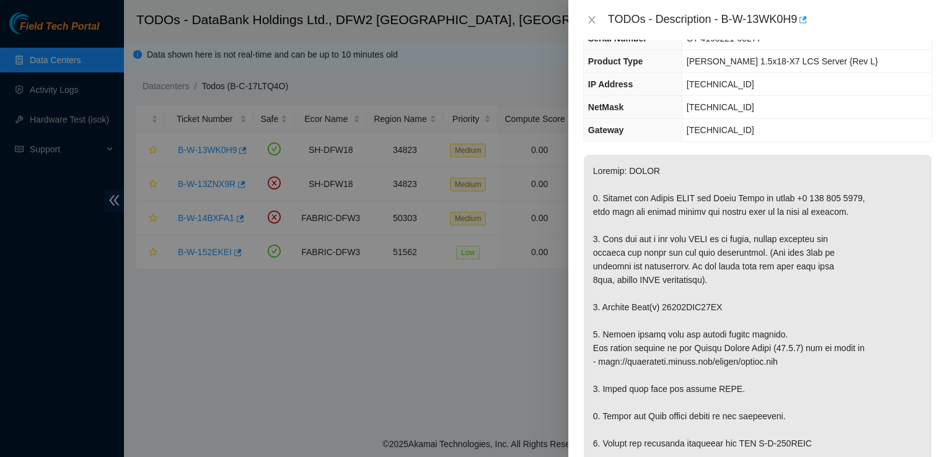
scroll to position [151, 0]
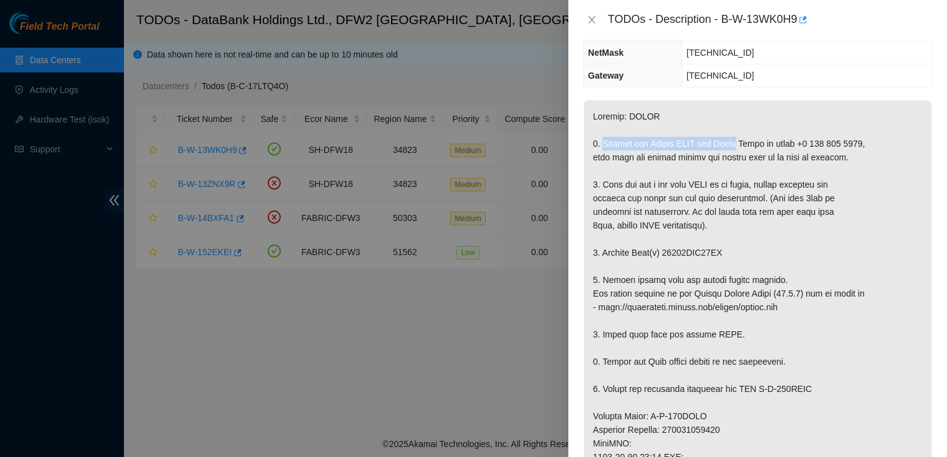
drag, startPoint x: 604, startPoint y: 137, endPoint x: 745, endPoint y: 145, distance: 140.9
click at [745, 145] on p at bounding box center [758, 429] width 348 height 659
copy p "Contact the Akamai NOCC via Webex"
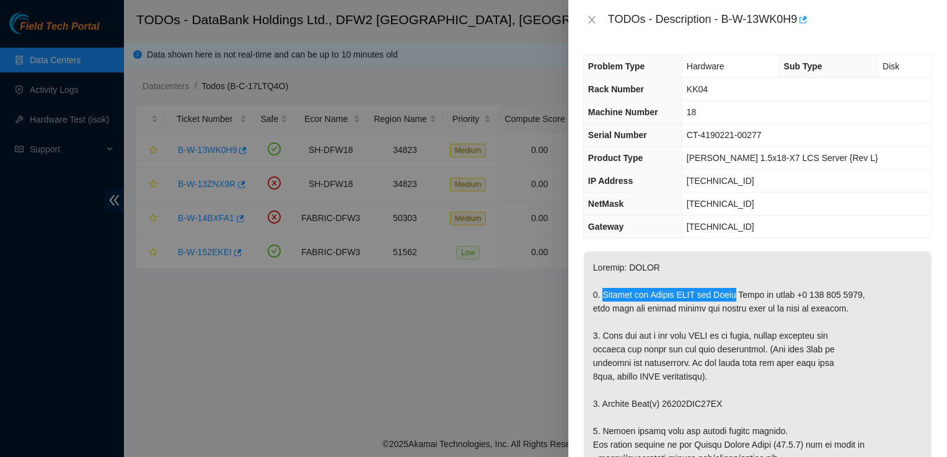
scroll to position [0, 0]
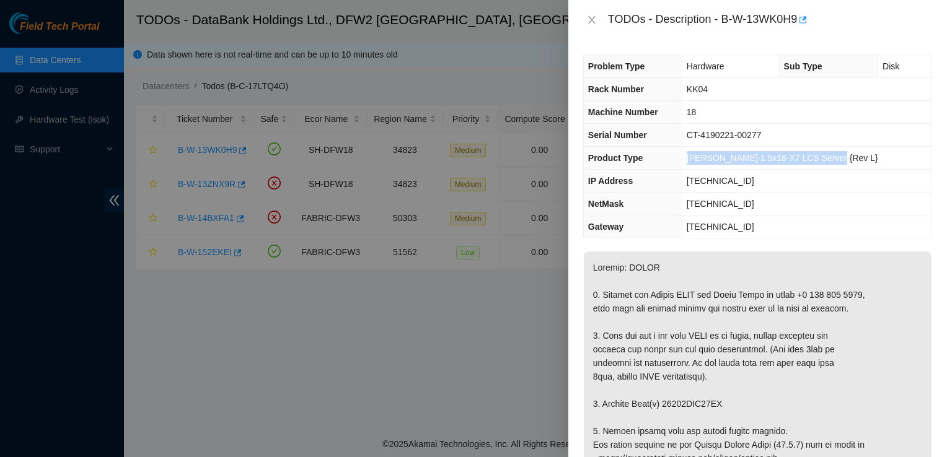
drag, startPoint x: 850, startPoint y: 154, endPoint x: 712, endPoint y: 164, distance: 137.9
click at [712, 164] on td "[PERSON_NAME] 1.5x18-X7 LCS Server {Rev L}" at bounding box center [806, 158] width 250 height 23
copy span "[PERSON_NAME] 1.5x18-X7 LCS Server {Rev L}"
drag, startPoint x: 797, startPoint y: 16, endPoint x: 722, endPoint y: 28, distance: 76.0
click at [722, 28] on div "TODOs - Description - B-W-13WK0H9" at bounding box center [770, 20] width 324 height 20
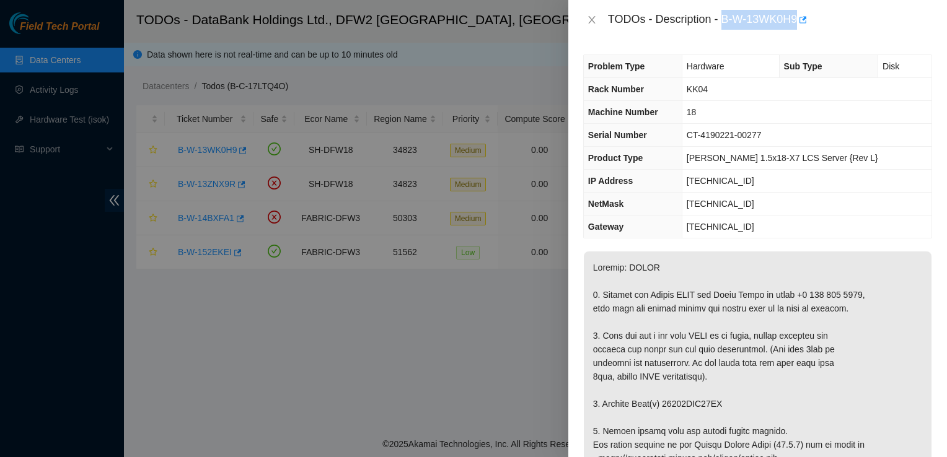
copy div "B-W-13WK0H9"
drag, startPoint x: 792, startPoint y: 136, endPoint x: 709, endPoint y: 131, distance: 83.2
click at [709, 131] on td "CT-4190221-00277" at bounding box center [806, 135] width 250 height 23
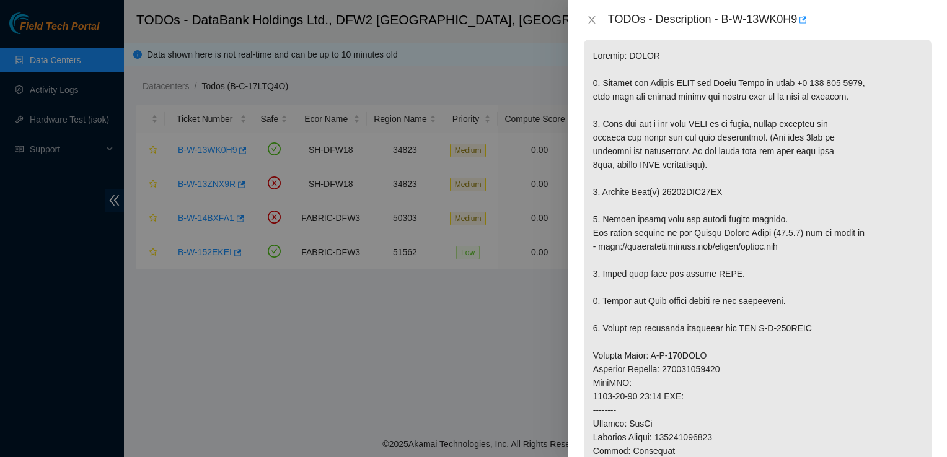
scroll to position [214, 0]
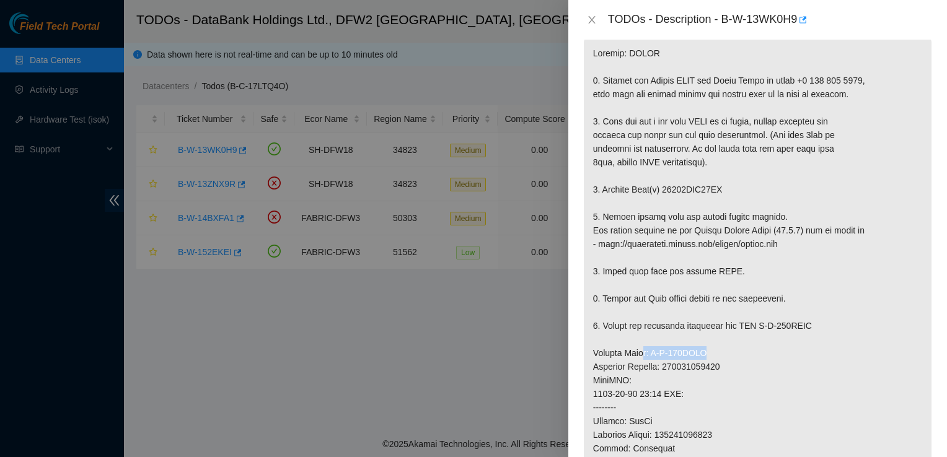
drag, startPoint x: 711, startPoint y: 357, endPoint x: 642, endPoint y: 353, distance: 69.5
click at [642, 353] on p at bounding box center [758, 366] width 348 height 659
drag, startPoint x: 642, startPoint y: 353, endPoint x: 590, endPoint y: 356, distance: 52.1
click at [590, 356] on p at bounding box center [758, 366] width 348 height 659
copy p "Service Order: B-W-148IZNX Tracking Numbers: 463470047593"
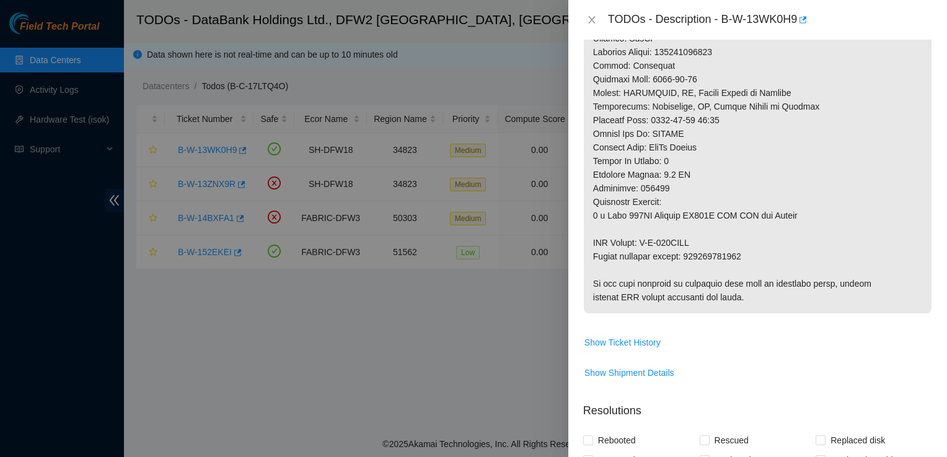
scroll to position [600, 0]
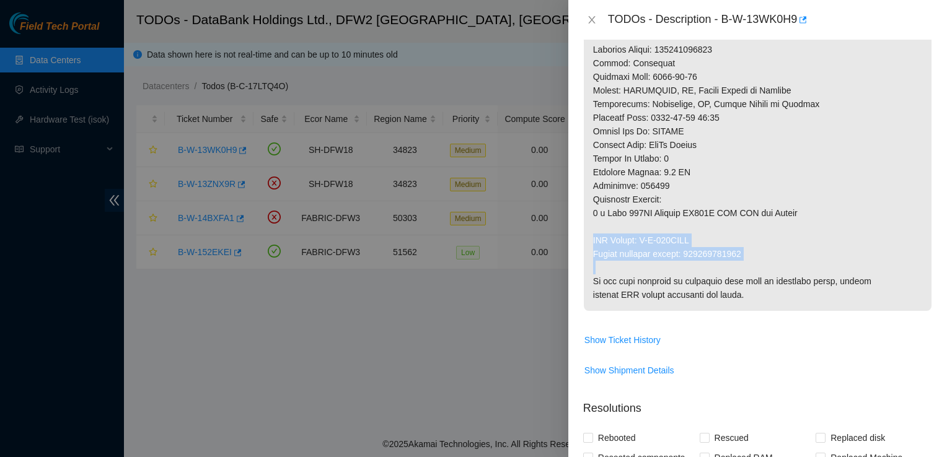
drag, startPoint x: 750, startPoint y: 256, endPoint x: 586, endPoint y: 232, distance: 165.3
copy p "RMA Return: B-W-148NKSM Return tracking number: 463470047608"
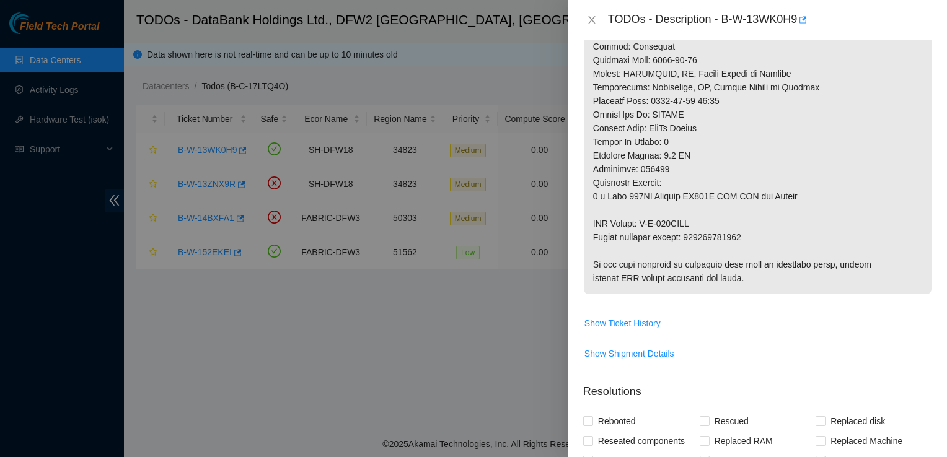
scroll to position [617, 0]
click at [691, 312] on td "Show Ticket History" at bounding box center [757, 327] width 349 height 30
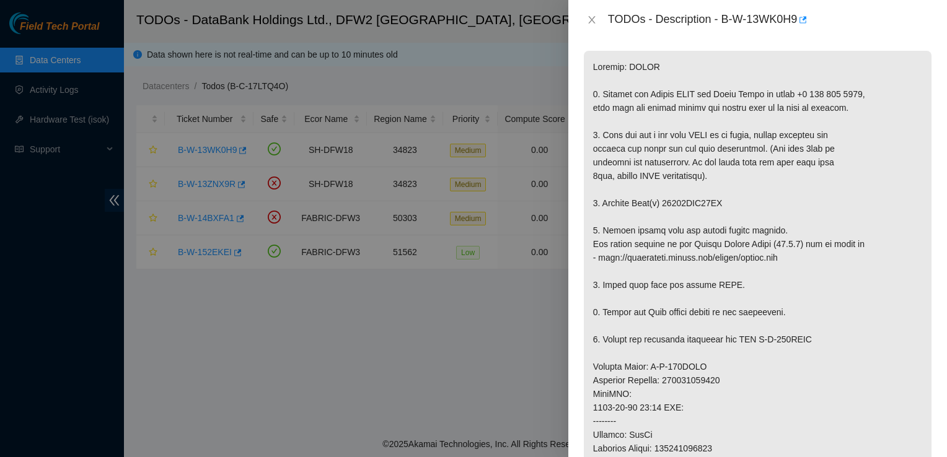
scroll to position [193, 0]
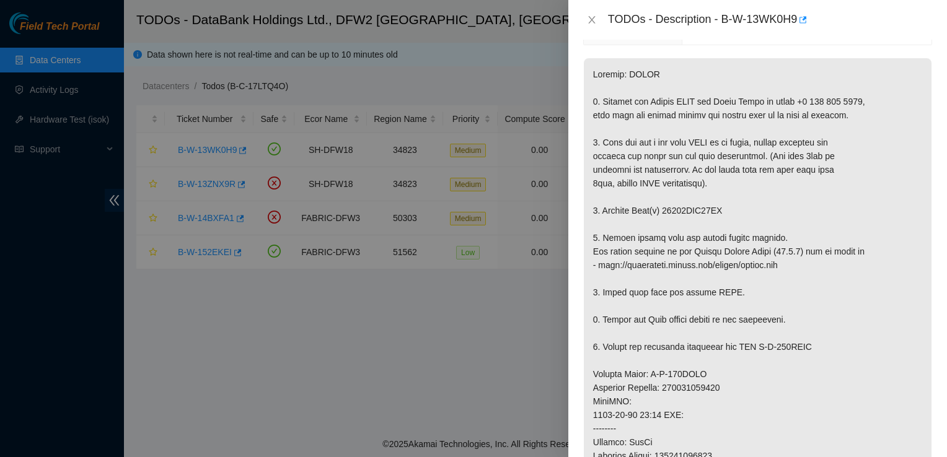
click at [526, 317] on div at bounding box center [473, 228] width 947 height 457
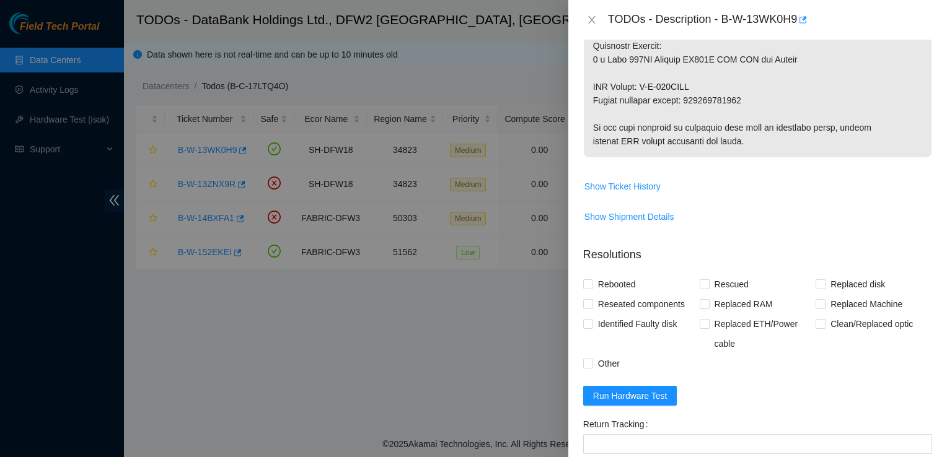
scroll to position [757, 0]
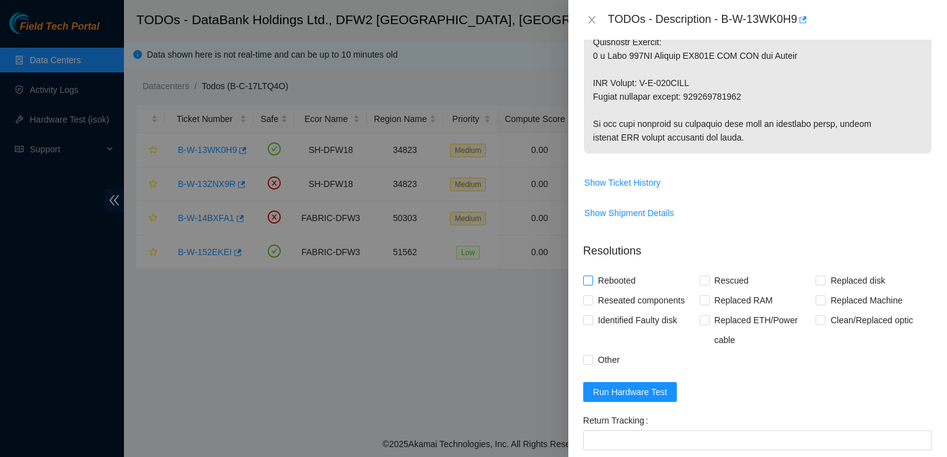
click at [602, 277] on span "Rebooted" at bounding box center [617, 281] width 48 height 20
click at [592, 277] on input "Rebooted" at bounding box center [587, 280] width 9 height 9
checkbox input "true"
click at [717, 276] on span "Rescued" at bounding box center [731, 281] width 44 height 20
click at [708, 276] on input "Rescued" at bounding box center [703, 280] width 9 height 9
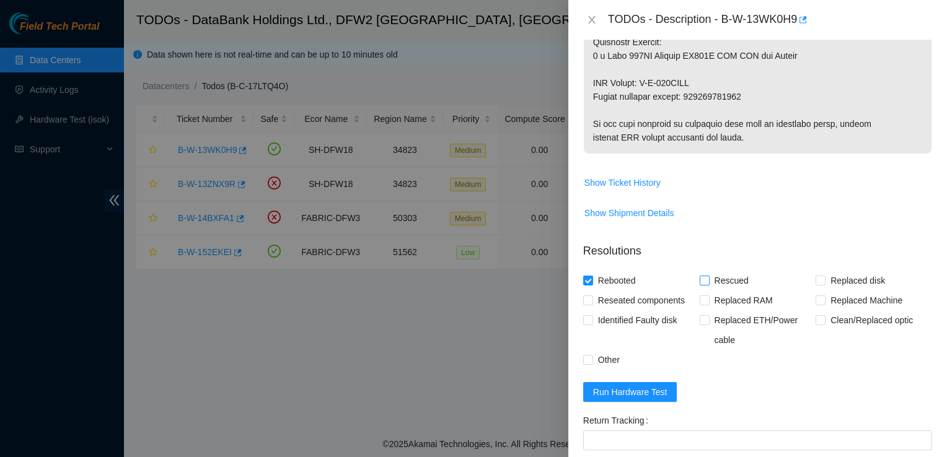
checkbox input "true"
click at [825, 278] on span "Replaced disk" at bounding box center [857, 281] width 64 height 20
click at [819, 278] on input "Replaced disk" at bounding box center [819, 280] width 9 height 9
checkbox input "true"
click at [659, 393] on span "Run Hardware Test" at bounding box center [630, 392] width 74 height 14
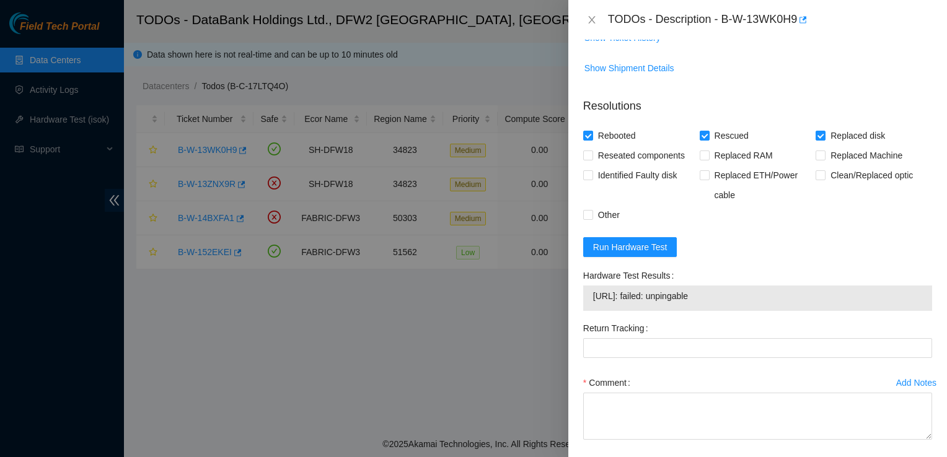
scroll to position [944, 0]
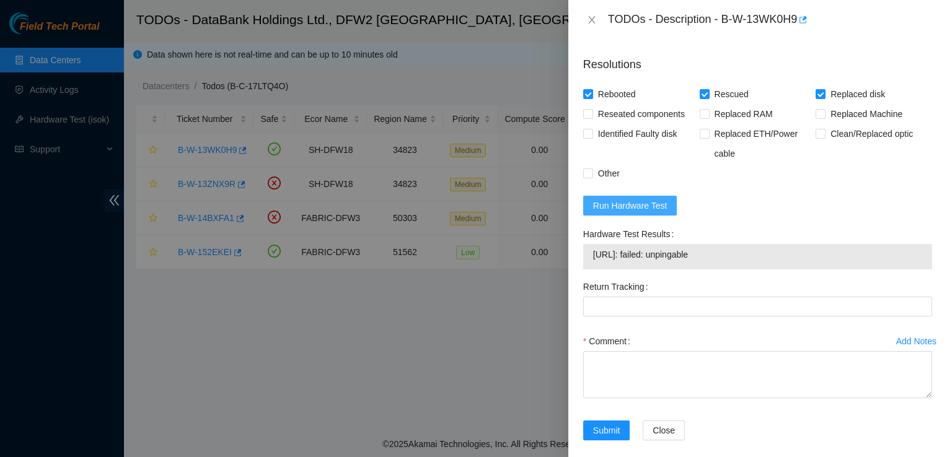
click at [647, 202] on span "Run Hardware Test" at bounding box center [630, 206] width 74 height 14
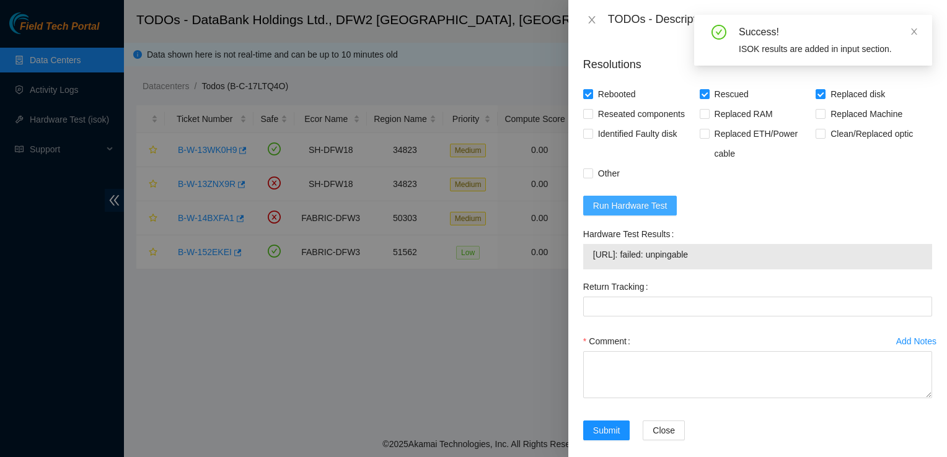
click at [647, 202] on span "Run Hardware Test" at bounding box center [630, 206] width 74 height 14
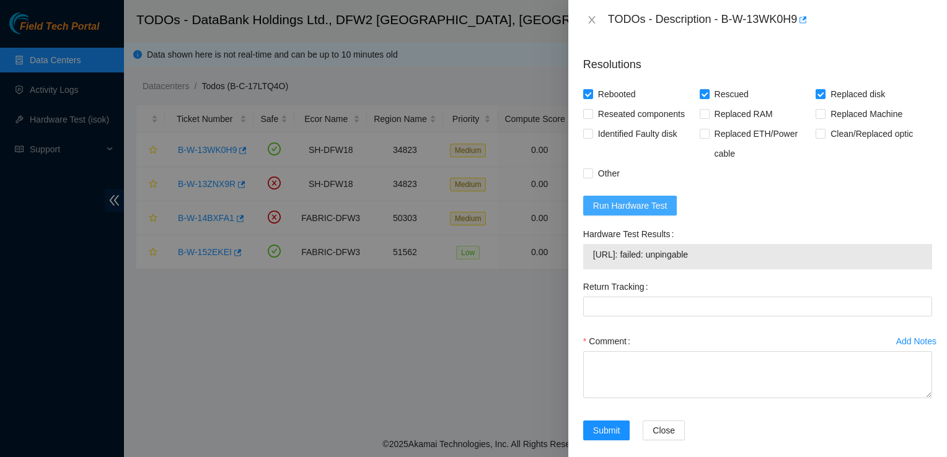
click at [647, 202] on span "Run Hardware Test" at bounding box center [630, 206] width 74 height 14
click at [662, 196] on button "Run Hardware Test" at bounding box center [630, 206] width 94 height 20
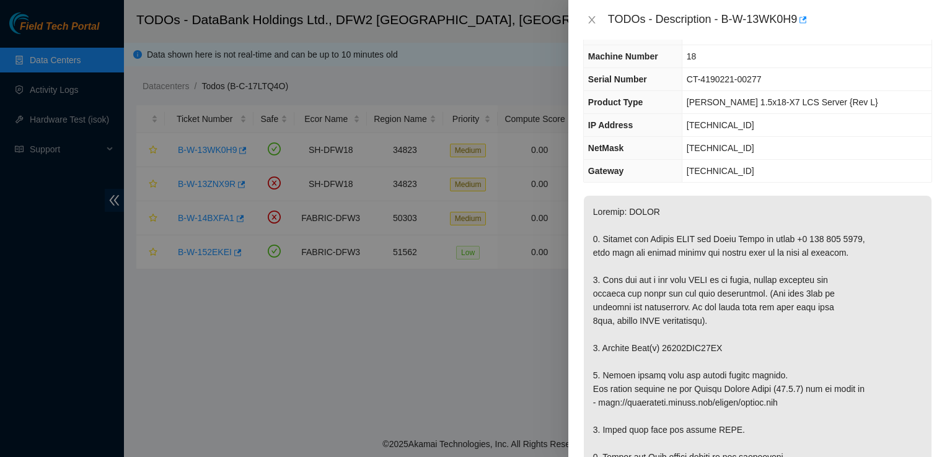
scroll to position [57, 0]
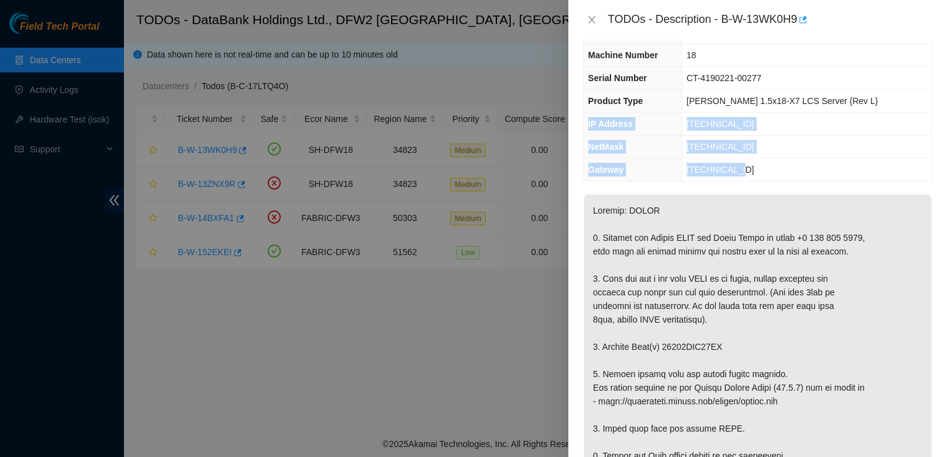
drag, startPoint x: 766, startPoint y: 171, endPoint x: 585, endPoint y: 123, distance: 187.8
click at [585, 123] on tbody "Problem Type Hardware Sub Type Disk Rack Number KK04 Machine Number 18 Serial N…" at bounding box center [758, 89] width 348 height 183
copy tbody "IP Address 184.28.172.59 NetMask 255.255.255.128 Gateway 184.28.172.1"
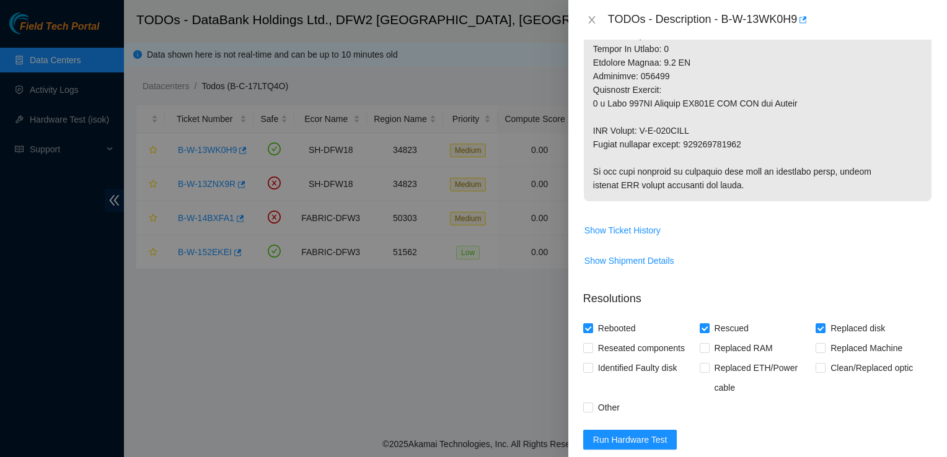
scroll to position [890, 0]
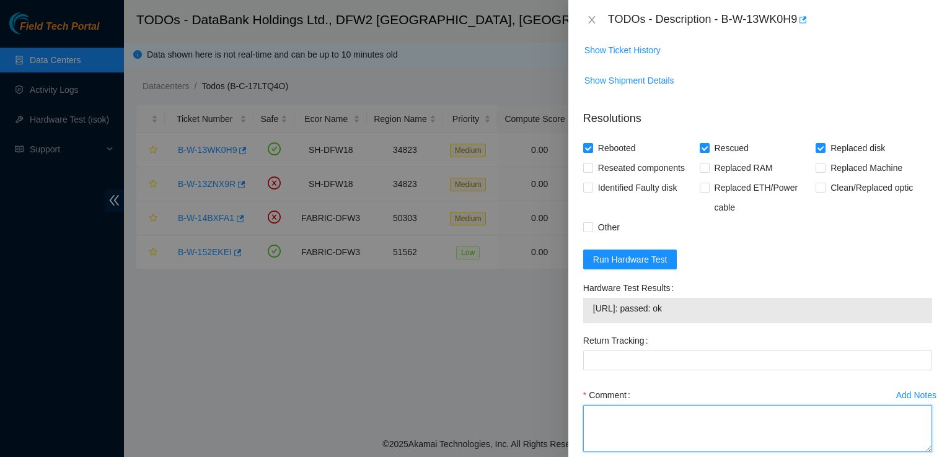
click at [613, 419] on textarea "Comment" at bounding box center [757, 428] width 349 height 47
paste textarea "Worked on Ciara 1.5x18-X7 LCS Server {Rev L} Rack: KK04, Machine: 18. Contact t…"
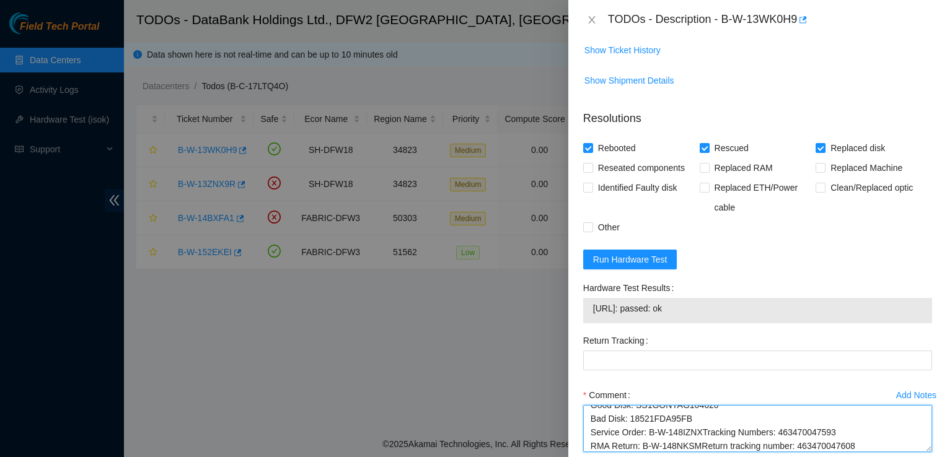
scroll to position [136, 0]
click at [698, 437] on textarea "Worked on Ciara 1.5x18-X7 LCS Server {Rev L} Rack: KK04, Machine: 18. Contact t…" at bounding box center [757, 428] width 349 height 47
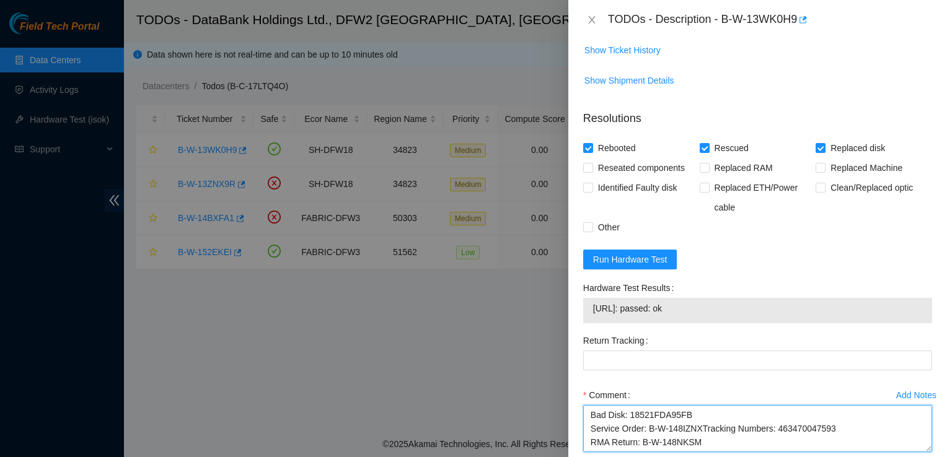
scroll to position [146, 0]
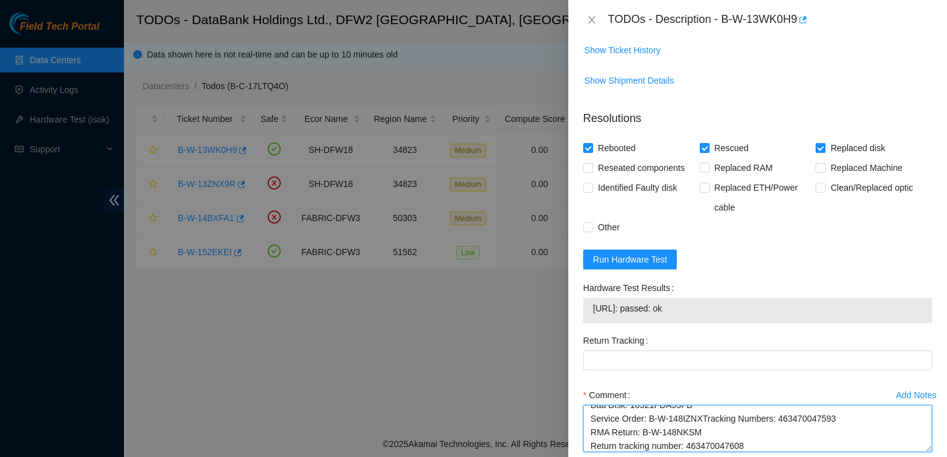
click at [700, 418] on textarea "Worked on Ciara 1.5x18-X7 LCS Server {Rev L} Rack: KK04, Machine: 18. Contact t…" at bounding box center [757, 428] width 349 height 47
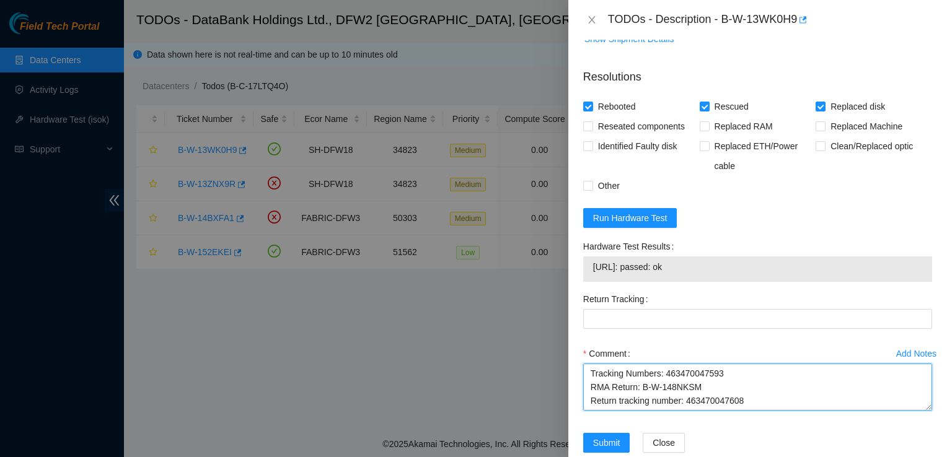
scroll to position [942, 0]
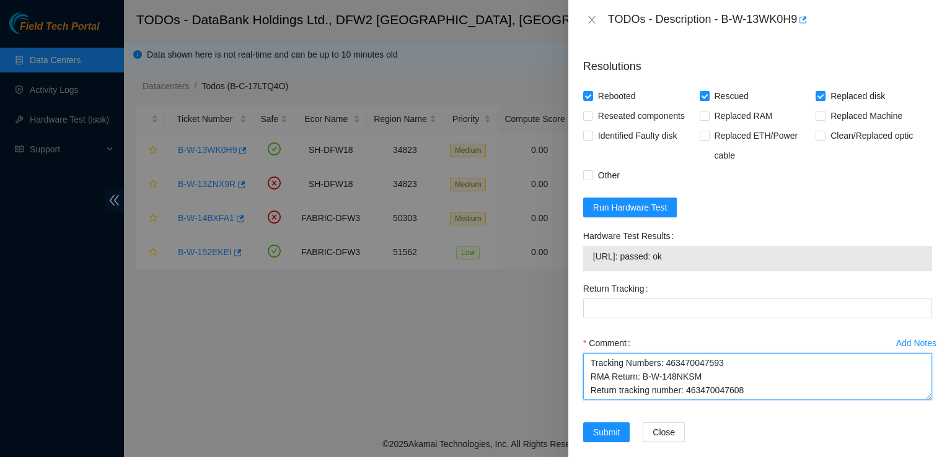
drag, startPoint x: 745, startPoint y: 437, endPoint x: 685, endPoint y: 407, distance: 67.3
click at [685, 407] on div "Add Notes Comment Worked on Ciara 1.5x18-X7 LCS Server {Rev L} Rack: KK04, Mach…" at bounding box center [757, 377] width 359 height 89
type textarea "Worked on Ciara 1.5x18-X7 LCS Server {Rev L} Rack: KK04, Machine: 18. Contact t…"
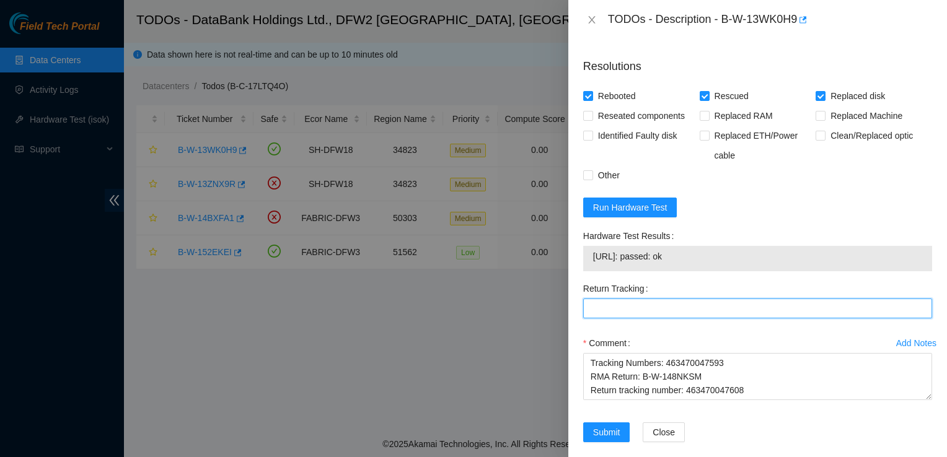
click at [630, 313] on Tracking "Return Tracking" at bounding box center [757, 309] width 349 height 20
paste Tracking "463470047608"
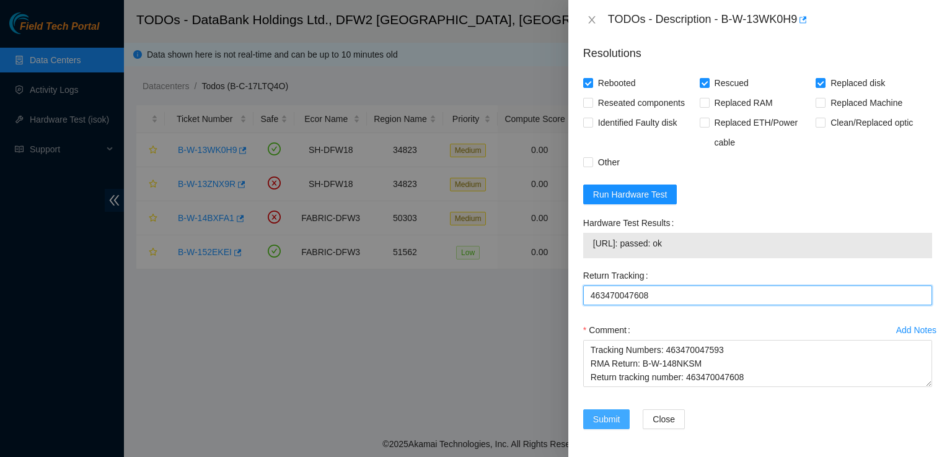
type Tracking "463470047608"
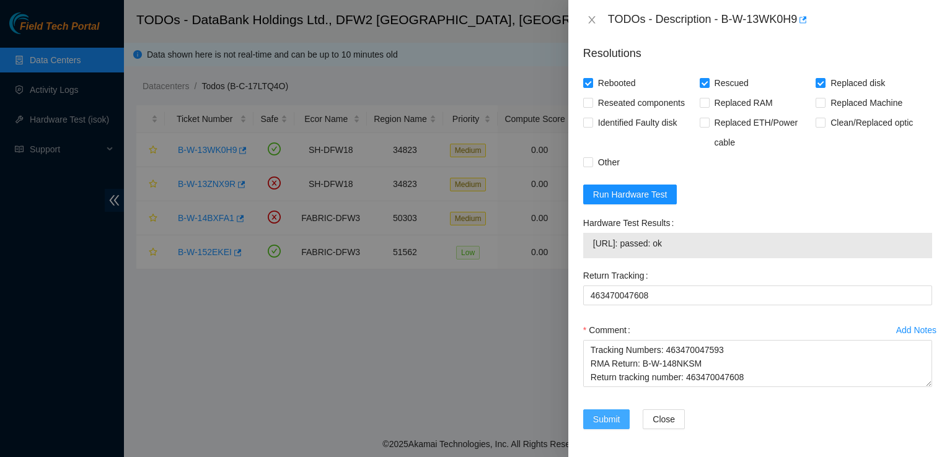
click at [601, 413] on span "Submit" at bounding box center [606, 420] width 27 height 14
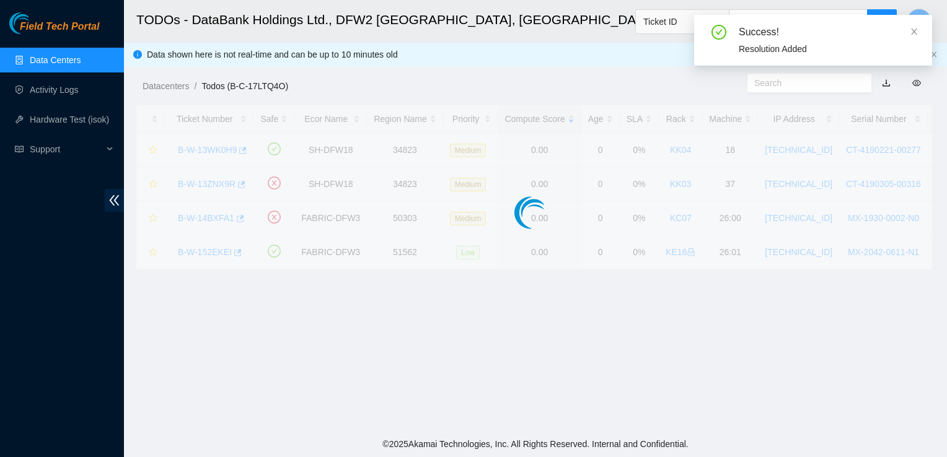
scroll to position [332, 0]
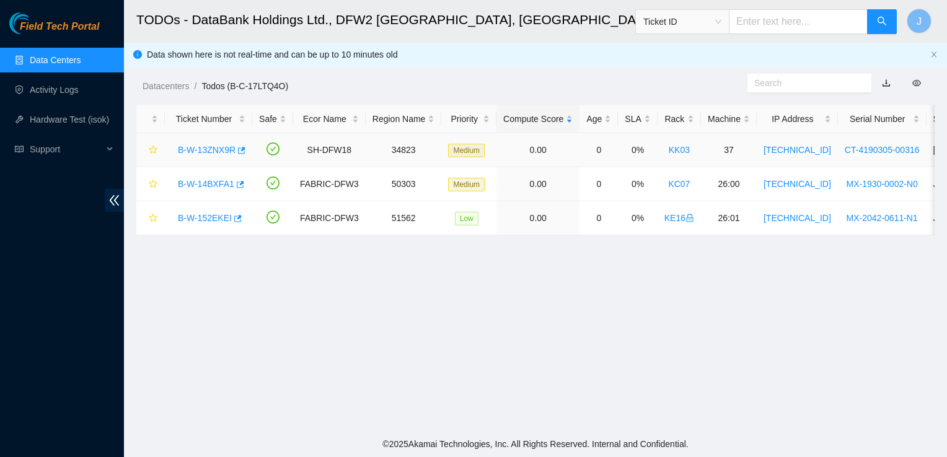
click at [209, 147] on link "B-W-13ZNX9R" at bounding box center [207, 150] width 58 height 10
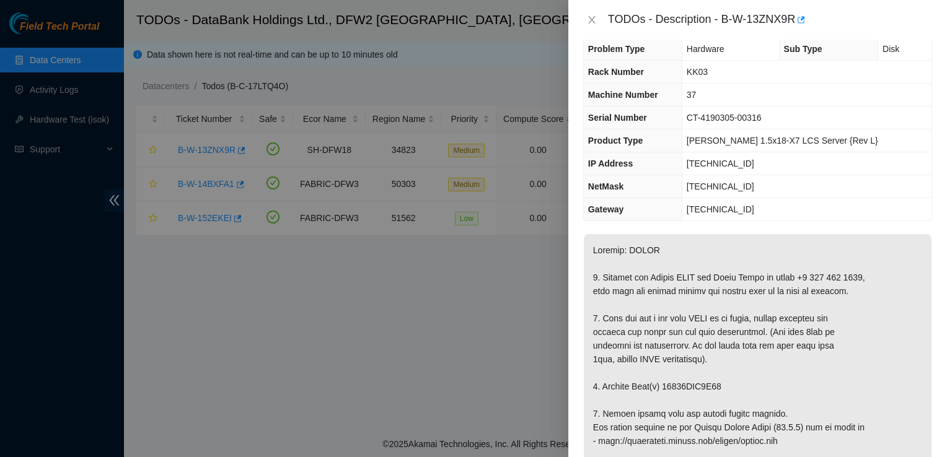
scroll to position [0, 0]
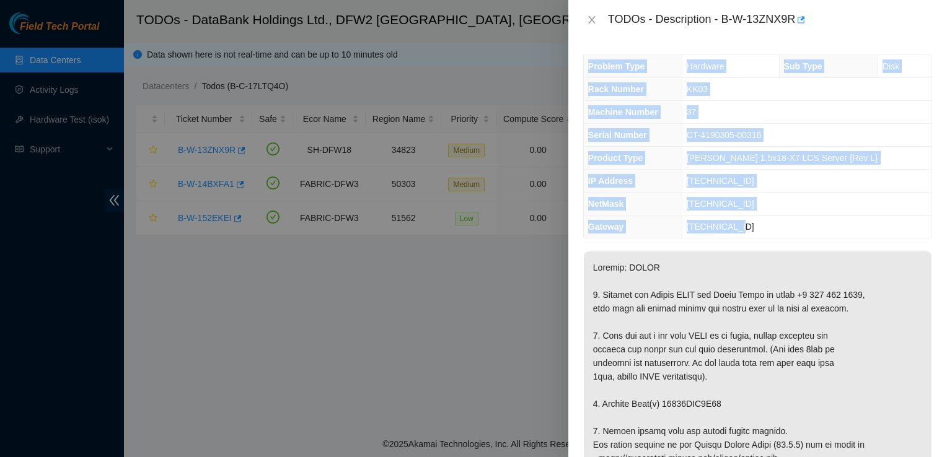
drag, startPoint x: 765, startPoint y: 226, endPoint x: 582, endPoint y: 180, distance: 188.4
click at [582, 180] on div "Problem Type Hardware Sub Type Disk Rack Number KK03 Machine Number 37 Serial N…" at bounding box center [757, 249] width 379 height 418
copy tbody "Problem Type Hardware Sub Type Disk Rack Number KK03 Machine Number 37 Serial N…"
click at [751, 196] on td "[TECHNICAL_ID]" at bounding box center [806, 204] width 250 height 23
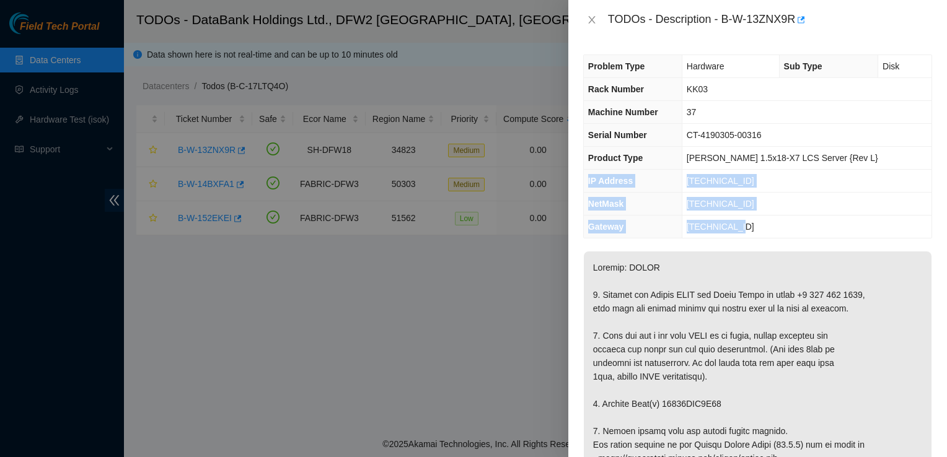
drag, startPoint x: 771, startPoint y: 226, endPoint x: 586, endPoint y: 182, distance: 189.8
click at [586, 182] on tbody "Problem Type Hardware Sub Type Disk Rack Number KK03 Machine Number 37 Serial N…" at bounding box center [758, 146] width 348 height 183
copy tbody "IP Address 184.28.172.39 NetMask 255.255.255.128 Gateway 184.28.172.1"
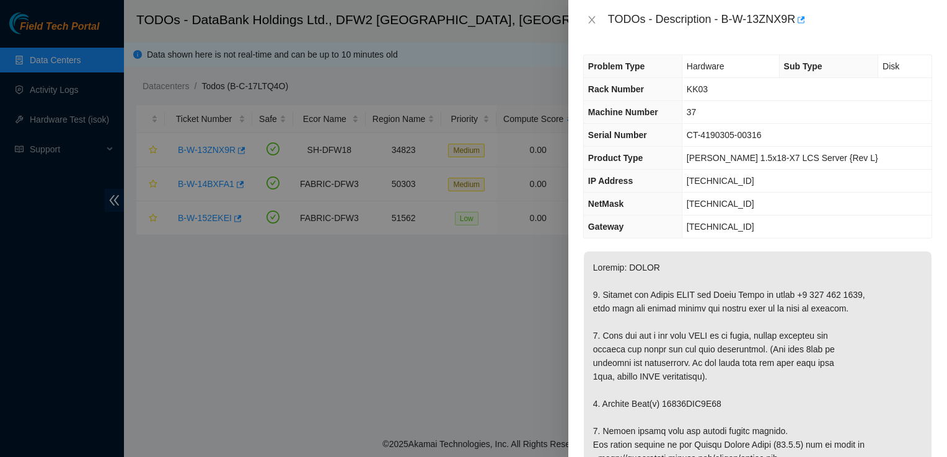
click at [726, 14] on div "TODOs - Description - B-W-13ZNX9R" at bounding box center [770, 20] width 324 height 20
drag, startPoint x: 722, startPoint y: 18, endPoint x: 795, endPoint y: 29, distance: 73.9
click at [795, 29] on div "TODOs - Description - B-W-13ZNX9R" at bounding box center [770, 20] width 324 height 20
copy div "B-W-13ZNX9R"
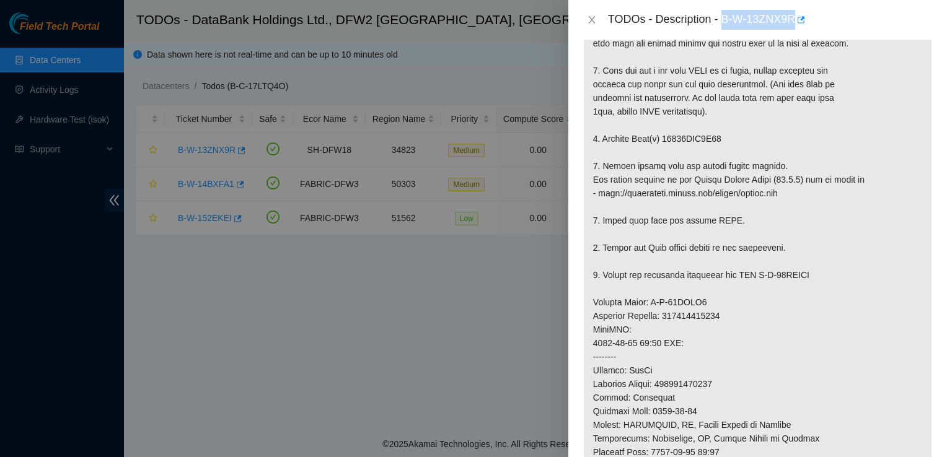
scroll to position [265, 0]
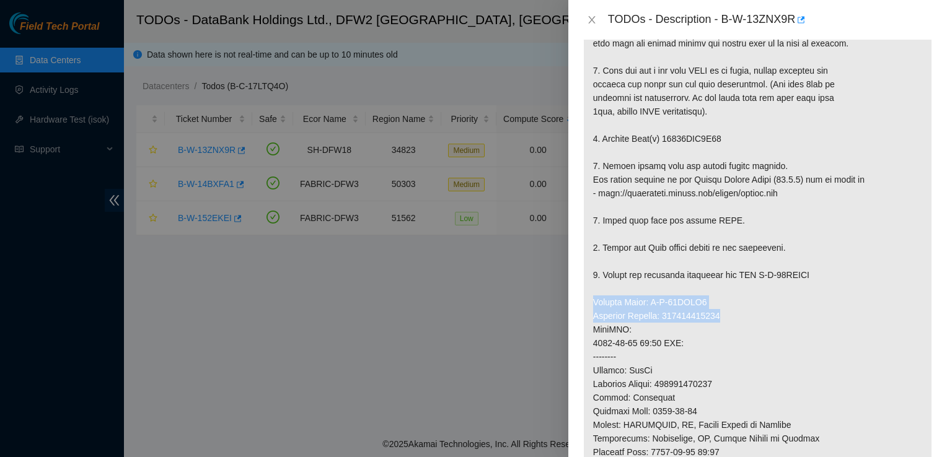
drag, startPoint x: 725, startPoint y: 317, endPoint x: 589, endPoint y: 304, distance: 136.9
click at [589, 304] on p at bounding box center [758, 315] width 348 height 659
copy p "Service Order: B-W-14BVJK1 Tracking Numbers: 463470047917"
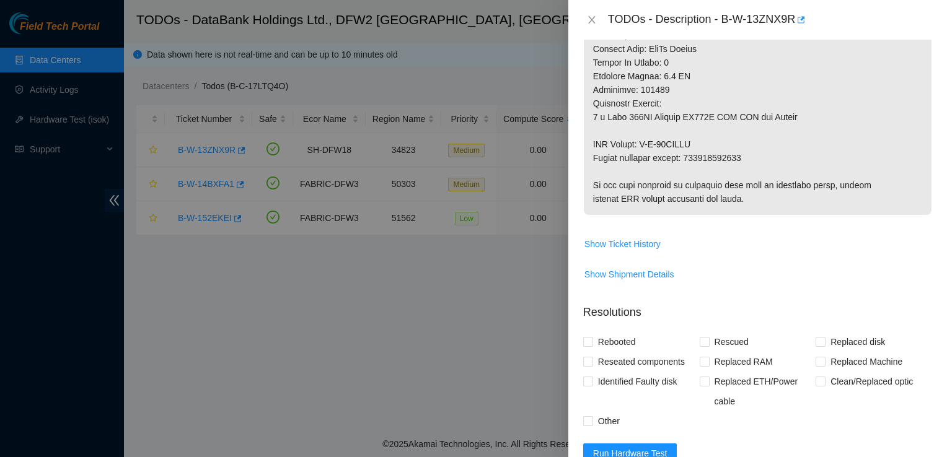
scroll to position [700, 0]
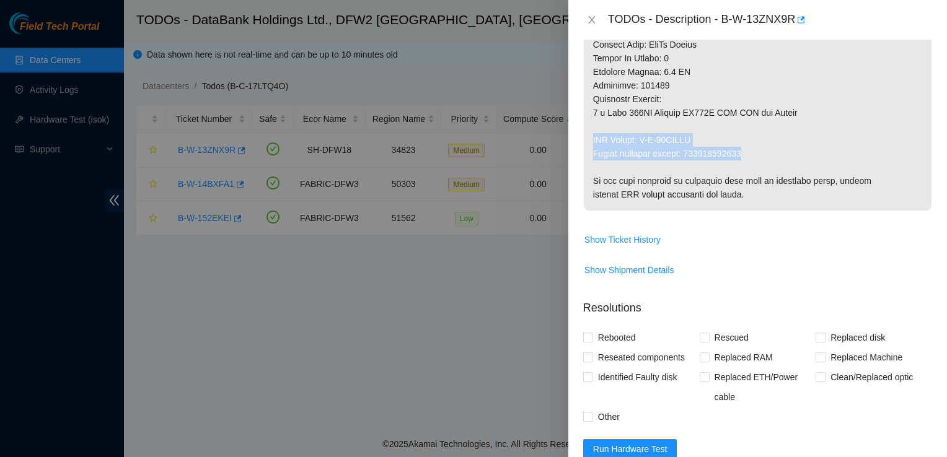
drag, startPoint x: 589, startPoint y: 137, endPoint x: 745, endPoint y: 152, distance: 156.9
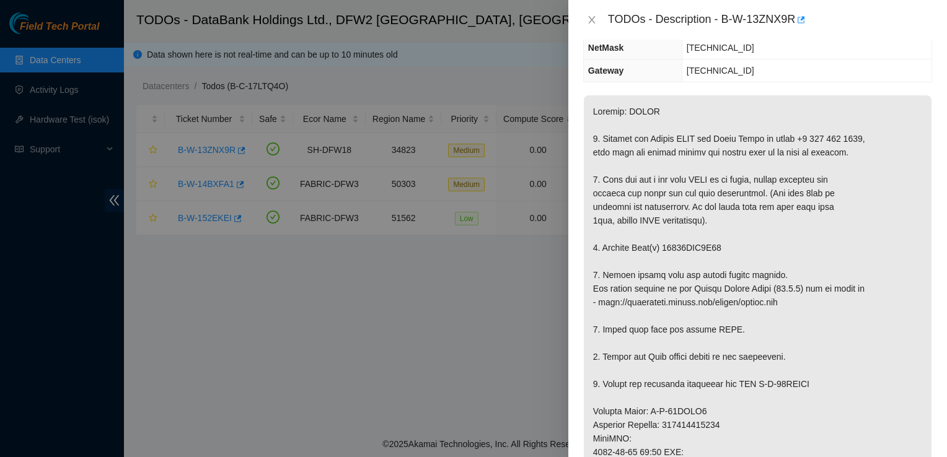
scroll to position [158, 0]
click at [688, 212] on p at bounding box center [758, 423] width 348 height 659
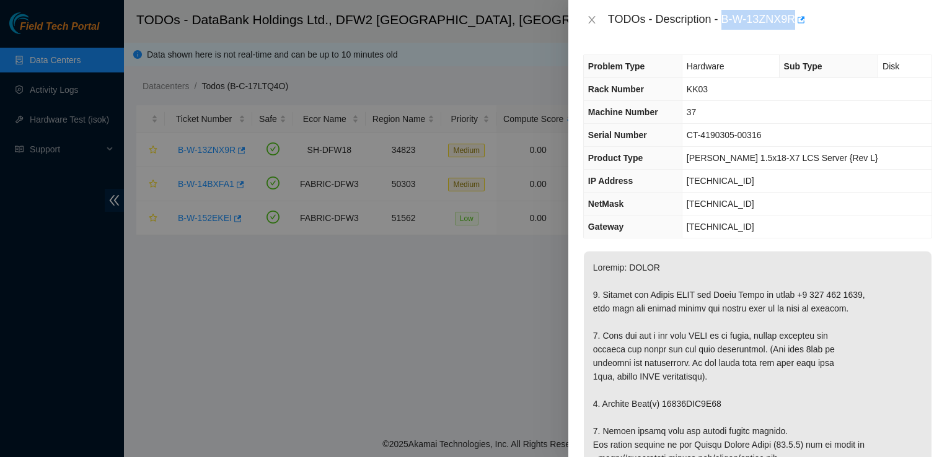
drag, startPoint x: 795, startPoint y: 20, endPoint x: 722, endPoint y: 19, distance: 73.1
click at [722, 19] on div "TODOs - Description - B-W-13ZNX9R" at bounding box center [770, 20] width 324 height 20
click at [401, 271] on div at bounding box center [473, 228] width 947 height 457
click at [587, 20] on icon "close" at bounding box center [592, 20] width 10 height 10
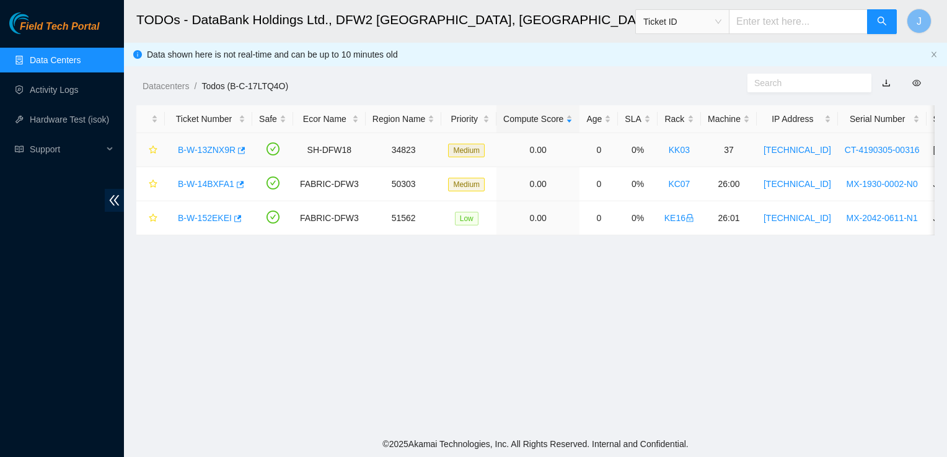
click at [208, 148] on link "B-W-13ZNX9R" at bounding box center [207, 150] width 58 height 10
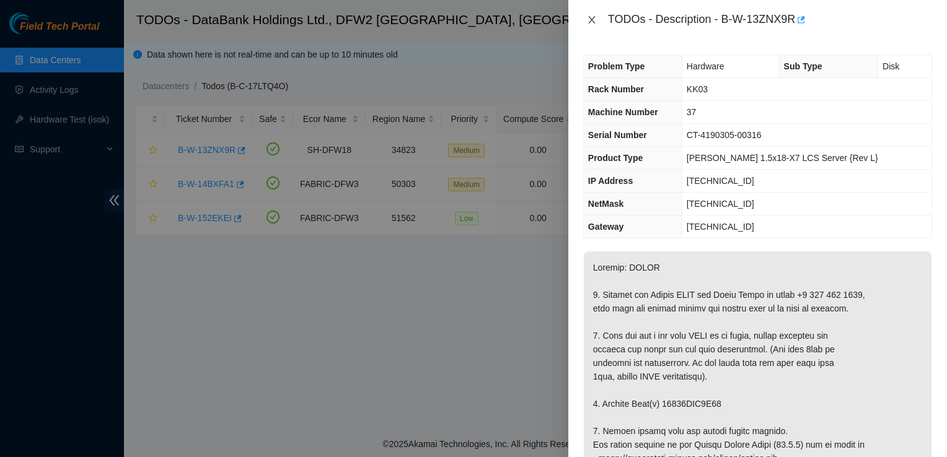
click at [592, 19] on icon "close" at bounding box center [591, 19] width 7 height 7
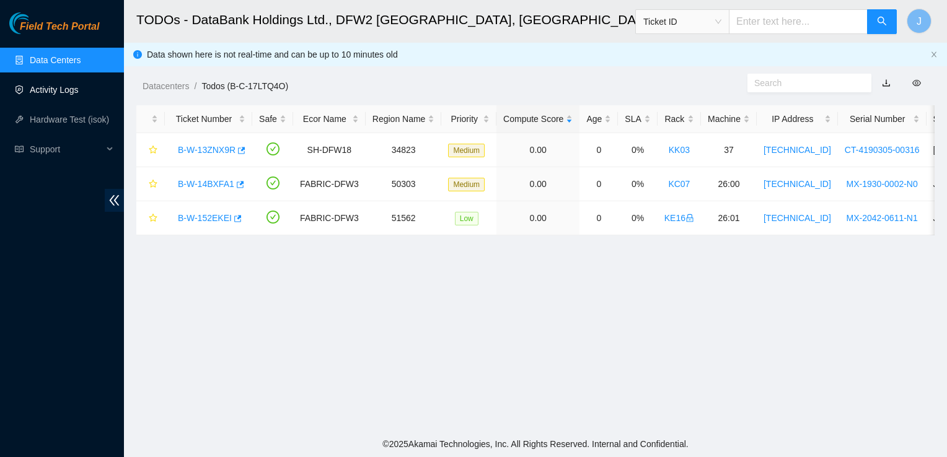
click at [76, 87] on link "Activity Logs" at bounding box center [54, 90] width 49 height 10
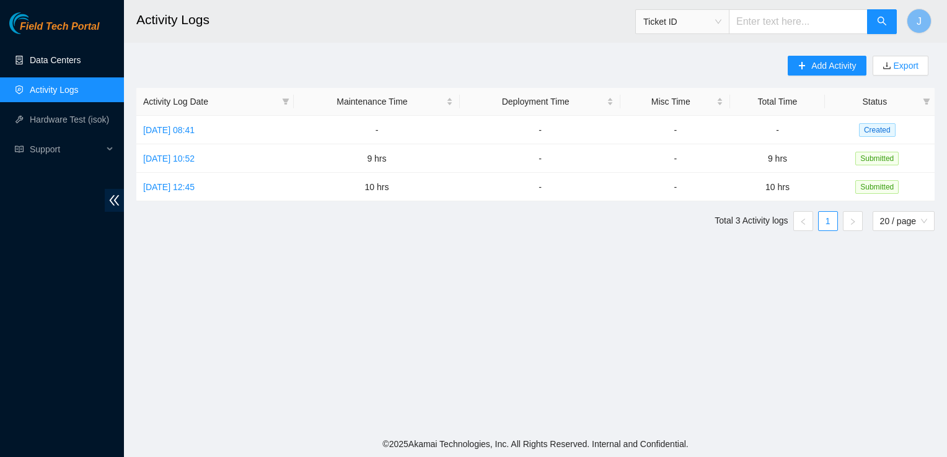
click at [81, 56] on link "Data Centers" at bounding box center [55, 60] width 51 height 10
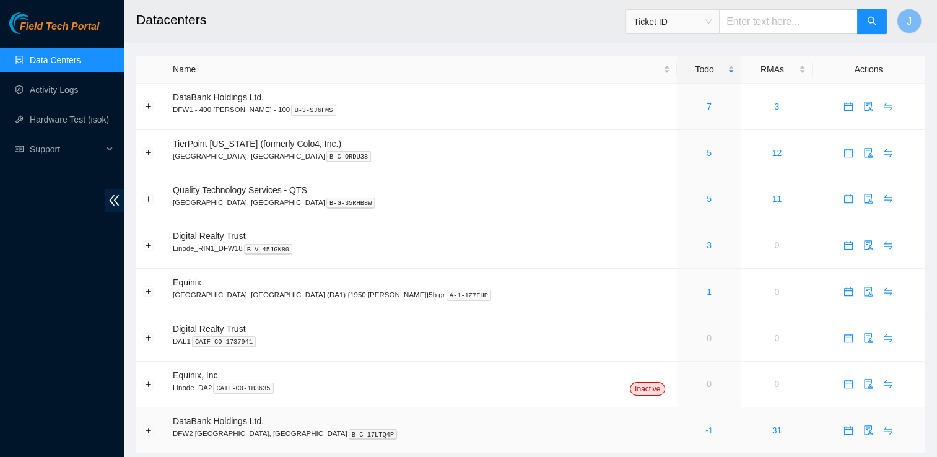
click at [706, 427] on link "-1" at bounding box center [709, 431] width 7 height 10
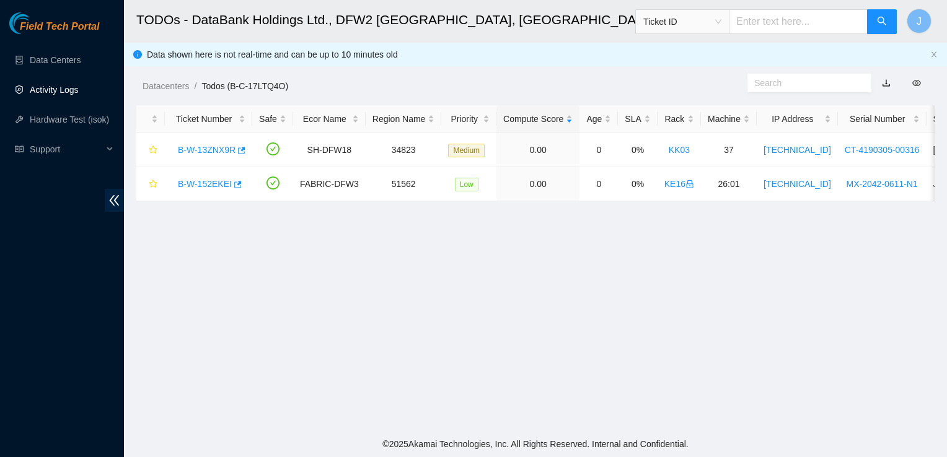
click at [77, 85] on link "Activity Logs" at bounding box center [54, 90] width 49 height 10
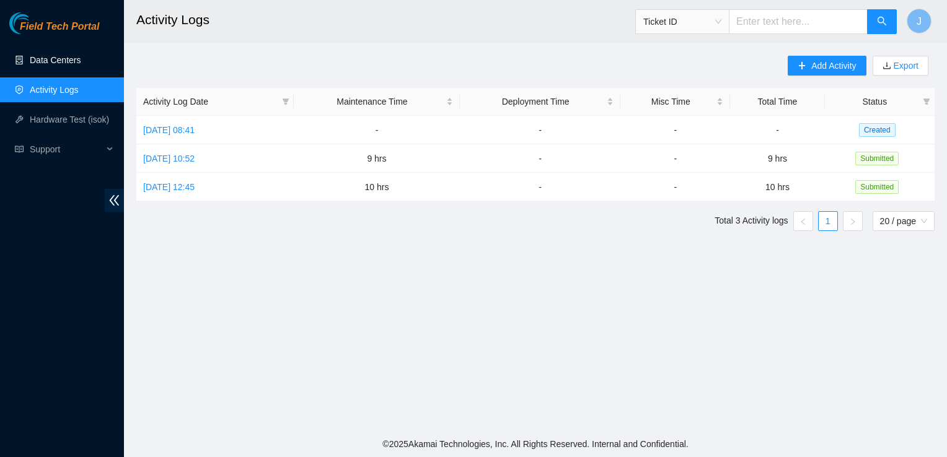
click at [79, 55] on link "Data Centers" at bounding box center [55, 60] width 51 height 10
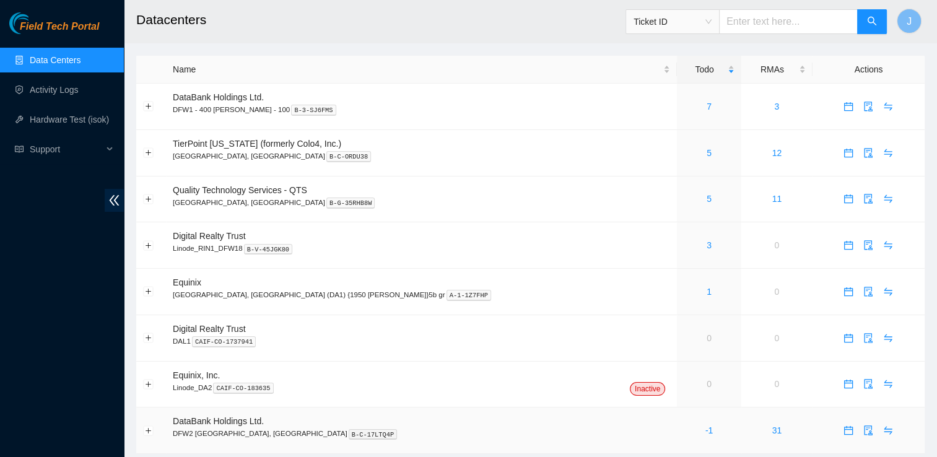
click at [198, 420] on span "DataBank Holdings Ltd." at bounding box center [218, 421] width 91 height 10
click at [706, 428] on link "-1" at bounding box center [709, 431] width 7 height 10
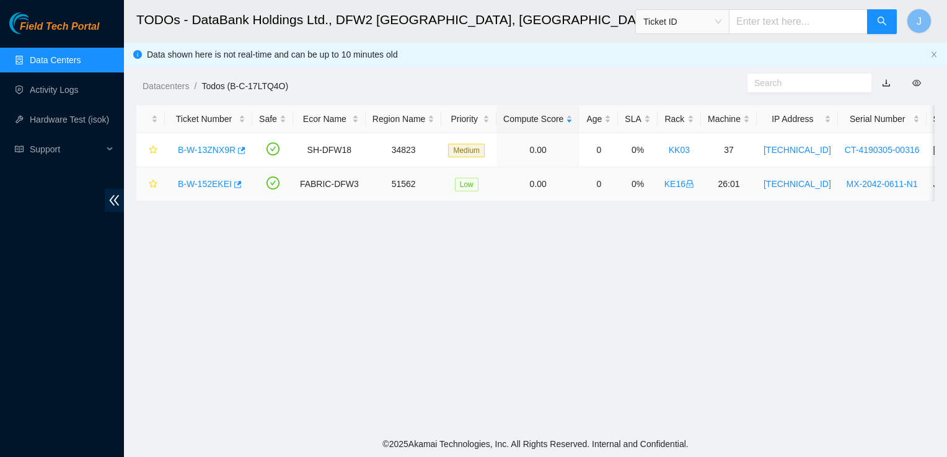
click at [685, 188] on icon "lock" at bounding box center [689, 184] width 9 height 9
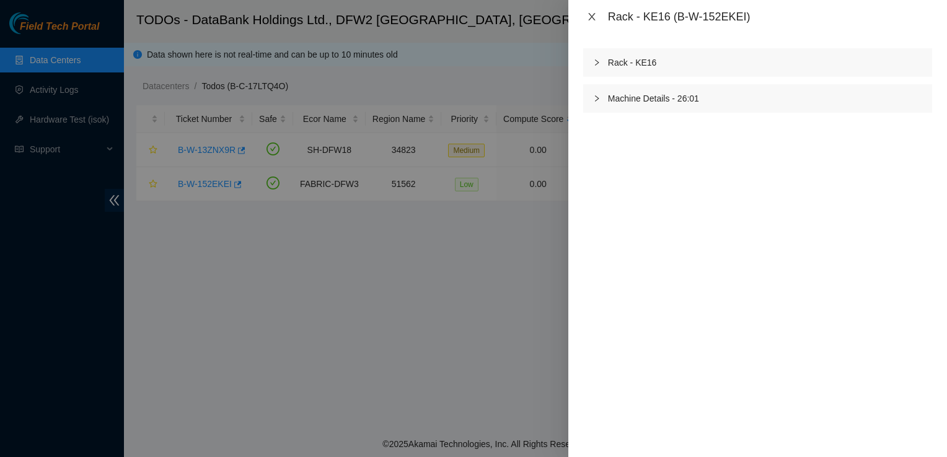
click at [587, 14] on icon "close" at bounding box center [592, 17] width 10 height 10
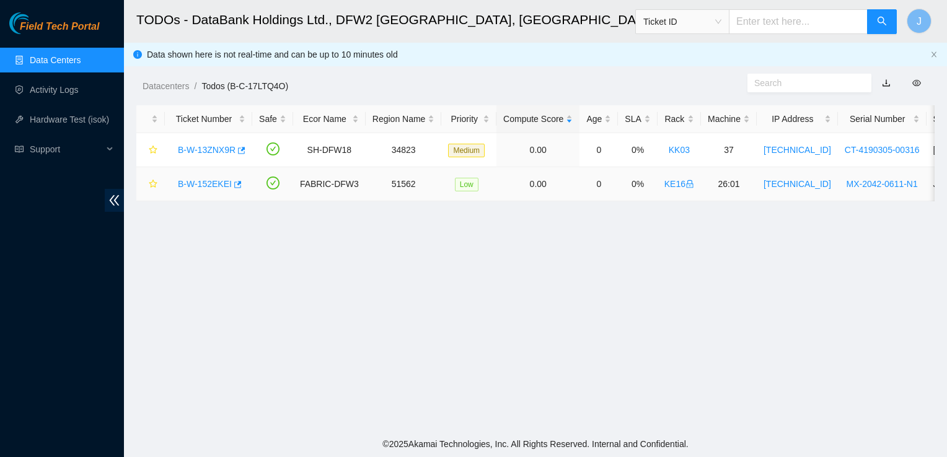
click at [225, 180] on link "B-W-152EKEI" at bounding box center [205, 184] width 54 height 10
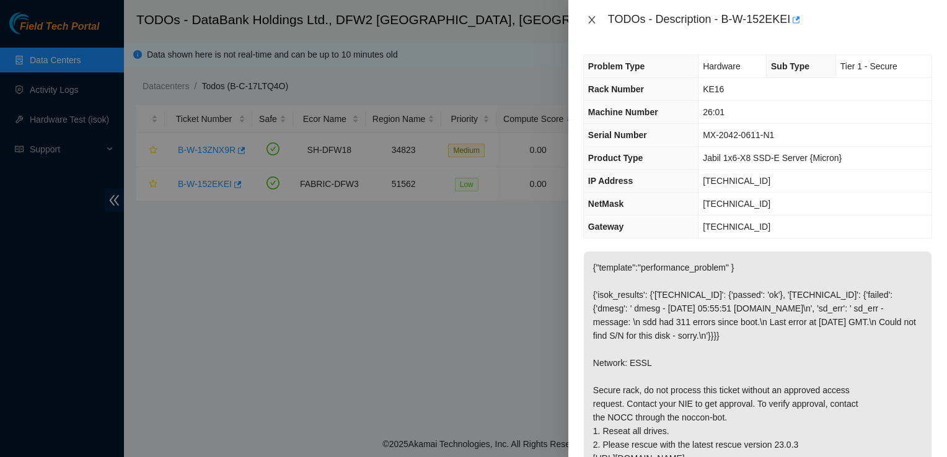
click at [595, 24] on icon "close" at bounding box center [592, 20] width 10 height 10
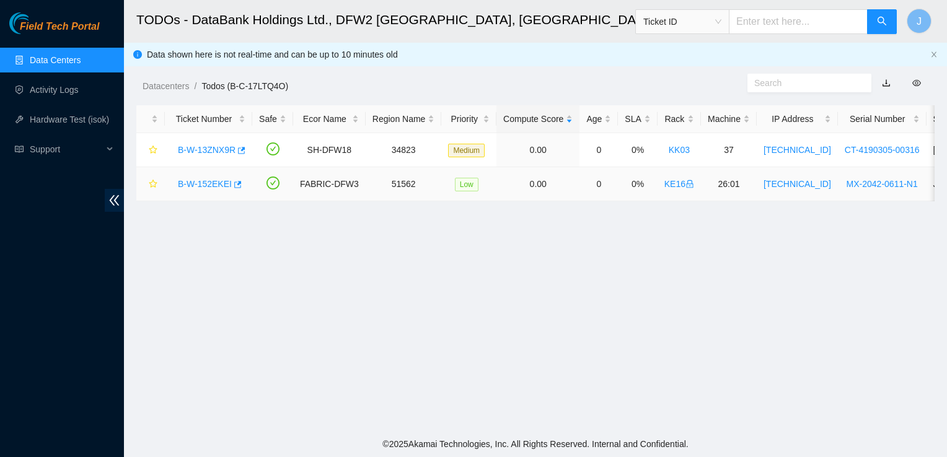
click at [206, 186] on link "B-W-152EKEI" at bounding box center [205, 184] width 54 height 10
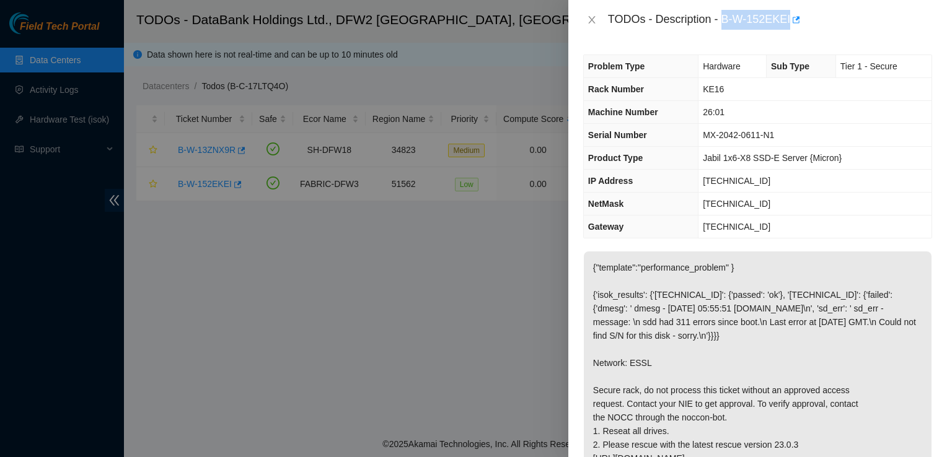
drag, startPoint x: 724, startPoint y: 16, endPoint x: 788, endPoint y: 16, distance: 64.4
click at [788, 16] on div "TODOs - Description - B-W-152EKEI" at bounding box center [770, 20] width 324 height 20
copy div "B-W-152EKEI"
click at [505, 274] on div at bounding box center [473, 228] width 947 height 457
click at [587, 22] on icon "close" at bounding box center [592, 20] width 10 height 10
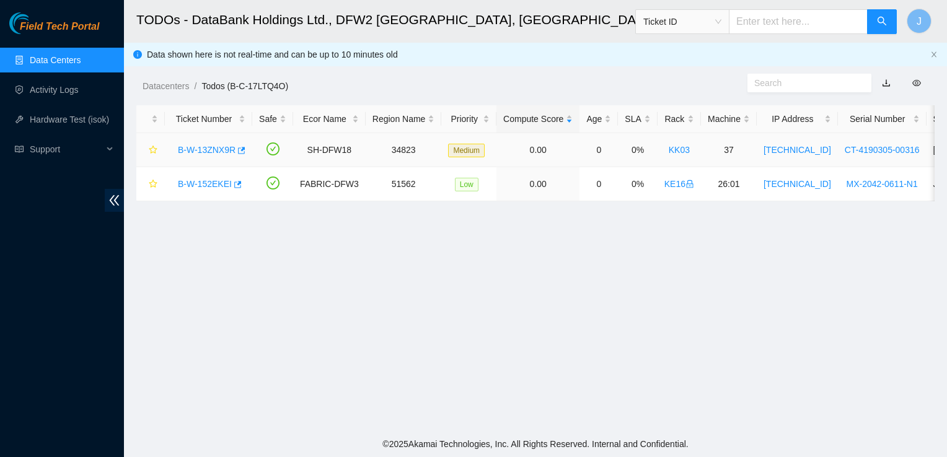
click at [212, 151] on link "B-W-13ZNX9R" at bounding box center [207, 150] width 58 height 10
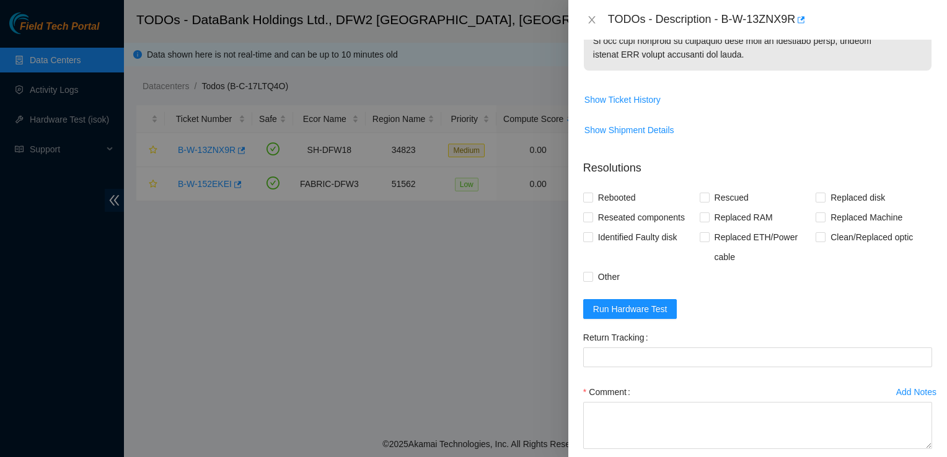
scroll to position [902, 0]
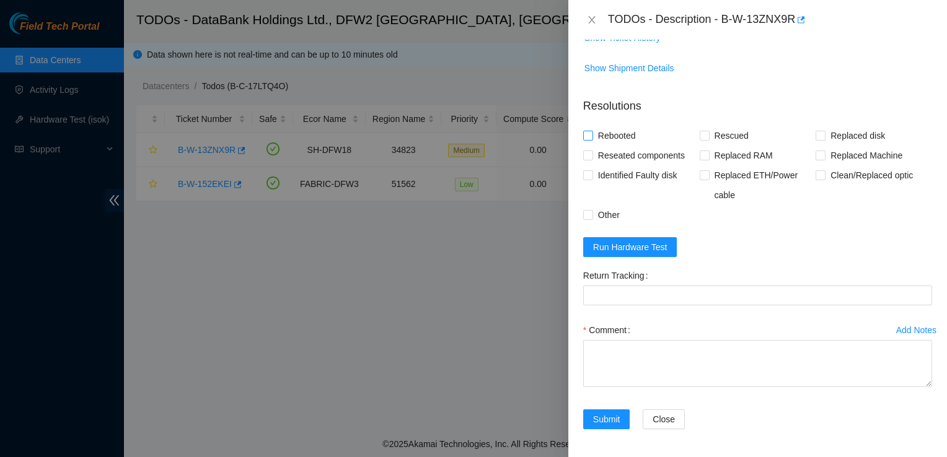
click at [614, 131] on span "Rebooted" at bounding box center [617, 136] width 48 height 20
click at [592, 131] on input "Rebooted" at bounding box center [587, 135] width 9 height 9
checkbox input "true"
click at [724, 133] on span "Rescued" at bounding box center [731, 136] width 44 height 20
click at [708, 133] on input "Rescued" at bounding box center [703, 135] width 9 height 9
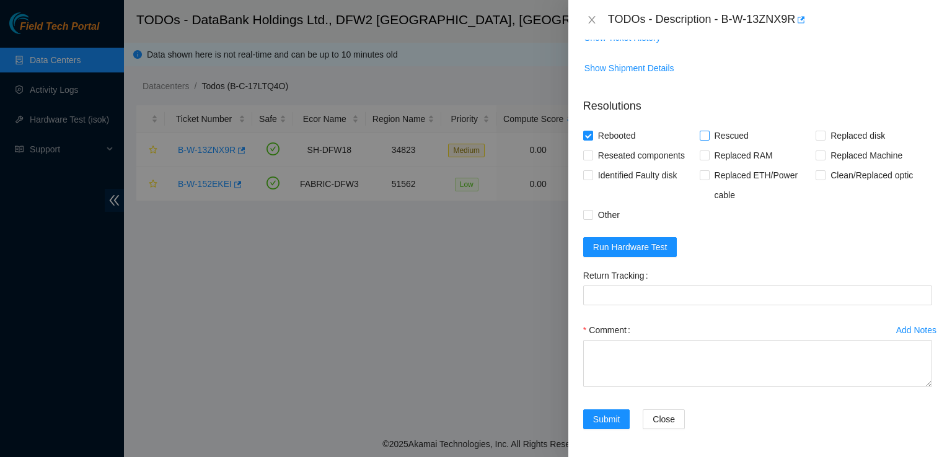
checkbox input "true"
click at [834, 134] on span "Replaced disk" at bounding box center [857, 136] width 64 height 20
click at [824, 134] on input "Replaced disk" at bounding box center [819, 135] width 9 height 9
checkbox input "true"
click at [649, 244] on span "Run Hardware Test" at bounding box center [630, 247] width 74 height 14
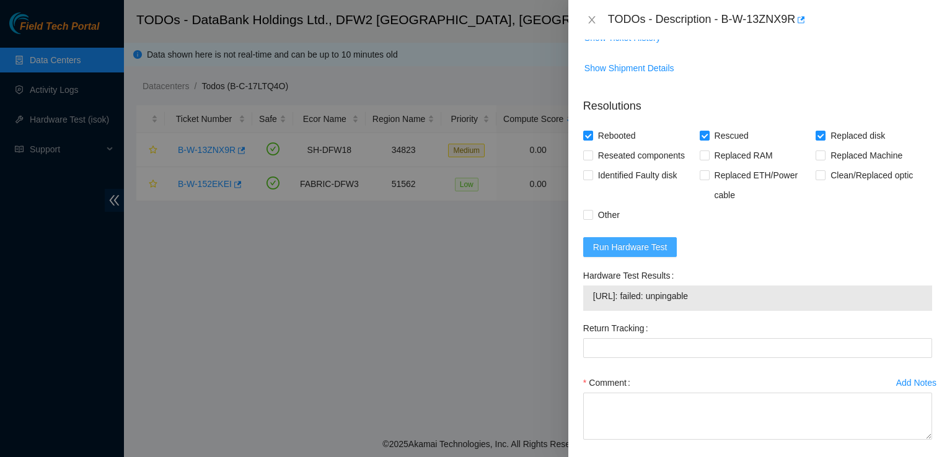
click at [608, 240] on span "Run Hardware Test" at bounding box center [630, 247] width 74 height 14
click at [616, 250] on span "Run Hardware Test" at bounding box center [630, 247] width 74 height 14
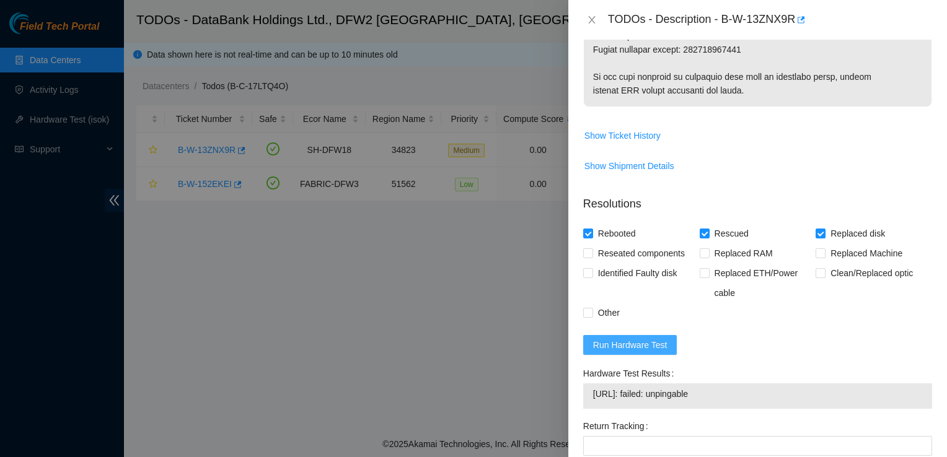
scroll to position [955, 0]
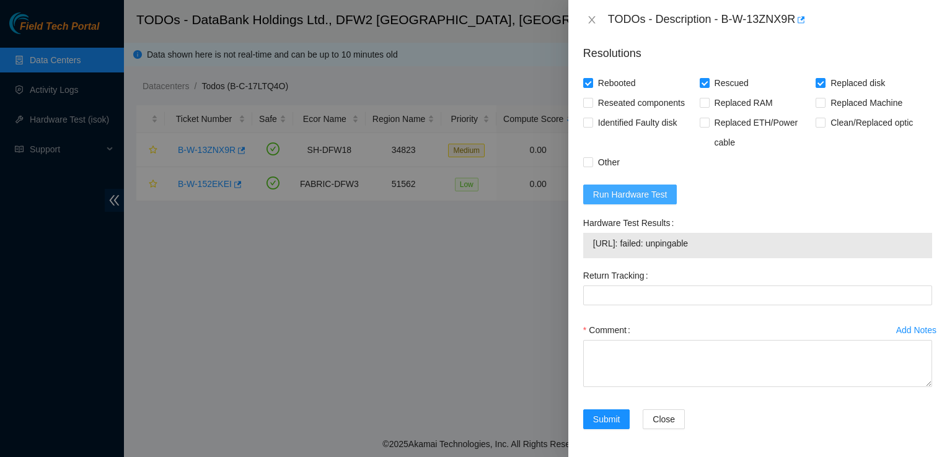
click at [628, 188] on span "Run Hardware Test" at bounding box center [630, 195] width 74 height 14
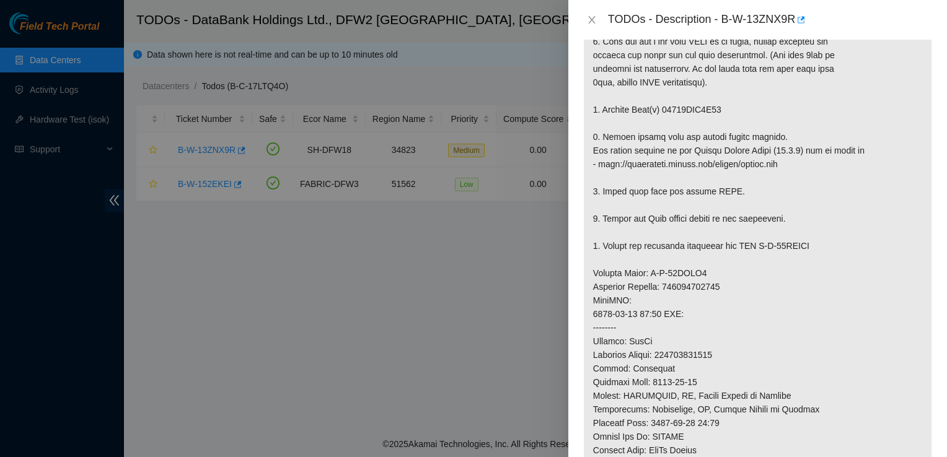
scroll to position [377, 0]
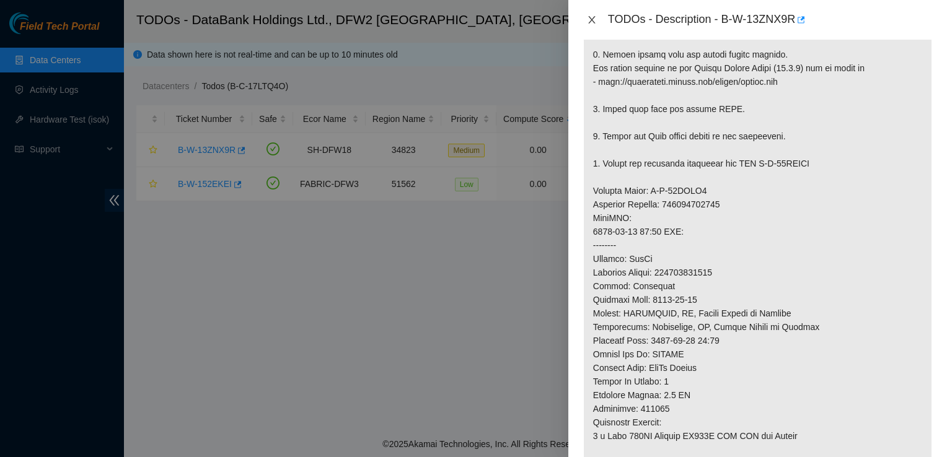
click at [592, 23] on icon "close" at bounding box center [592, 20] width 10 height 10
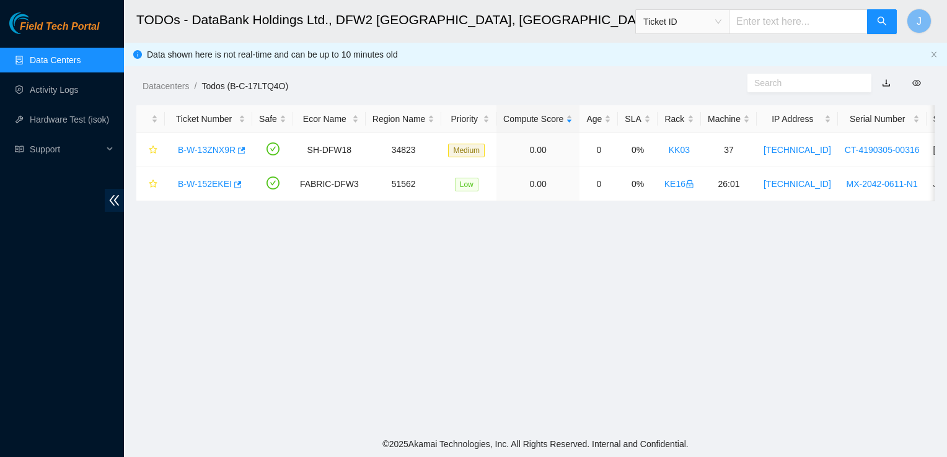
scroll to position [359, 0]
click at [199, 151] on link "B-W-13ZNX9R" at bounding box center [207, 150] width 58 height 10
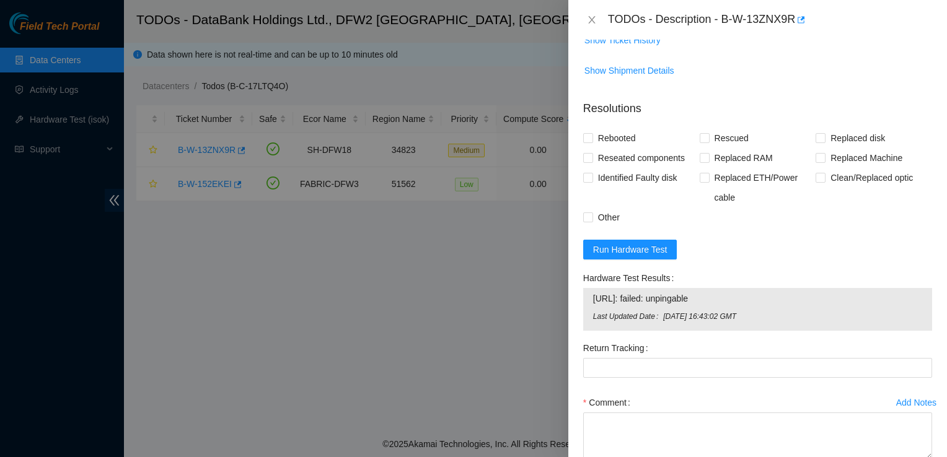
scroll to position [901, 0]
click at [211, 182] on div at bounding box center [473, 228] width 947 height 457
click at [617, 135] on span "Rebooted" at bounding box center [617, 136] width 48 height 20
click at [592, 135] on input "Rebooted" at bounding box center [587, 135] width 9 height 9
checkbox input "true"
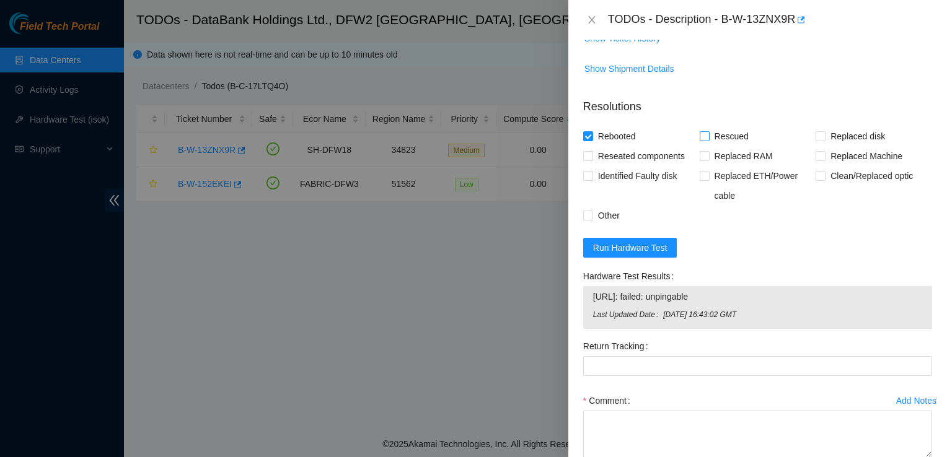
click at [709, 141] on span "Rescued" at bounding box center [731, 136] width 44 height 20
click at [708, 140] on input "Rescued" at bounding box center [703, 135] width 9 height 9
checkbox input "true"
click at [834, 133] on span "Replaced disk" at bounding box center [857, 136] width 64 height 20
click at [824, 133] on input "Replaced disk" at bounding box center [819, 135] width 9 height 9
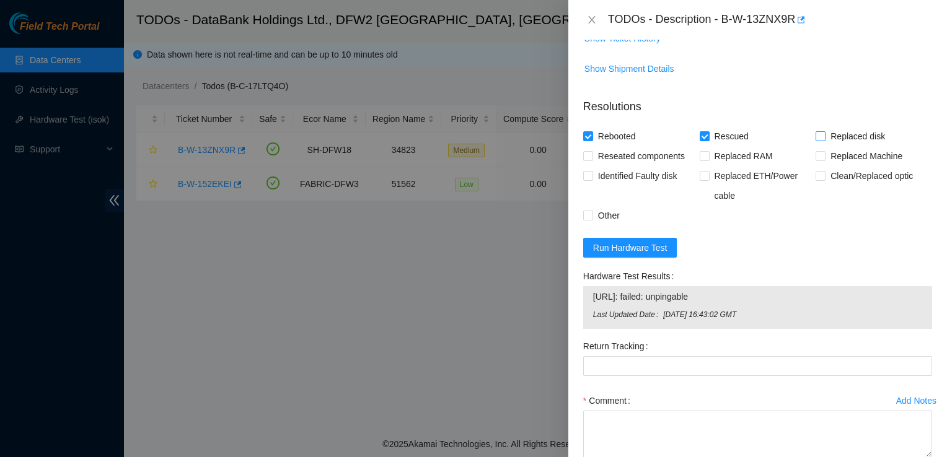
checkbox input "true"
click at [632, 242] on span "Run Hardware Test" at bounding box center [630, 248] width 74 height 14
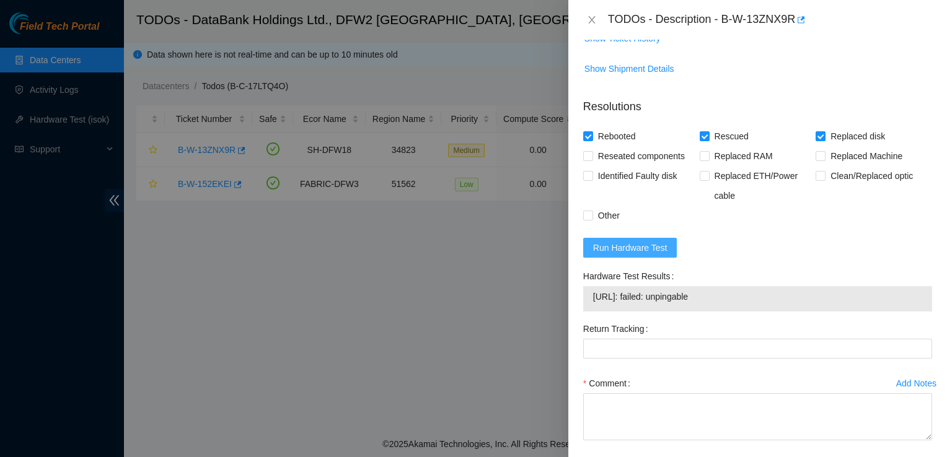
click at [632, 242] on span "Run Hardware Test" at bounding box center [630, 248] width 74 height 14
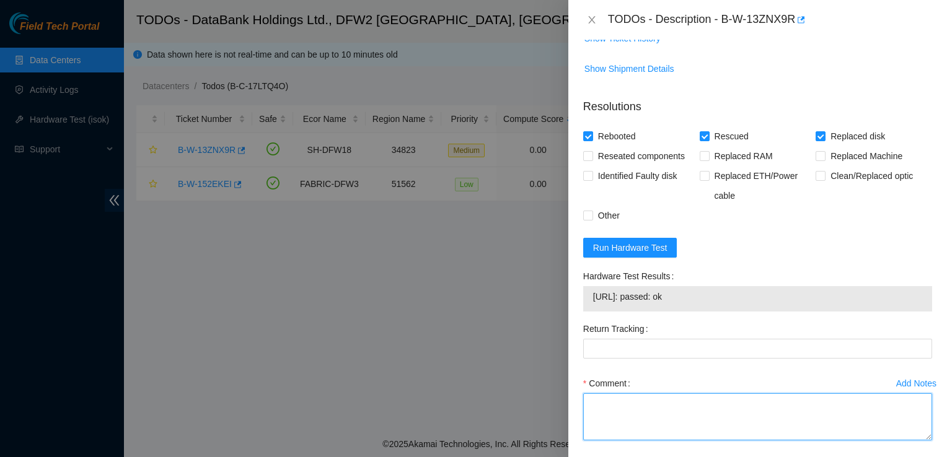
click at [635, 411] on textarea "Comment" at bounding box center [757, 416] width 349 height 47
paste textarea "Worked on Ciara 1.5x18-X7 LCS Server {Rev L} Rack: KK03, Machine: 37 Contact th…"
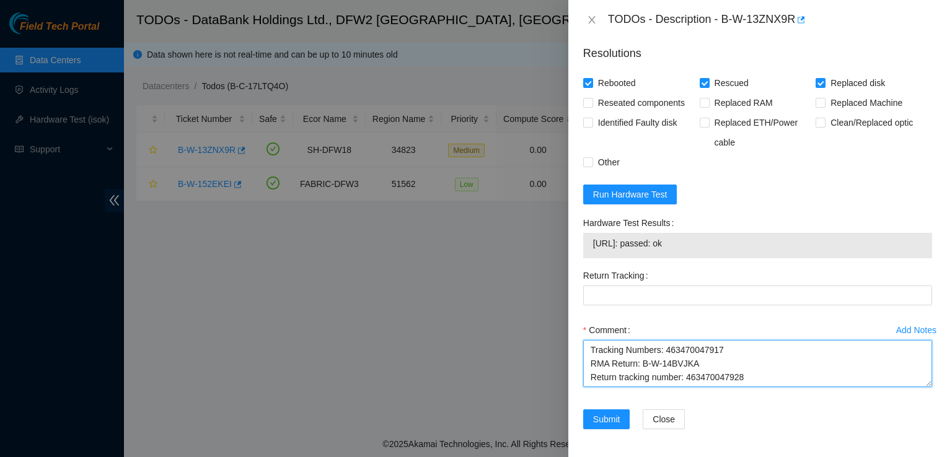
scroll to position [164, 0]
type textarea "Worked on Ciara 1.5x18-X7 LCS Server {Rev L} Rack: KK03, Machine: 37 Contact th…"
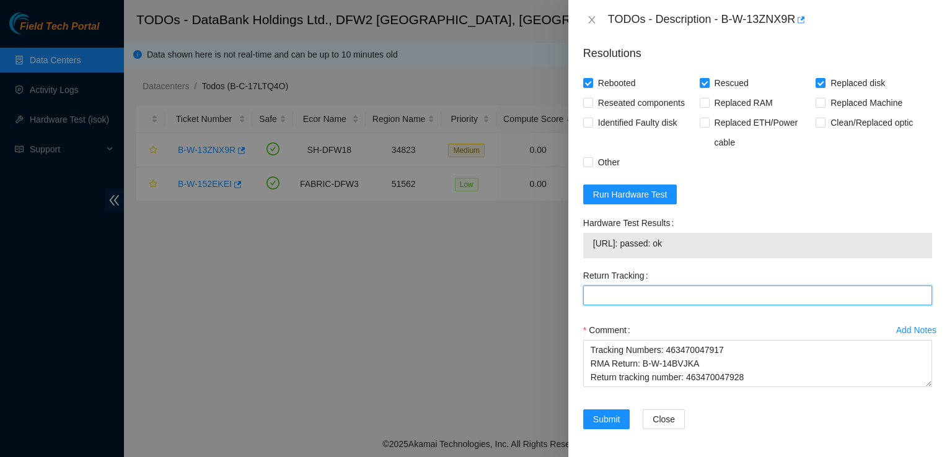
click at [609, 301] on Tracking "Return Tracking" at bounding box center [757, 296] width 349 height 20
paste Tracking "463470047928"
type Tracking "463470047928"
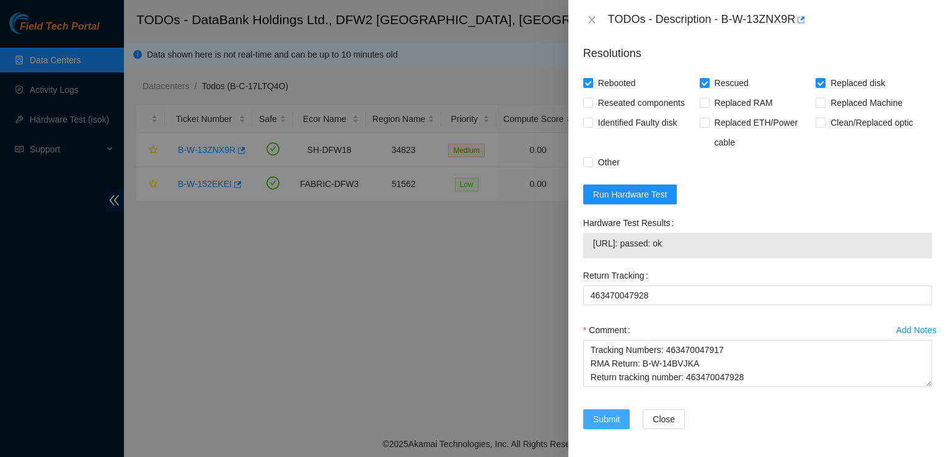
click at [603, 415] on span "Submit" at bounding box center [606, 420] width 27 height 14
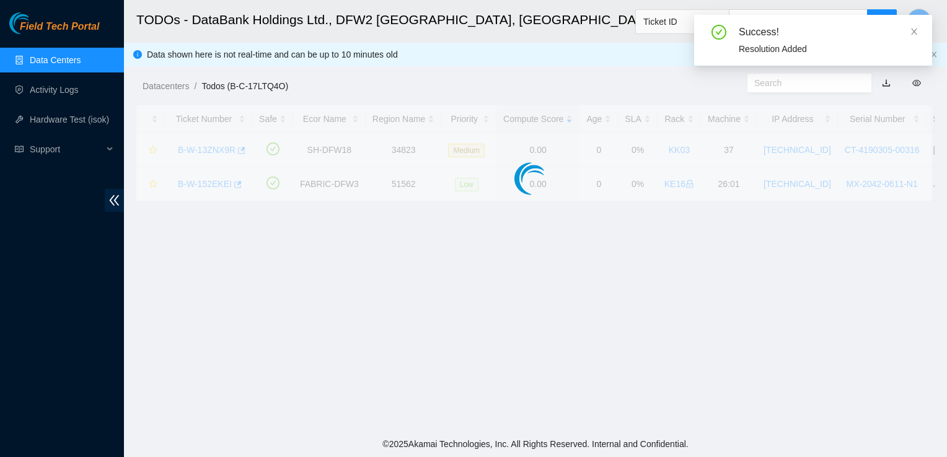
scroll to position [332, 0]
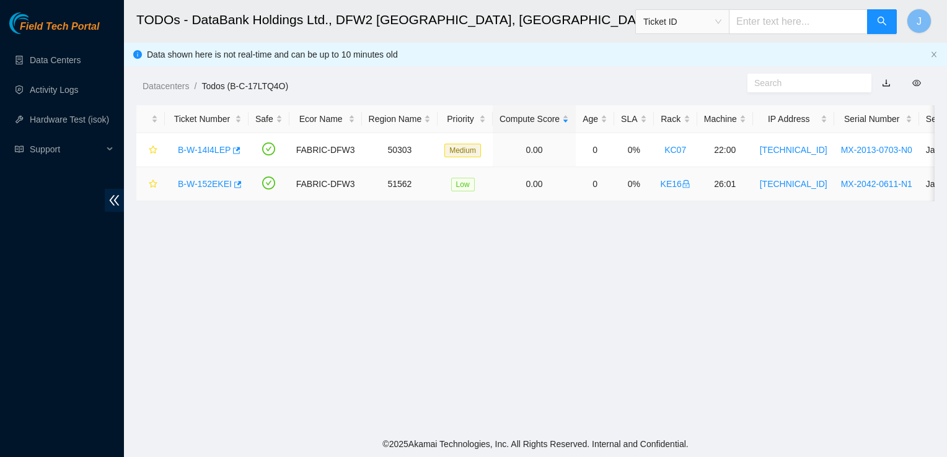
click at [191, 184] on link "B-W-152EKEI" at bounding box center [205, 184] width 54 height 10
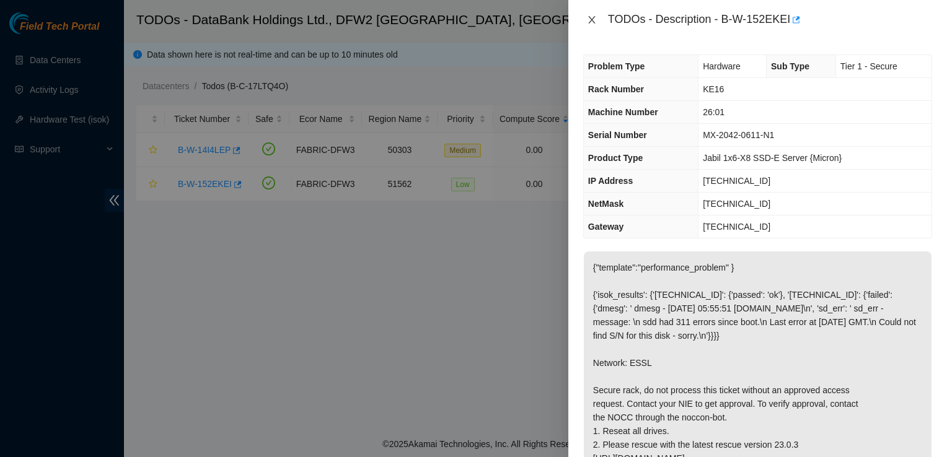
click at [590, 15] on icon "close" at bounding box center [592, 20] width 10 height 10
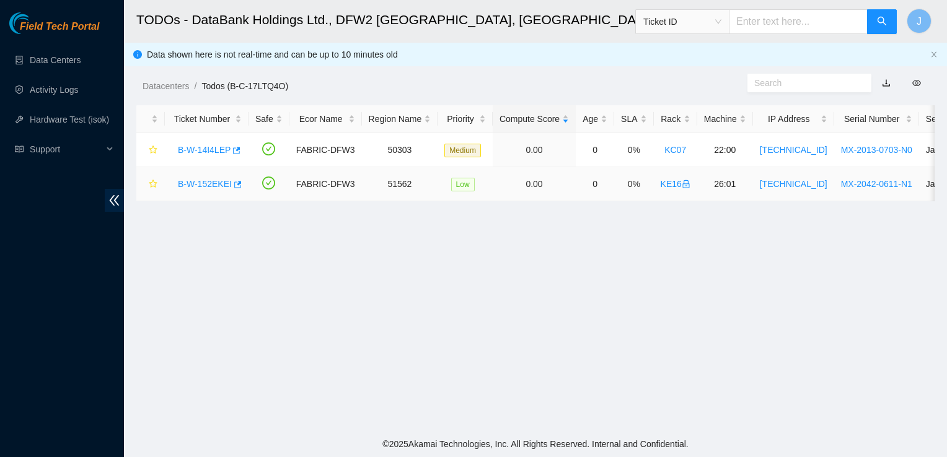
click at [206, 183] on link "B-W-152EKEI" at bounding box center [205, 184] width 54 height 10
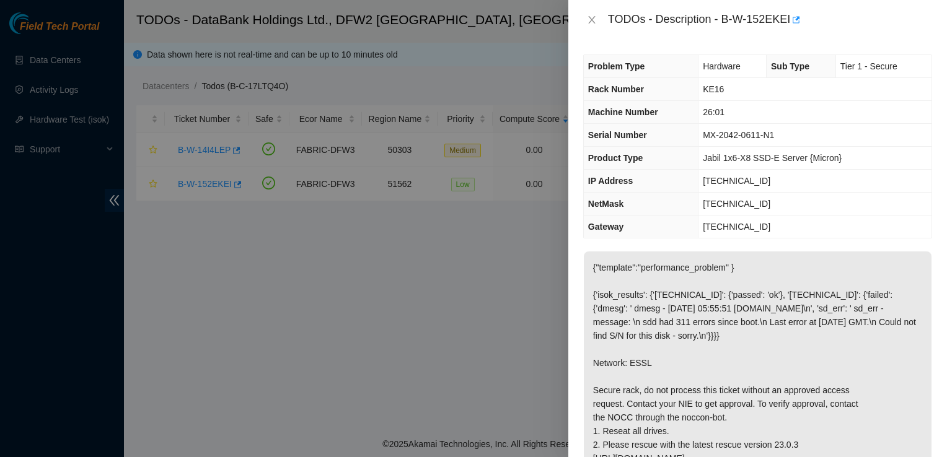
click at [706, 263] on p "{"template":"performance_problem" } {'isok_results': {'[TECHNICAL_ID]': {'passe…" at bounding box center [758, 377] width 348 height 250
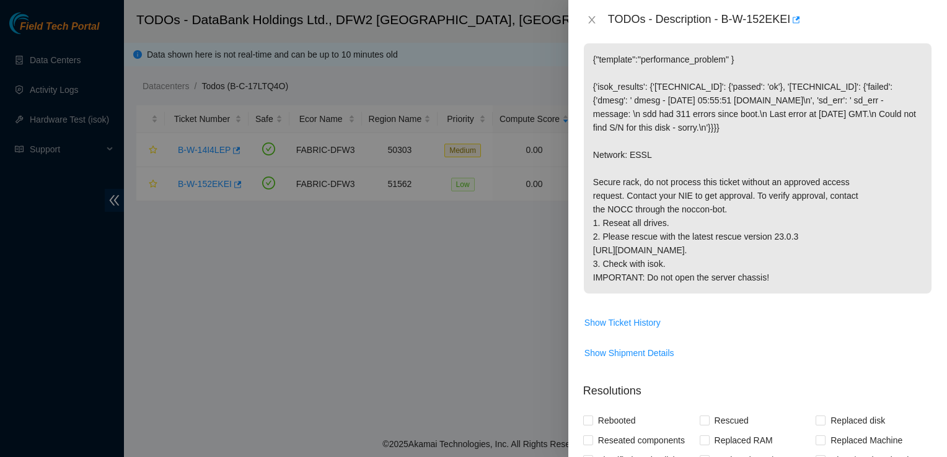
scroll to position [209, 0]
click at [655, 185] on p "{"template":"performance_problem" } {'isok_results': {'[TECHNICAL_ID]': {'passe…" at bounding box center [758, 167] width 348 height 250
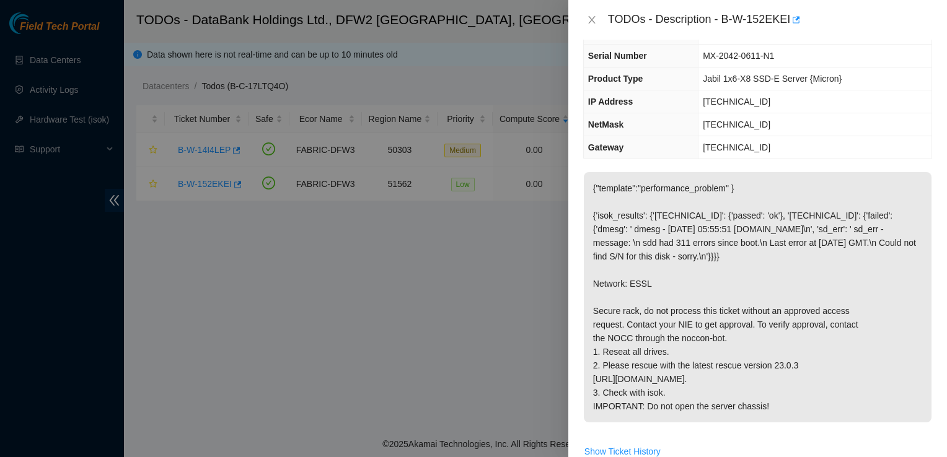
scroll to position [0, 0]
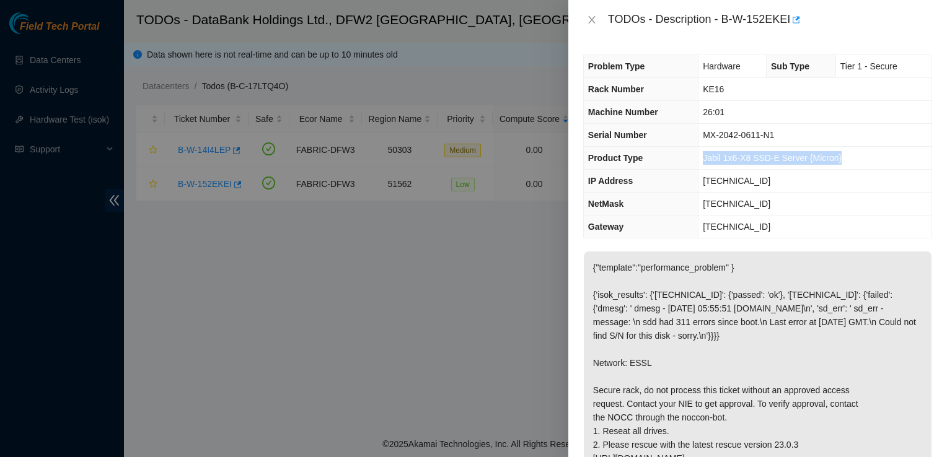
drag, startPoint x: 853, startPoint y: 159, endPoint x: 701, endPoint y: 159, distance: 151.8
click at [701, 159] on td "Jabil 1x6-X8 SSD-E Server {Micron}" at bounding box center [814, 158] width 233 height 23
copy span "Jabil 1x6-X8 SSD-E Server {Micron}"
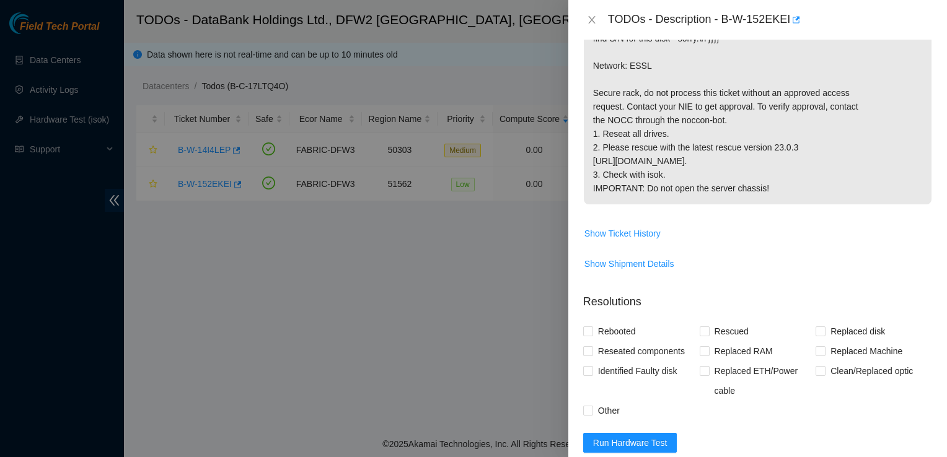
scroll to position [413, 0]
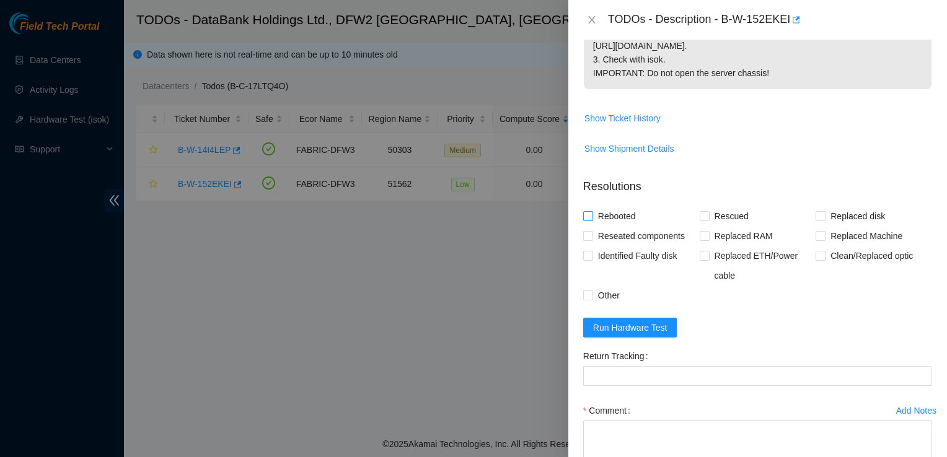
click at [603, 226] on span "Rebooted" at bounding box center [617, 216] width 48 height 20
click at [592, 220] on input "Rebooted" at bounding box center [587, 215] width 9 height 9
checkbox input "true"
click at [711, 226] on span "Rescued" at bounding box center [731, 216] width 44 height 20
click at [708, 220] on input "Rescued" at bounding box center [703, 215] width 9 height 9
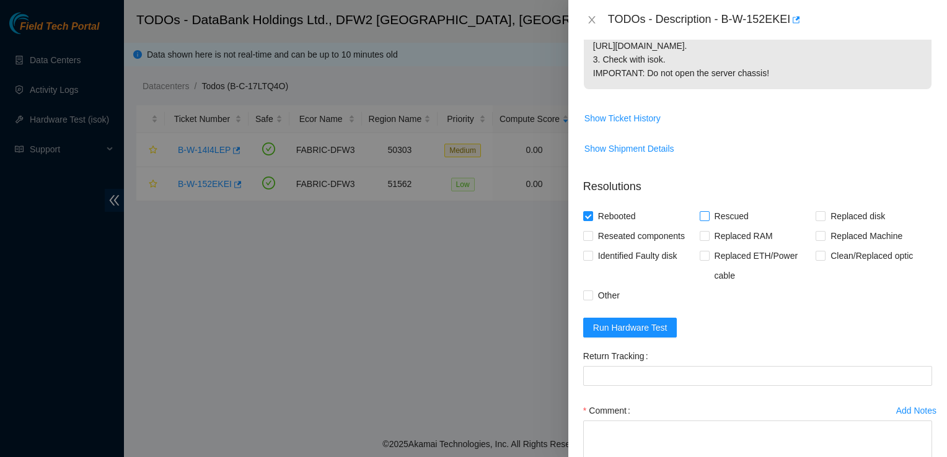
checkbox input "true"
click at [624, 246] on span "Reseated components" at bounding box center [641, 236] width 97 height 20
click at [592, 240] on input "Reseated components" at bounding box center [587, 235] width 9 height 9
checkbox input "true"
click at [643, 335] on span "Run Hardware Test" at bounding box center [630, 328] width 74 height 14
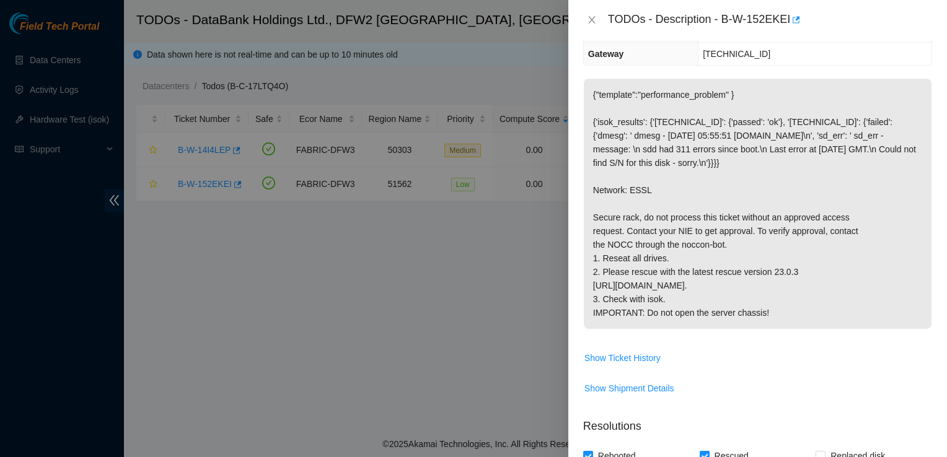
scroll to position [177, 0]
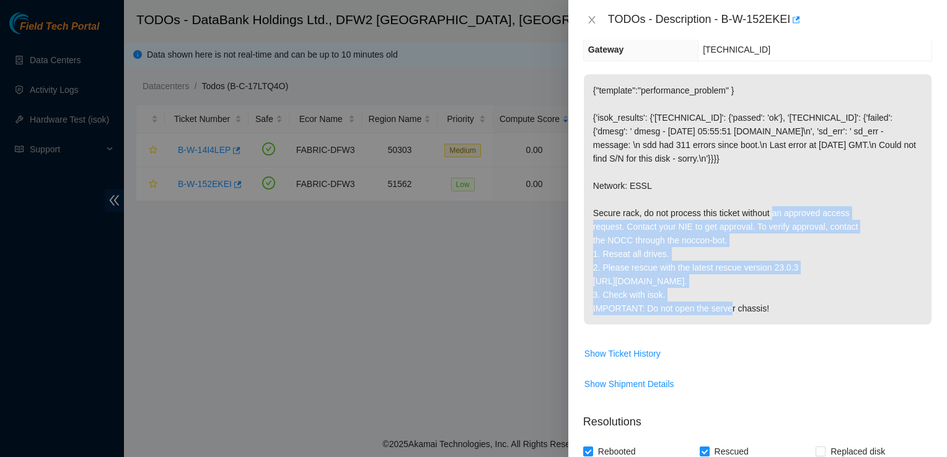
drag, startPoint x: 596, startPoint y: 212, endPoint x: 680, endPoint y: 269, distance: 101.6
click at [680, 269] on p "{"template":"performance_problem" } {'isok_results': {'[TECHNICAL_ID]': {'passe…" at bounding box center [758, 199] width 348 height 250
drag, startPoint x: 680, startPoint y: 269, endPoint x: 639, endPoint y: 239, distance: 50.8
click at [639, 239] on p "{"template":"performance_problem" } {'isok_results': {'[TECHNICAL_ID]': {'passe…" at bounding box center [758, 199] width 348 height 250
click at [611, 226] on p "{"template":"performance_problem" } {'isok_results': {'[TECHNICAL_ID]': {'passe…" at bounding box center [758, 199] width 348 height 250
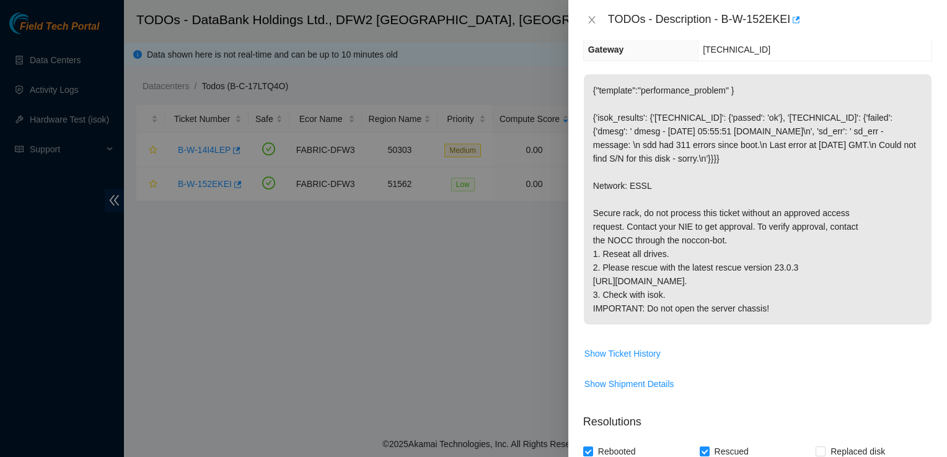
drag, startPoint x: 594, startPoint y: 253, endPoint x: 693, endPoint y: 297, distance: 107.9
click at [693, 297] on p "{"template":"performance_problem" } {'isok_results': {'[TECHNICAL_ID]': {'passe…" at bounding box center [758, 199] width 348 height 250
copy p "1. Reseat all drives. 2. Please rescue with the latest rescue version 23.0.3 [U…"
click at [792, 364] on span "Show Ticket History" at bounding box center [758, 354] width 348 height 20
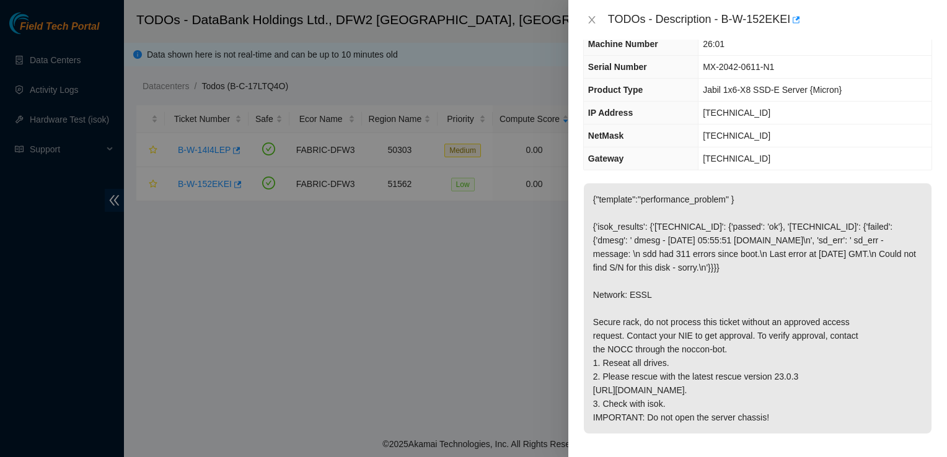
scroll to position [0, 0]
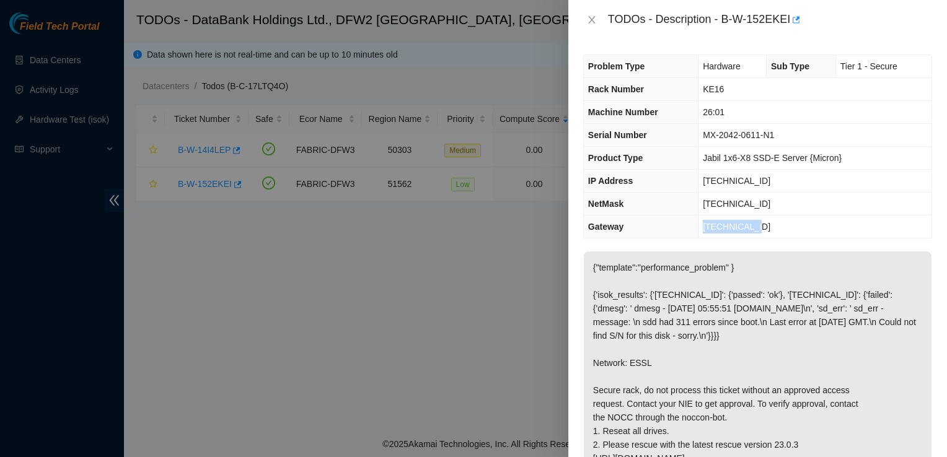
drag, startPoint x: 756, startPoint y: 229, endPoint x: 698, endPoint y: 230, distance: 57.6
click at [698, 230] on td "[TECHNICAL_ID]" at bounding box center [814, 227] width 233 height 23
copy span "[TECHNICAL_ID]"
drag, startPoint x: 783, startPoint y: 133, endPoint x: 701, endPoint y: 132, distance: 81.8
click at [701, 132] on td "MX-2042-0611-N1" at bounding box center [814, 135] width 233 height 23
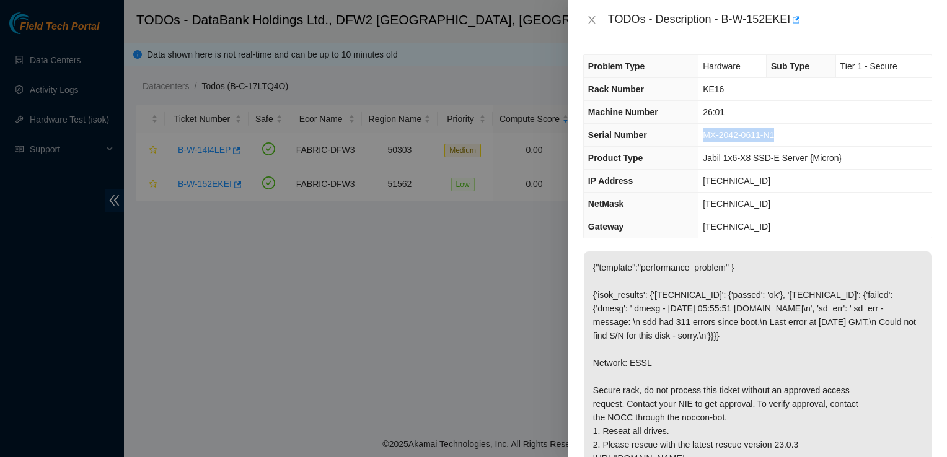
copy span "MX-2042-0611-N1"
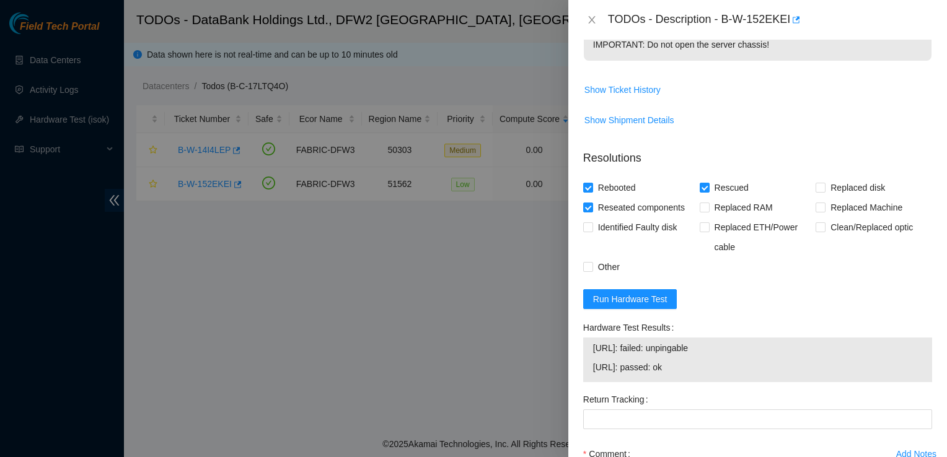
scroll to position [434, 0]
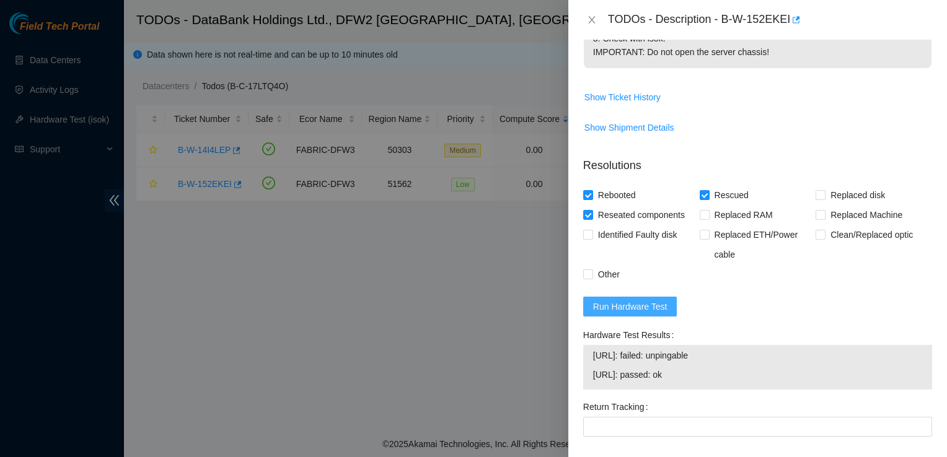
click at [627, 313] on span "Run Hardware Test" at bounding box center [630, 307] width 74 height 14
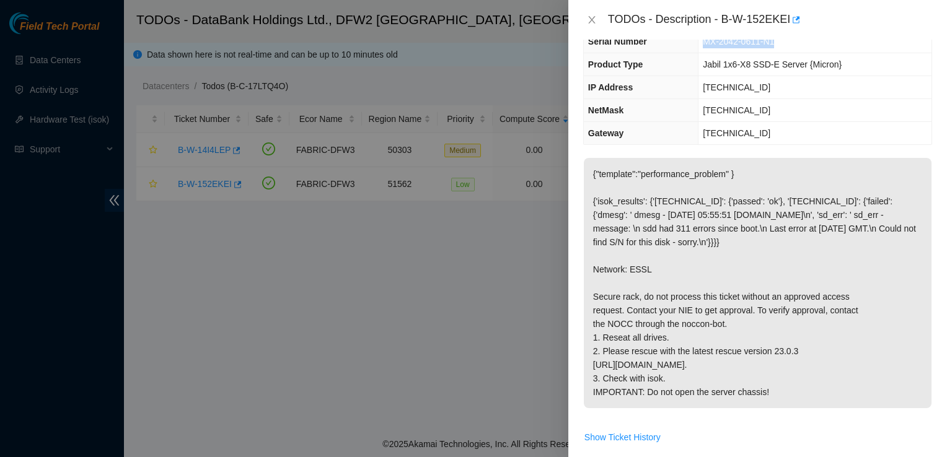
scroll to position [68, 0]
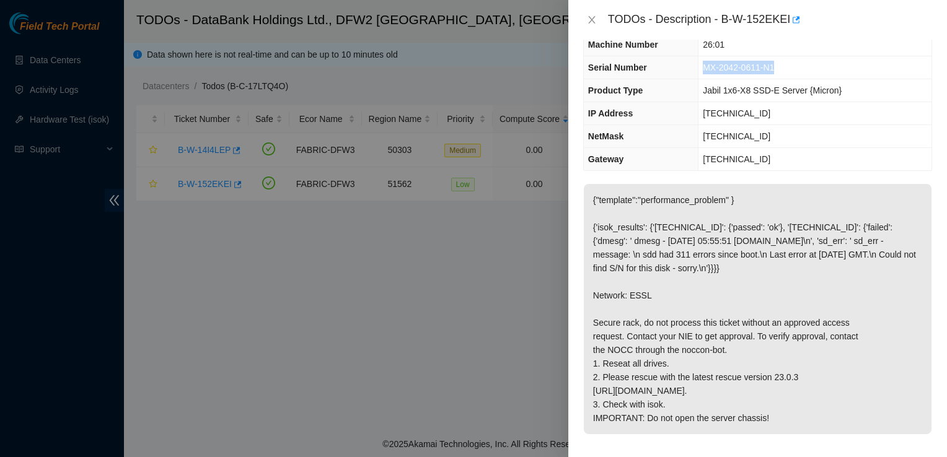
click at [809, 120] on td "[TECHNICAL_ID]" at bounding box center [814, 113] width 233 height 23
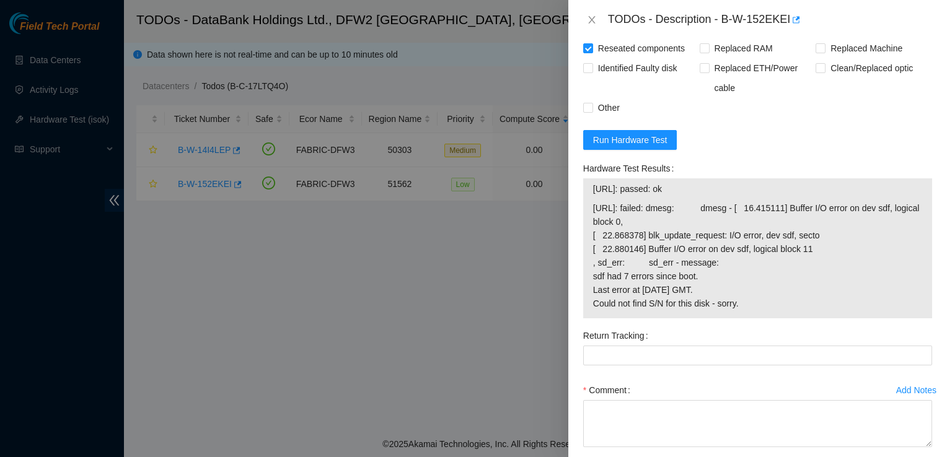
scroll to position [602, 0]
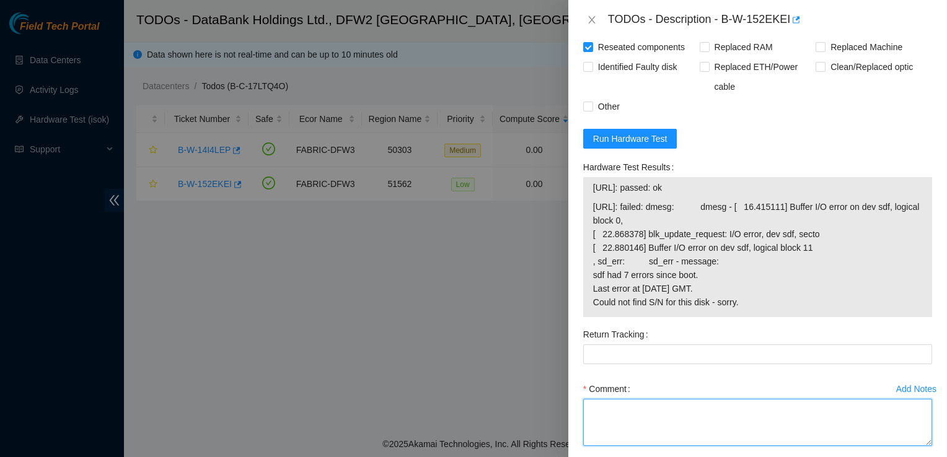
drag, startPoint x: 596, startPoint y: 431, endPoint x: 589, endPoint y: 421, distance: 12.4
click at [589, 421] on textarea "Comment" at bounding box center [757, 422] width 349 height 47
type textarea "Followed the steps on ticket. still receiving same issues."
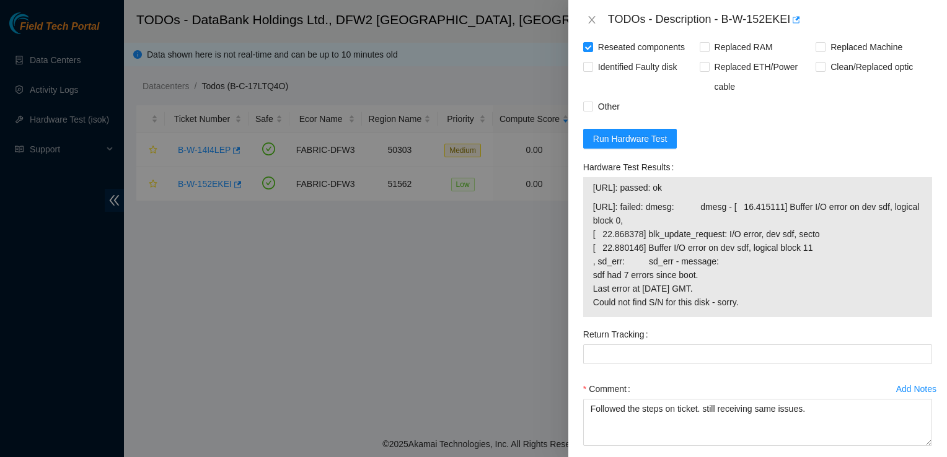
drag, startPoint x: 804, startPoint y: 422, endPoint x: 758, endPoint y: 399, distance: 51.3
click at [758, 399] on div "Comment" at bounding box center [757, 389] width 349 height 20
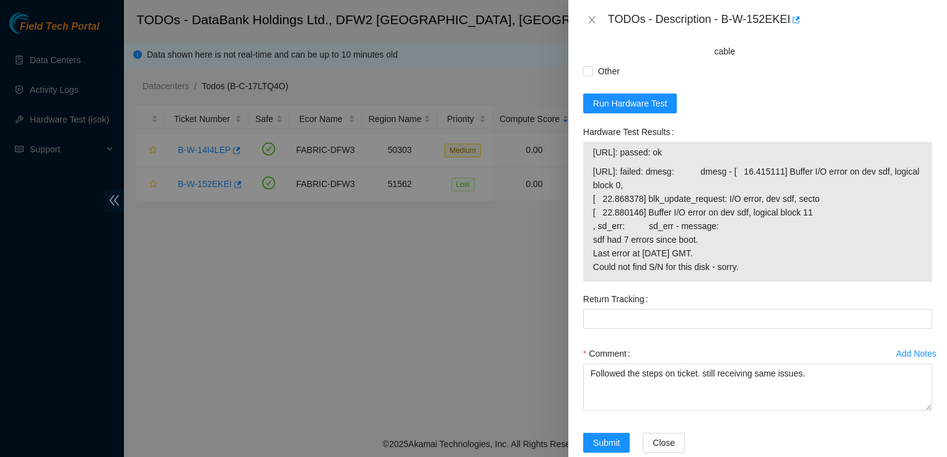
scroll to position [674, 0]
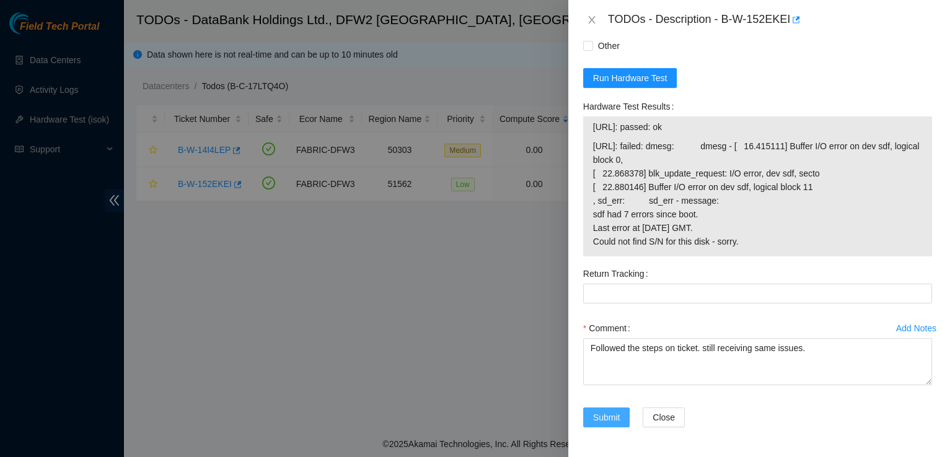
click at [600, 412] on span "Submit" at bounding box center [606, 418] width 27 height 14
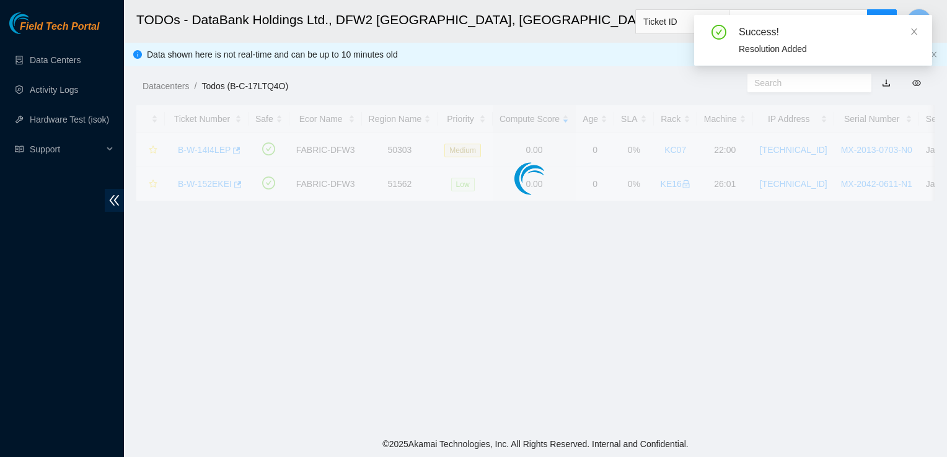
scroll to position [313, 0]
